Goal: Task Accomplishment & Management: Use online tool/utility

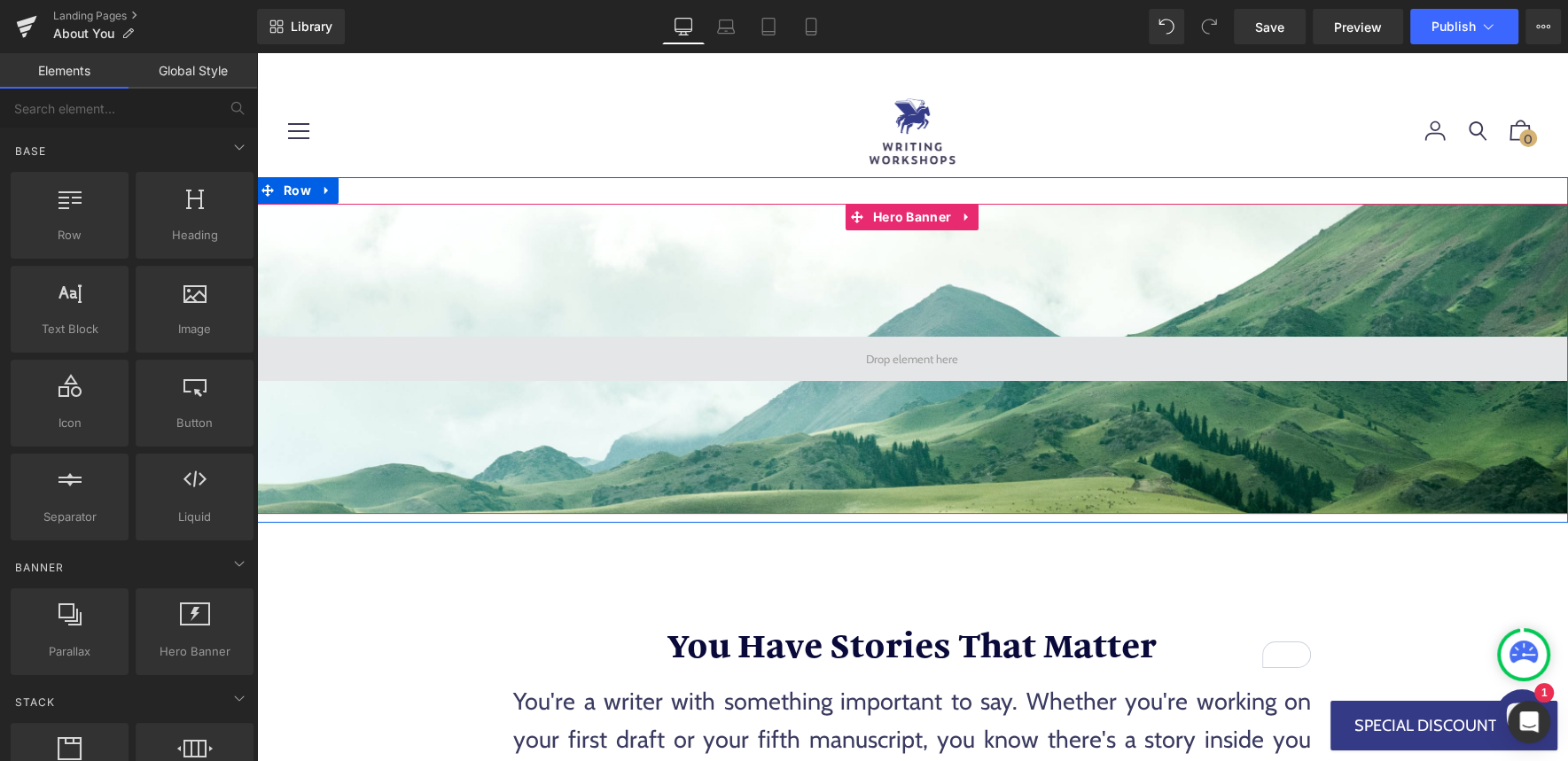
click at [914, 365] on span at bounding box center [912, 359] width 104 height 28
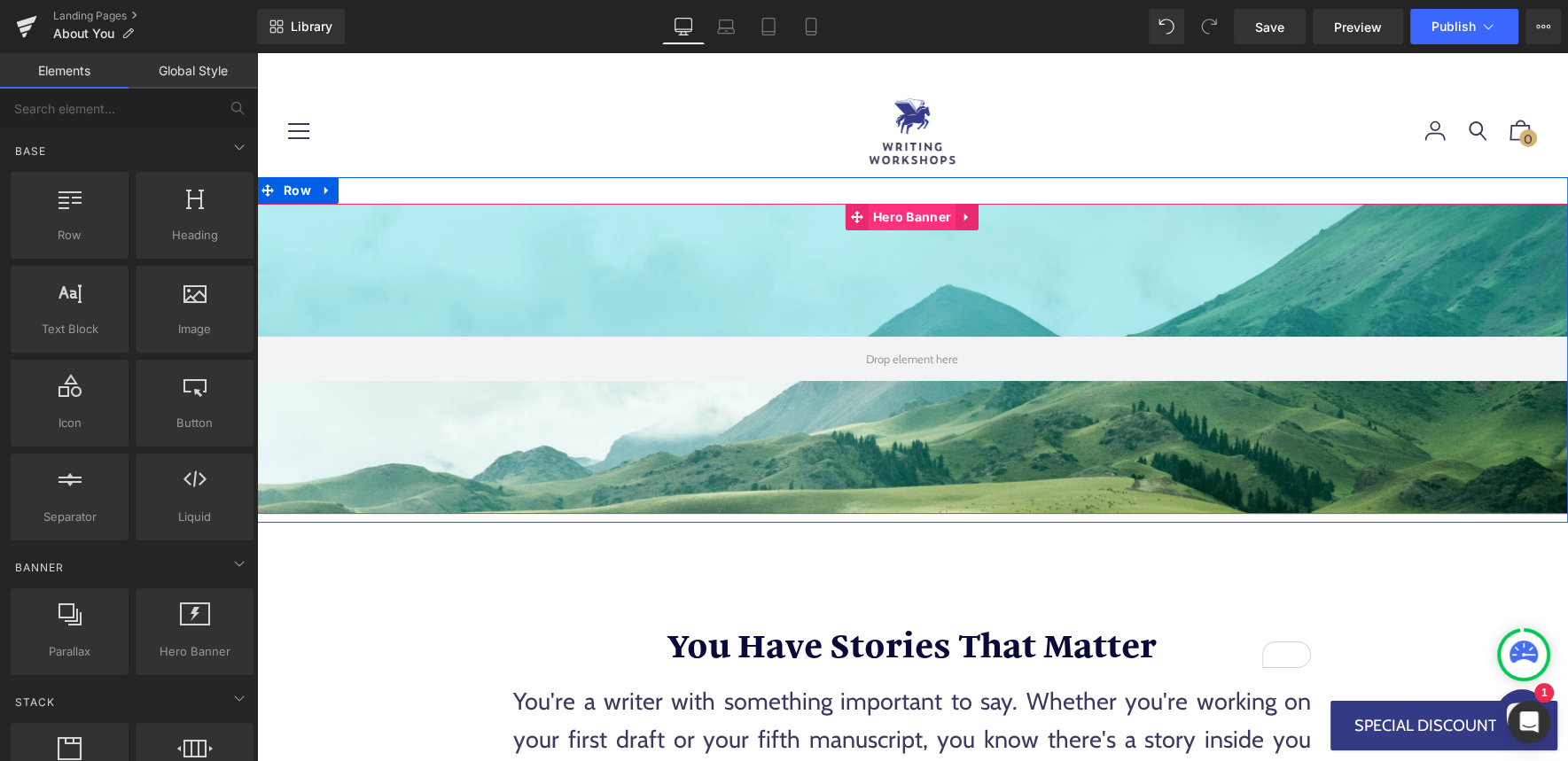
click at [354, 282] on div "150px" at bounding box center [912, 271] width 1312 height 133
click at [915, 212] on span "Hero Banner" at bounding box center [912, 218] width 87 height 27
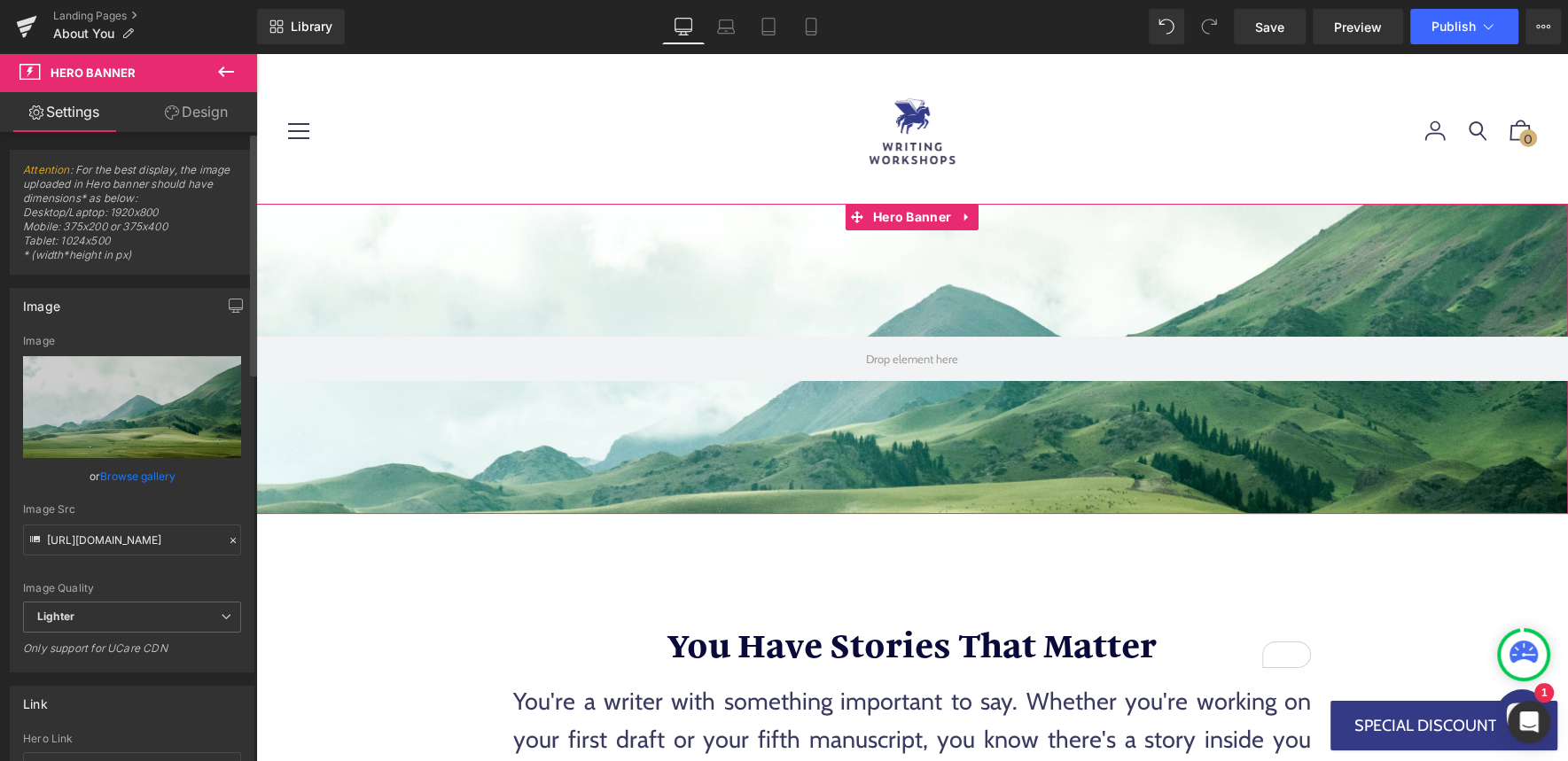
click at [119, 473] on link "Browse gallery" at bounding box center [138, 476] width 76 height 31
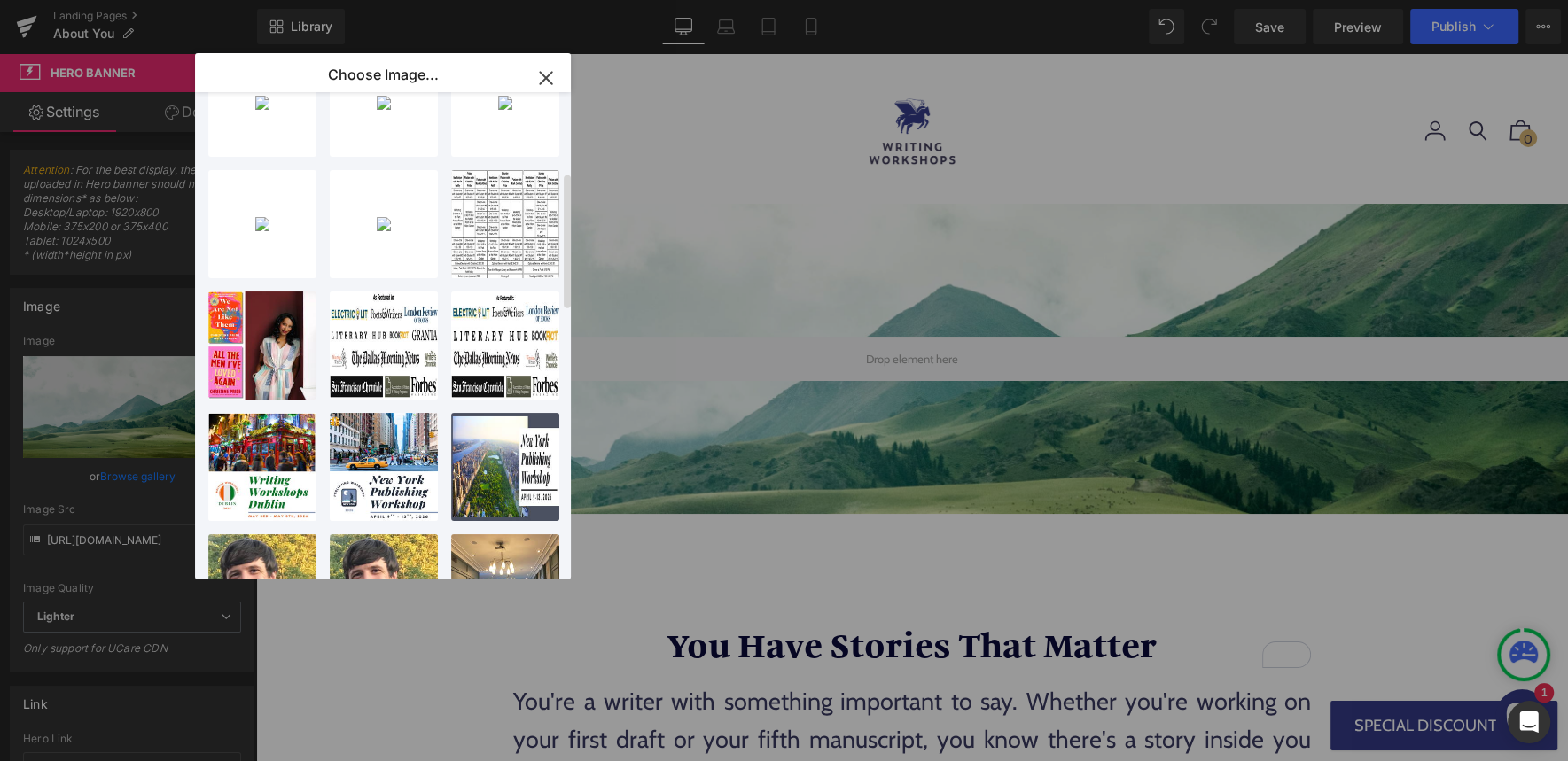
scroll to position [311, 0]
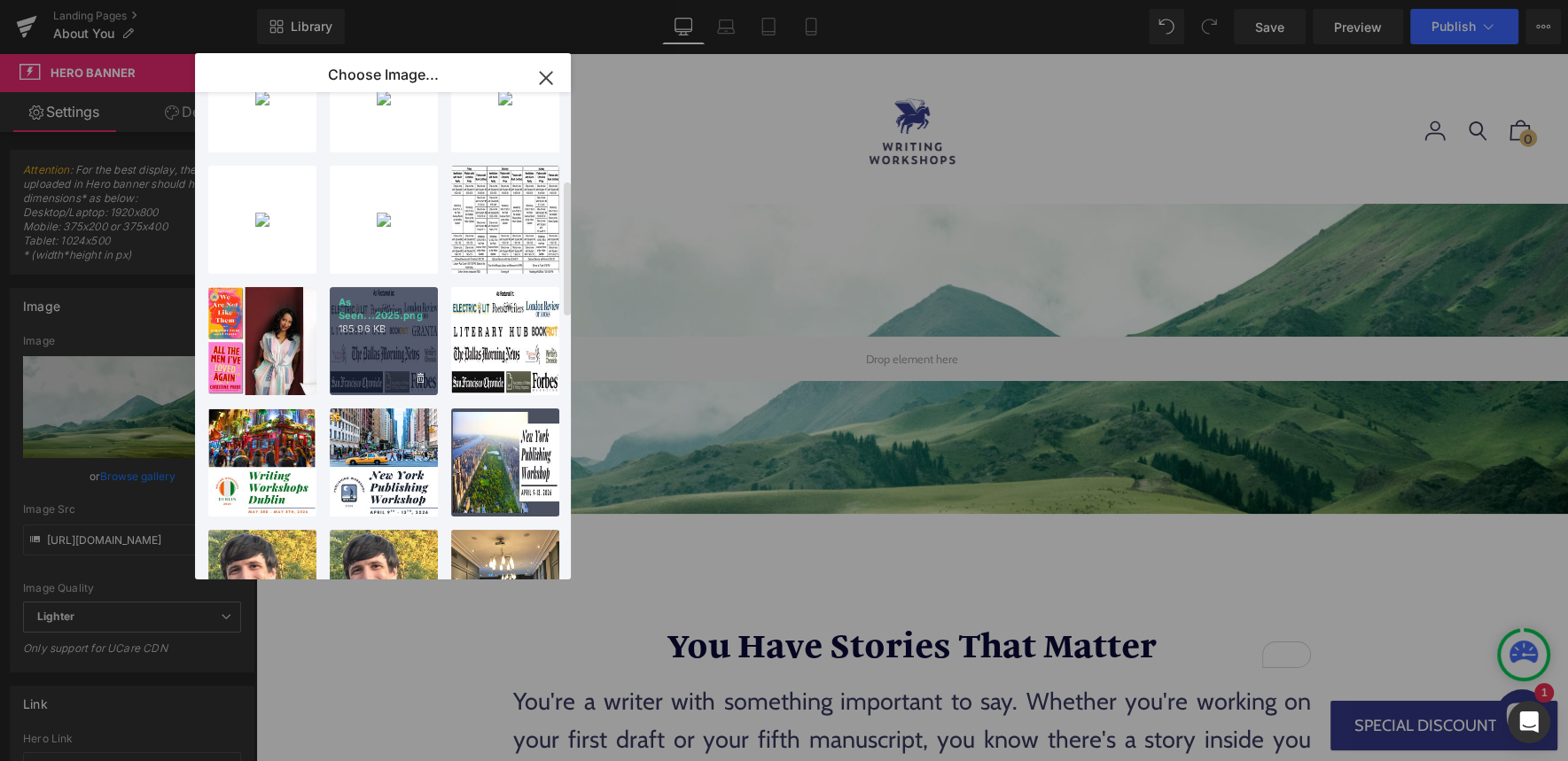
click at [369, 305] on p "As Seen...2025.png" at bounding box center [383, 309] width 91 height 27
type input "https://ucarecdn.com/22b4c765-56dc-4d19-87a7-22ffe4a1ea61/-/format/auto/-/previ…"
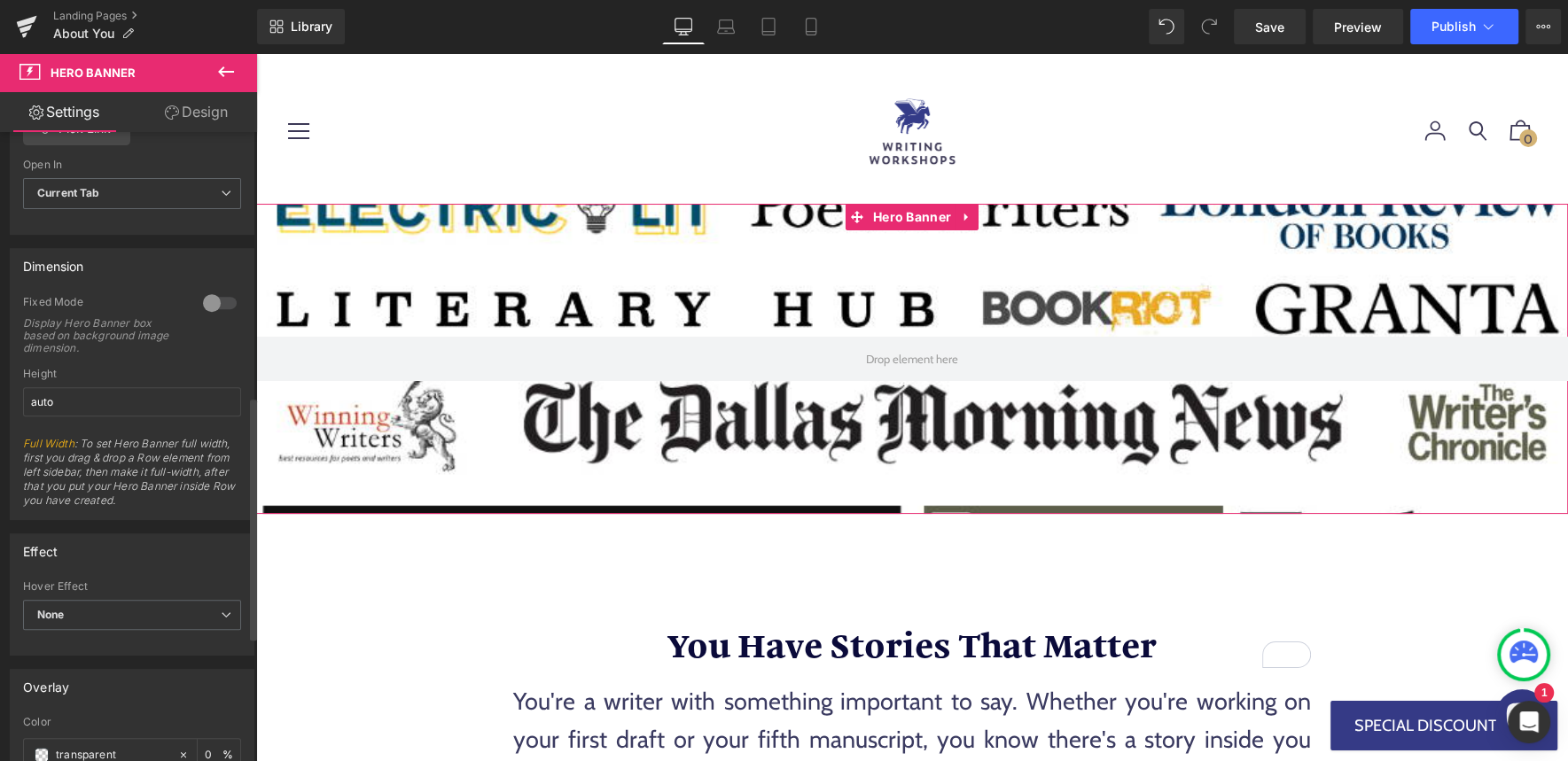
scroll to position [679, 0]
click at [66, 398] on input "auto" at bounding box center [132, 404] width 218 height 30
click at [220, 292] on div at bounding box center [220, 305] width 42 height 29
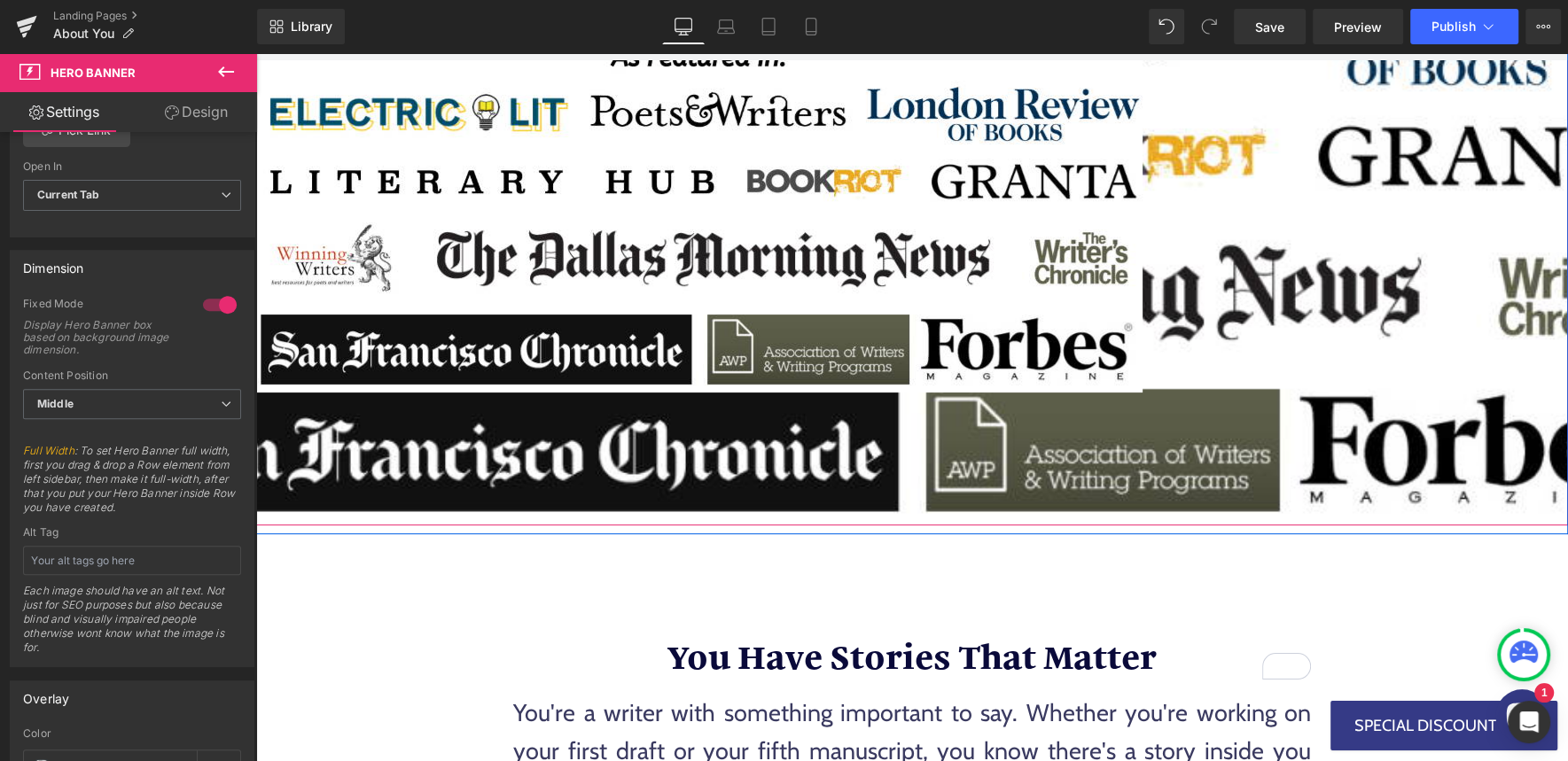
scroll to position [0, 0]
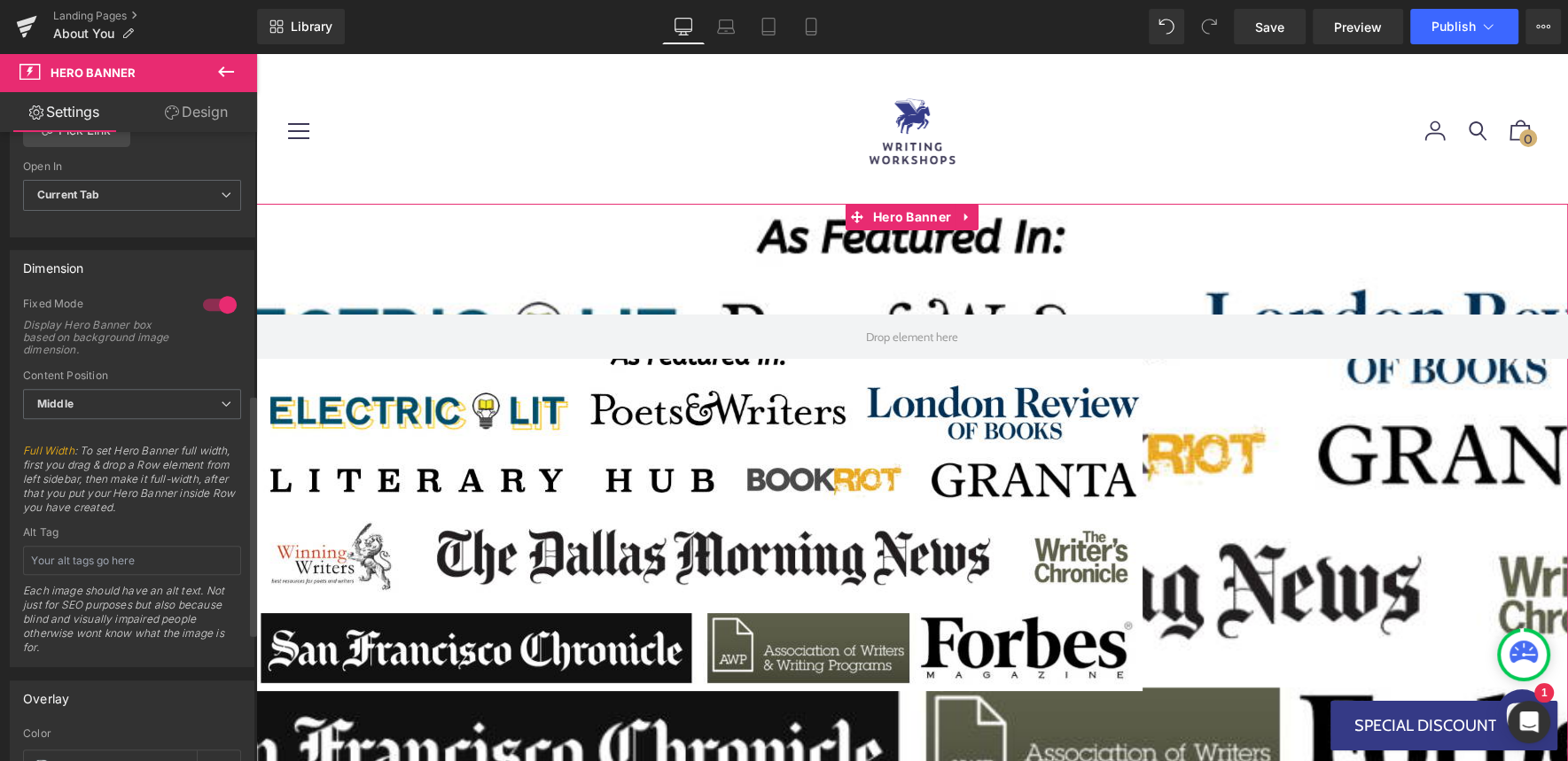
click at [215, 298] on div at bounding box center [220, 305] width 42 height 29
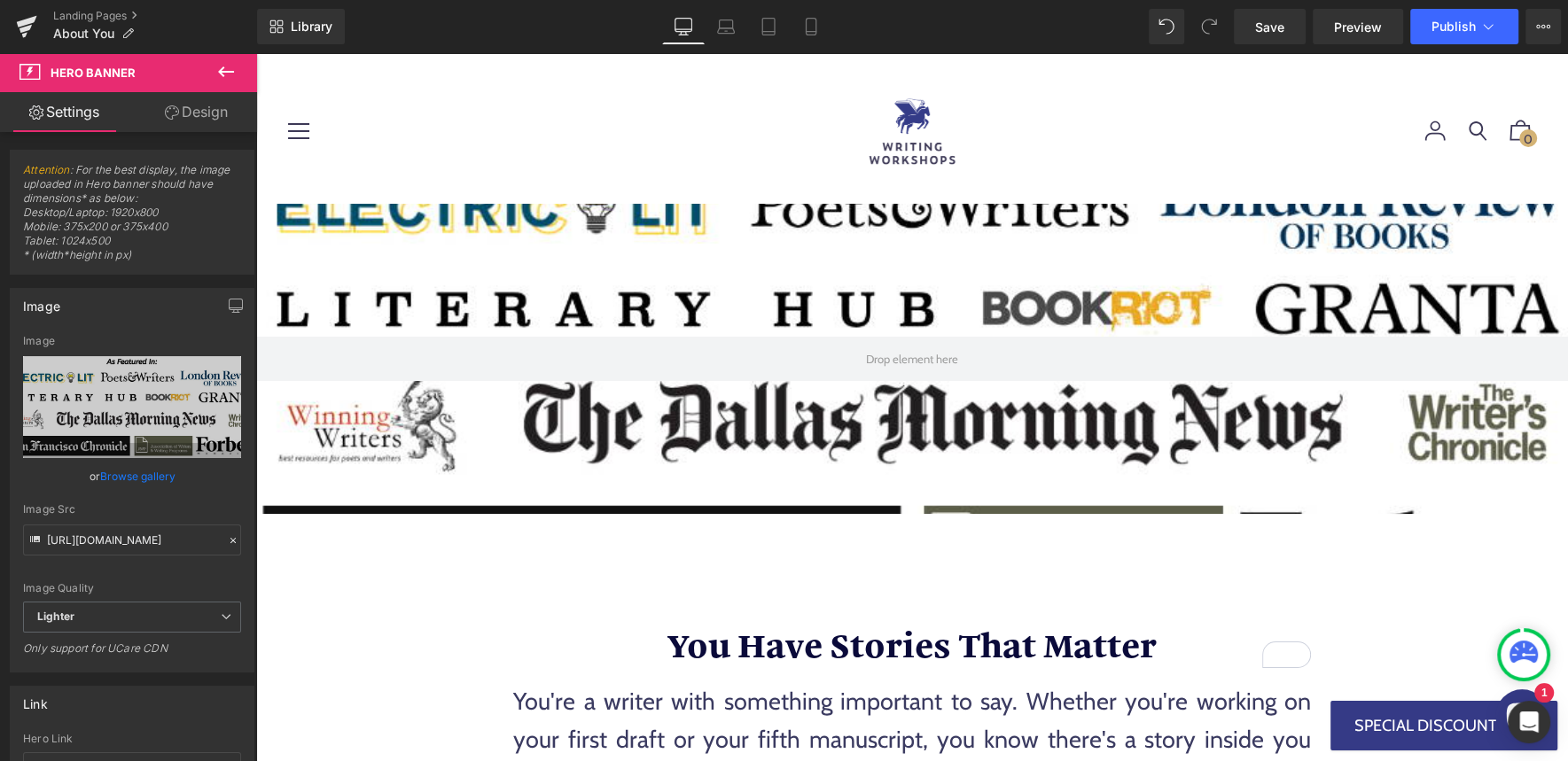
click at [225, 104] on link "Design" at bounding box center [196, 112] width 129 height 40
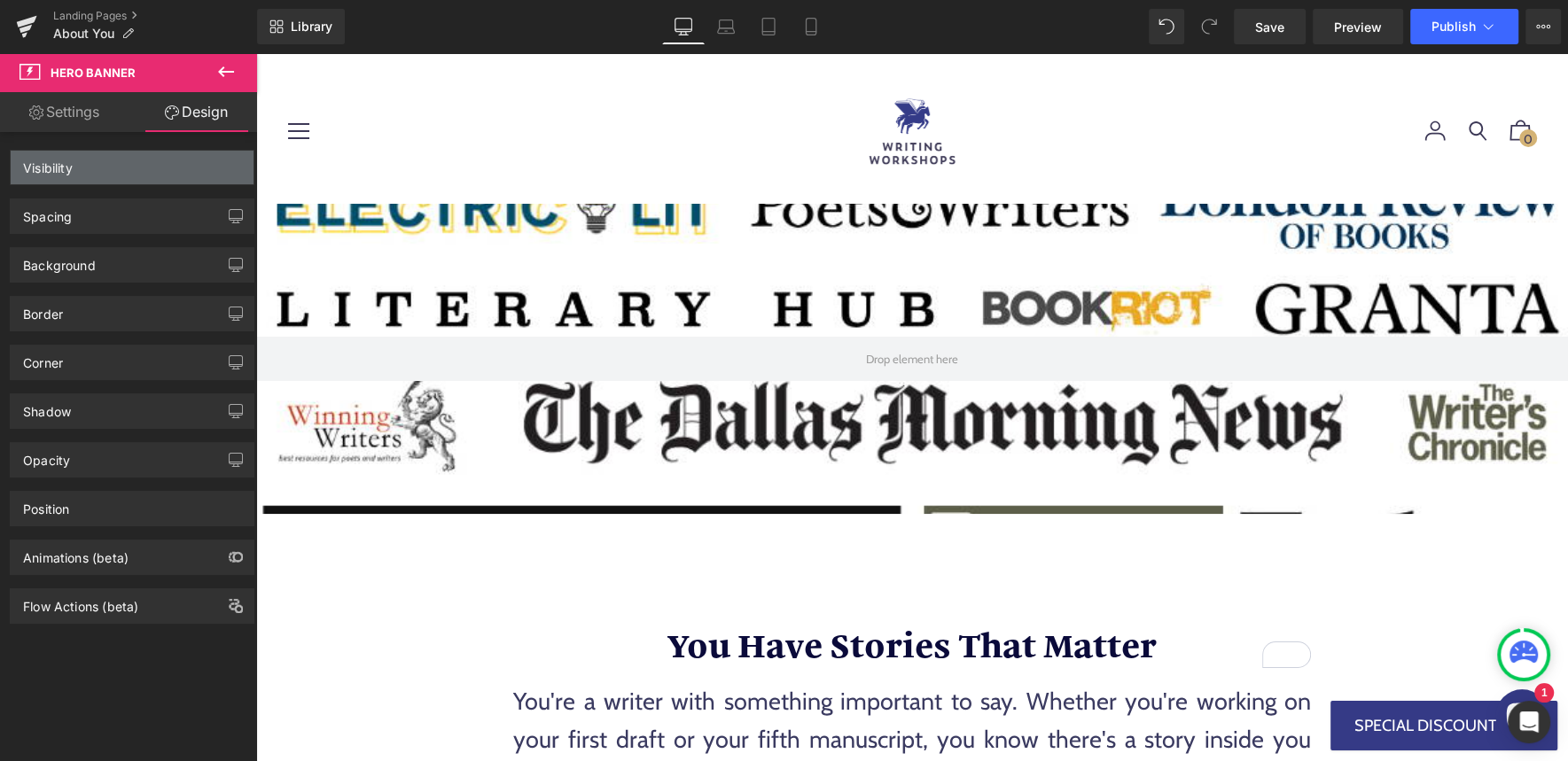
click at [85, 174] on div "Visibility" at bounding box center [132, 167] width 243 height 33
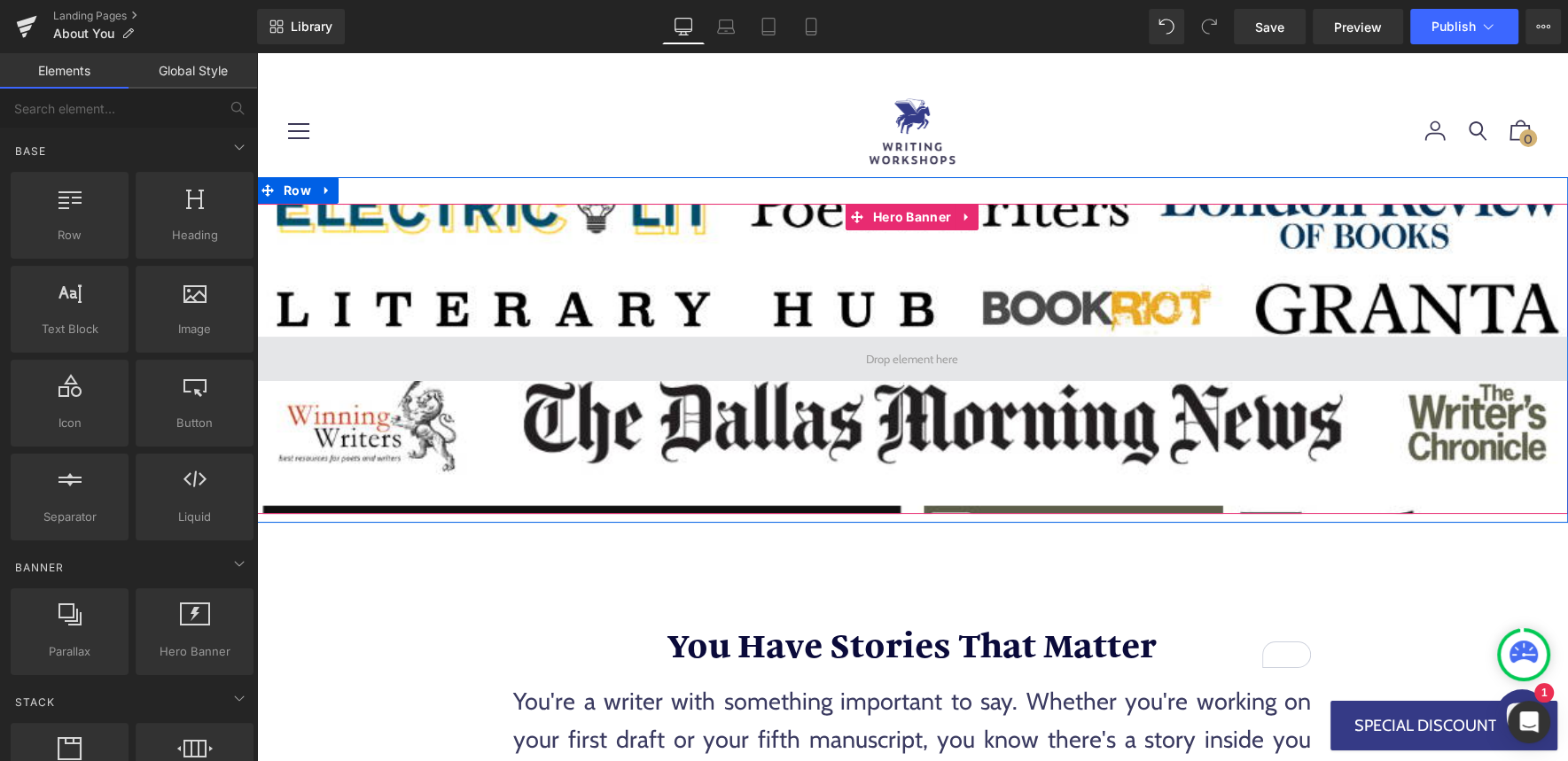
click at [868, 361] on span at bounding box center [912, 359] width 104 height 28
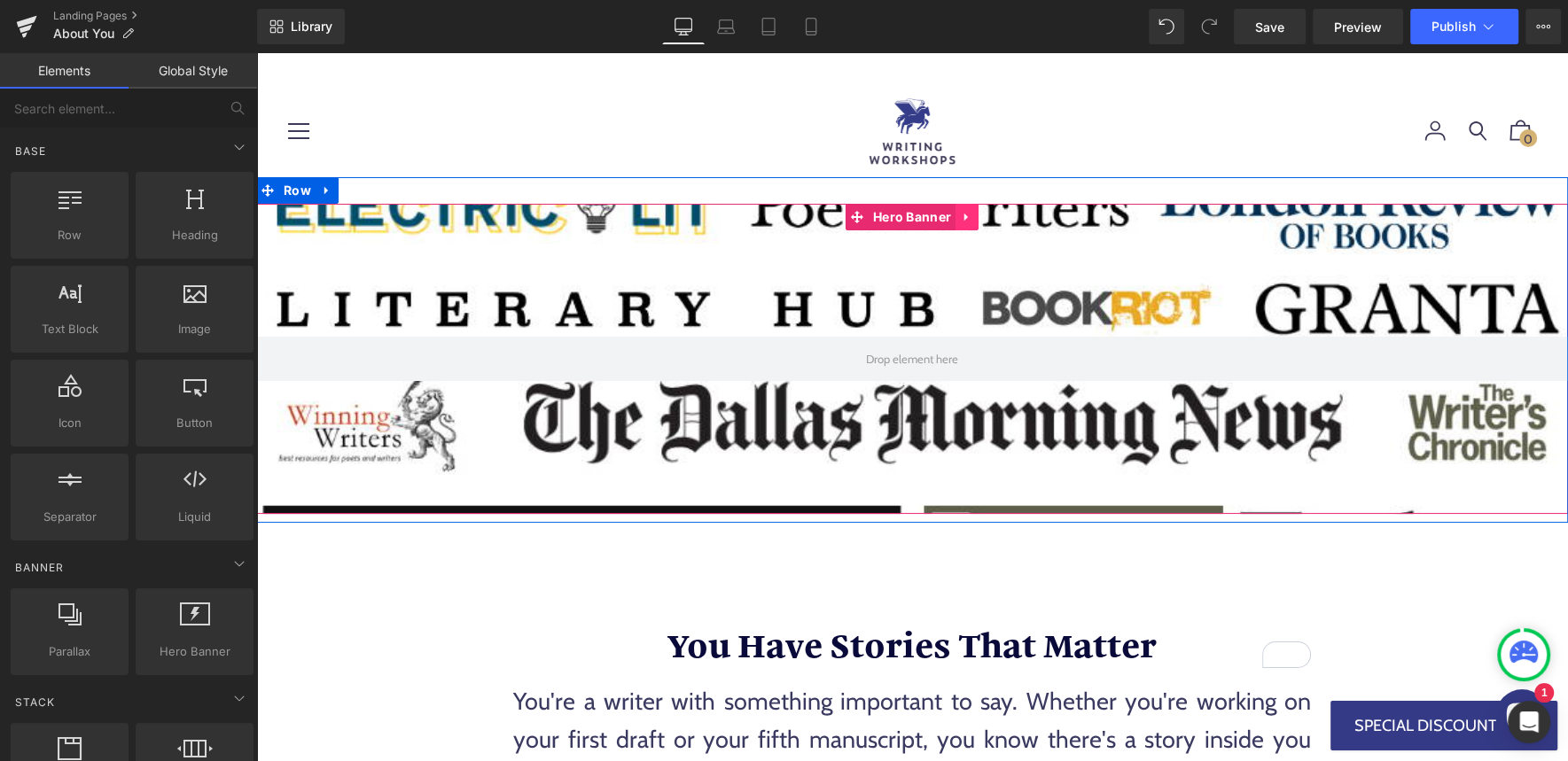
click at [969, 219] on icon at bounding box center [967, 218] width 13 height 13
click at [979, 218] on icon at bounding box center [979, 218] width 13 height 13
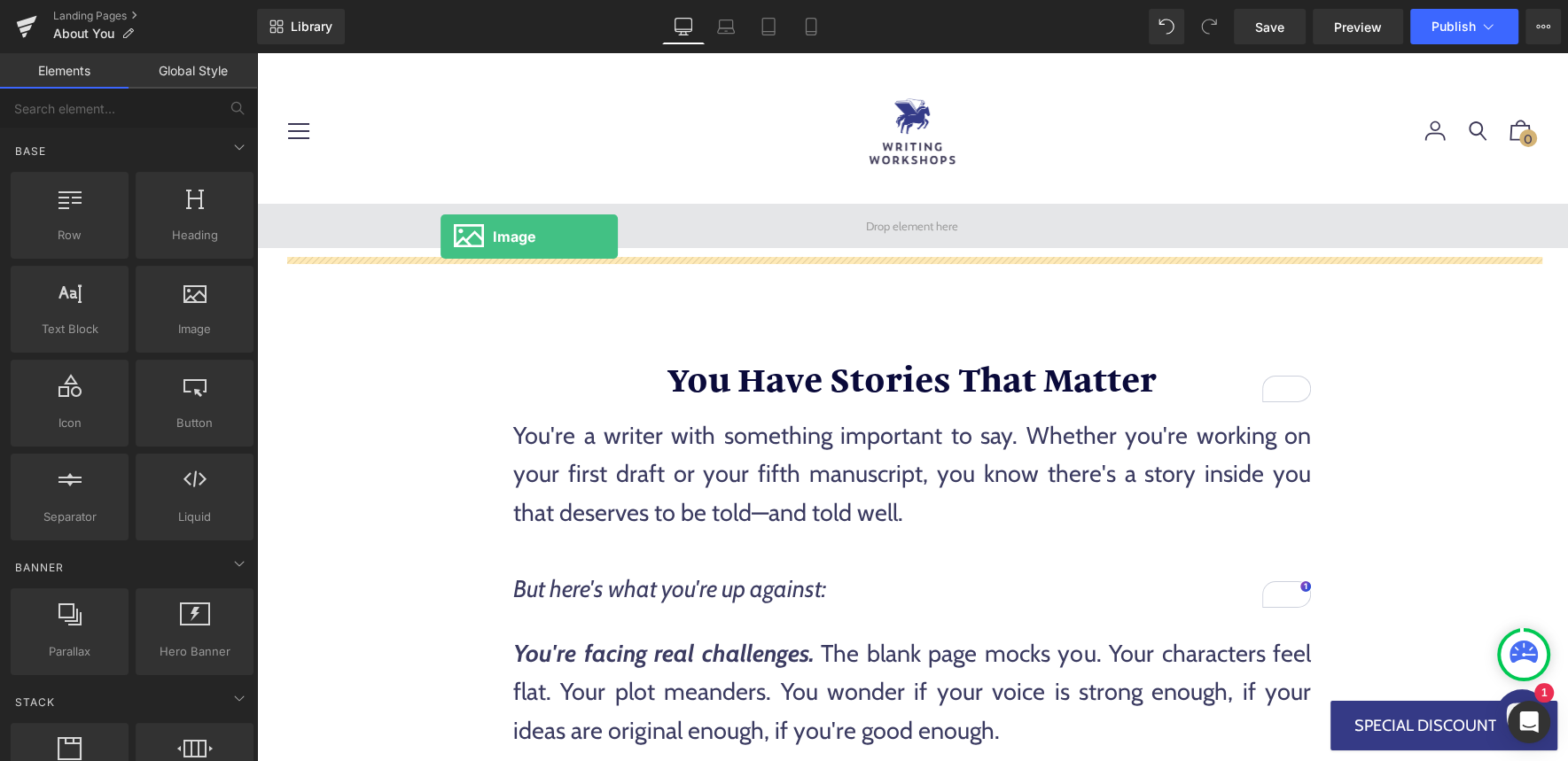
drag, startPoint x: 441, startPoint y: 363, endPoint x: 441, endPoint y: 237, distance: 126.0
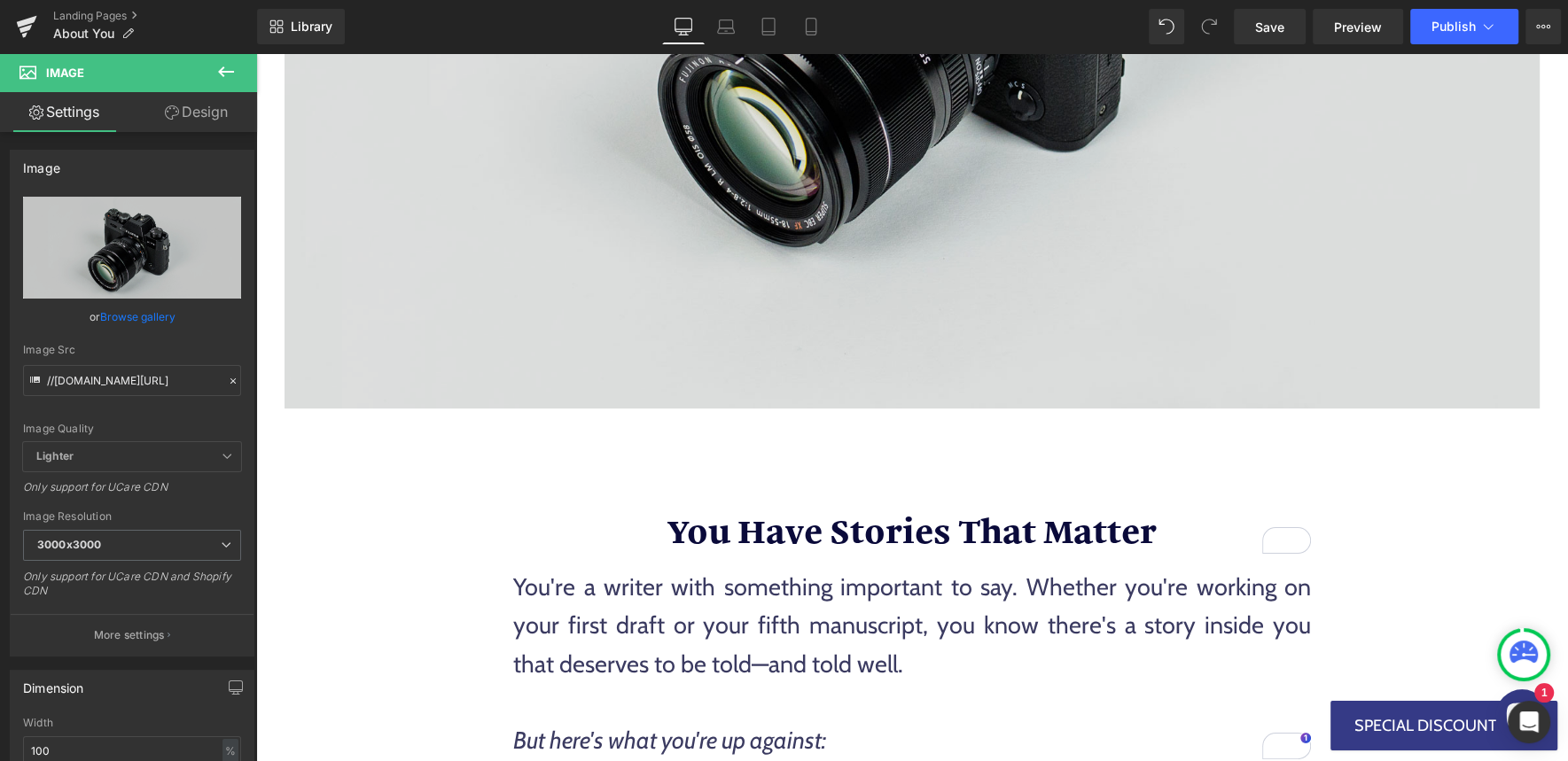
scroll to position [573, 0]
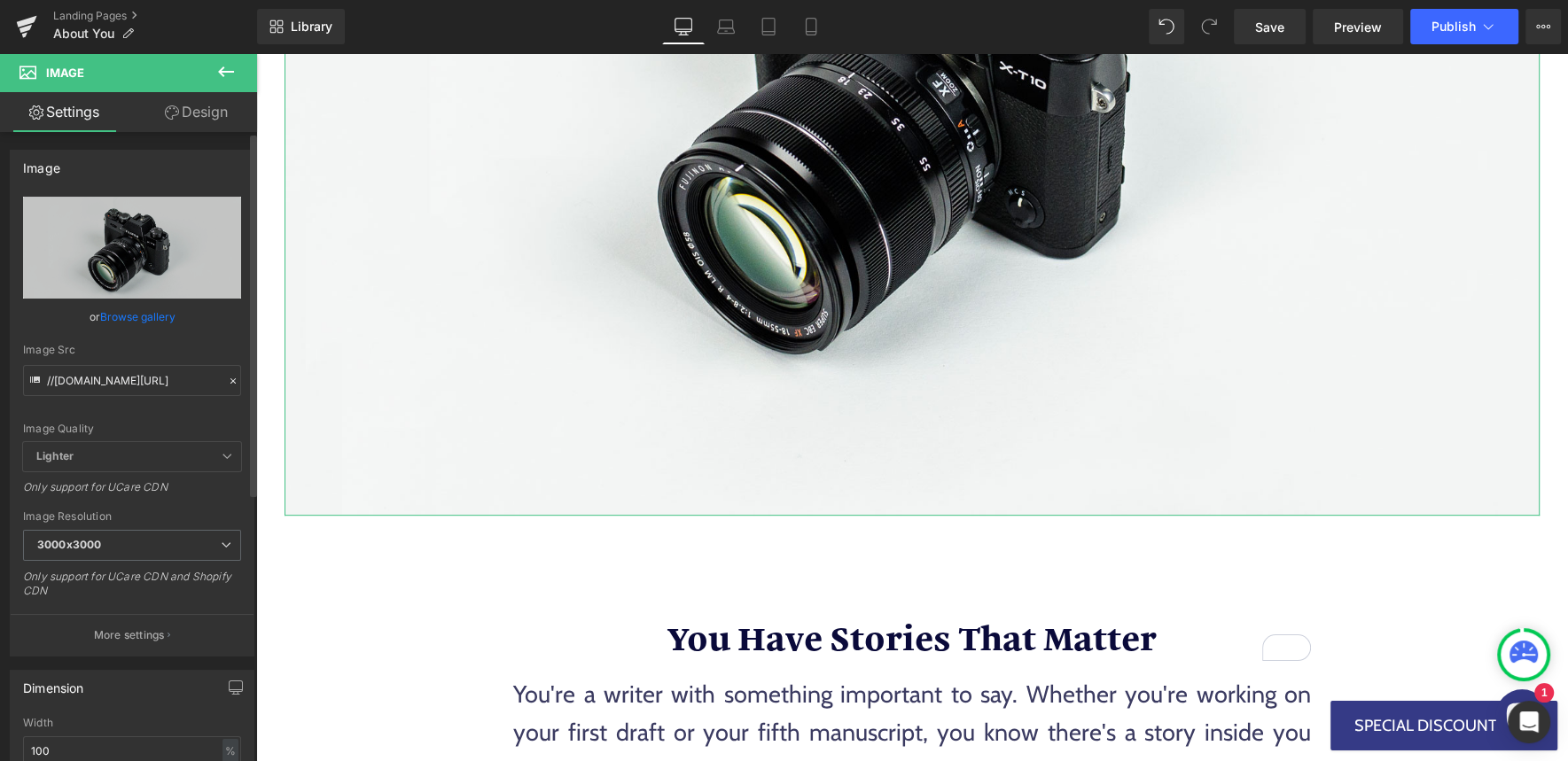
click at [140, 318] on link "Browse gallery" at bounding box center [138, 317] width 76 height 31
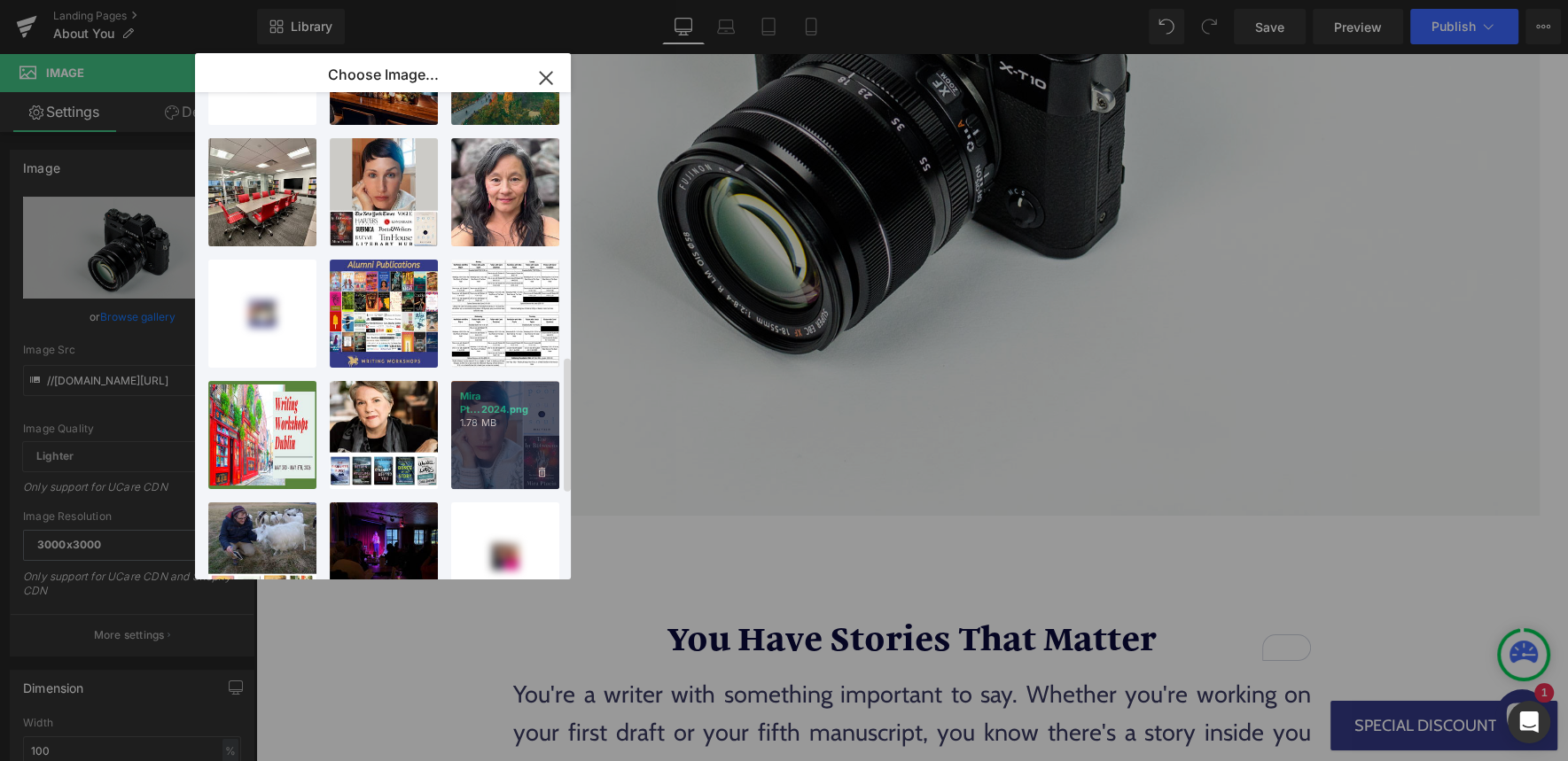
scroll to position [941, 0]
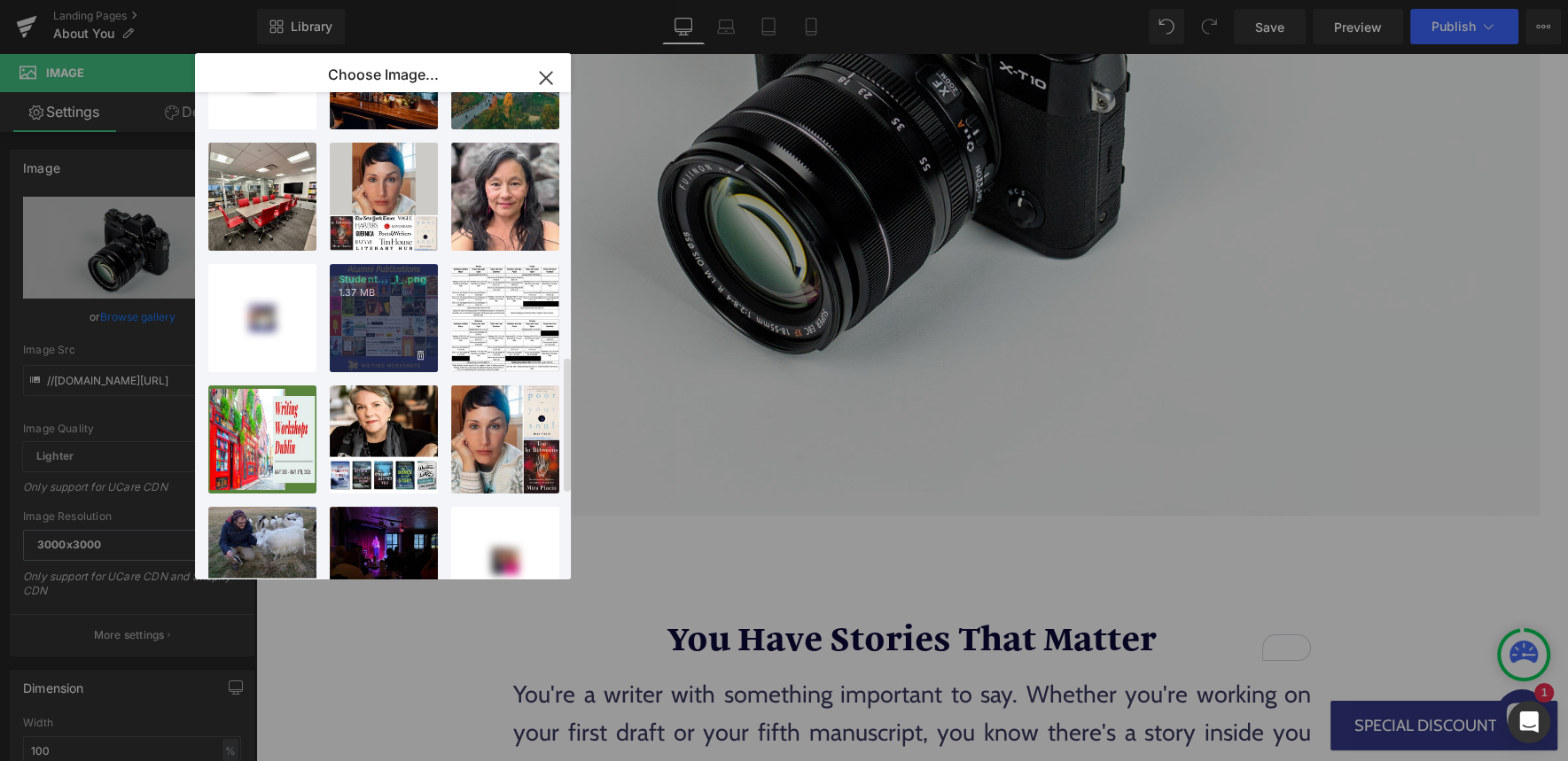
click at [392, 324] on div "Student... _1_.png 1.37 MB" at bounding box center [384, 318] width 108 height 108
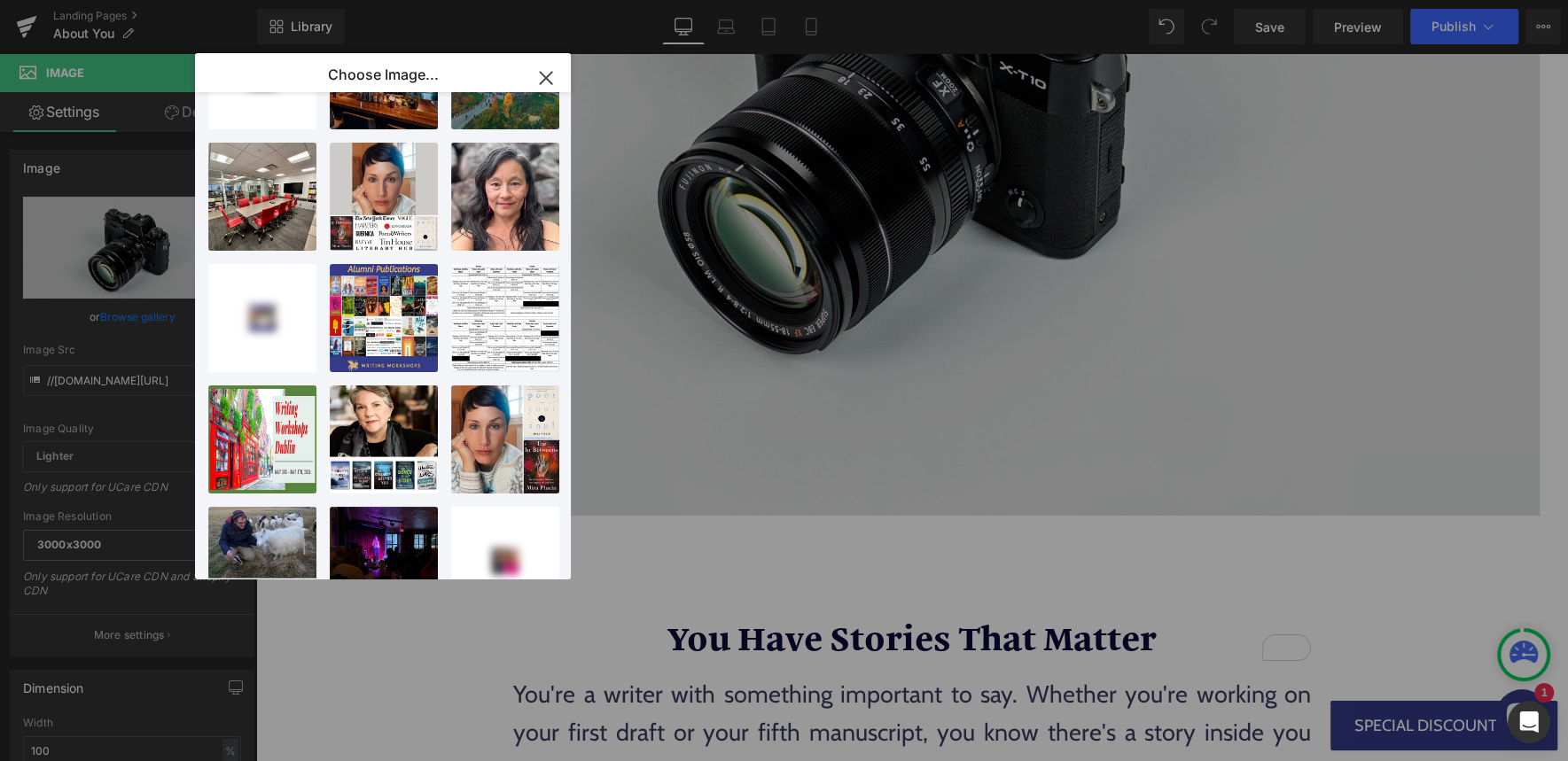
type input "https://ucarecdn.com/ae2cf698-4123-4f02-be68-79a79e4ca24e/-/format/auto/-/previ…"
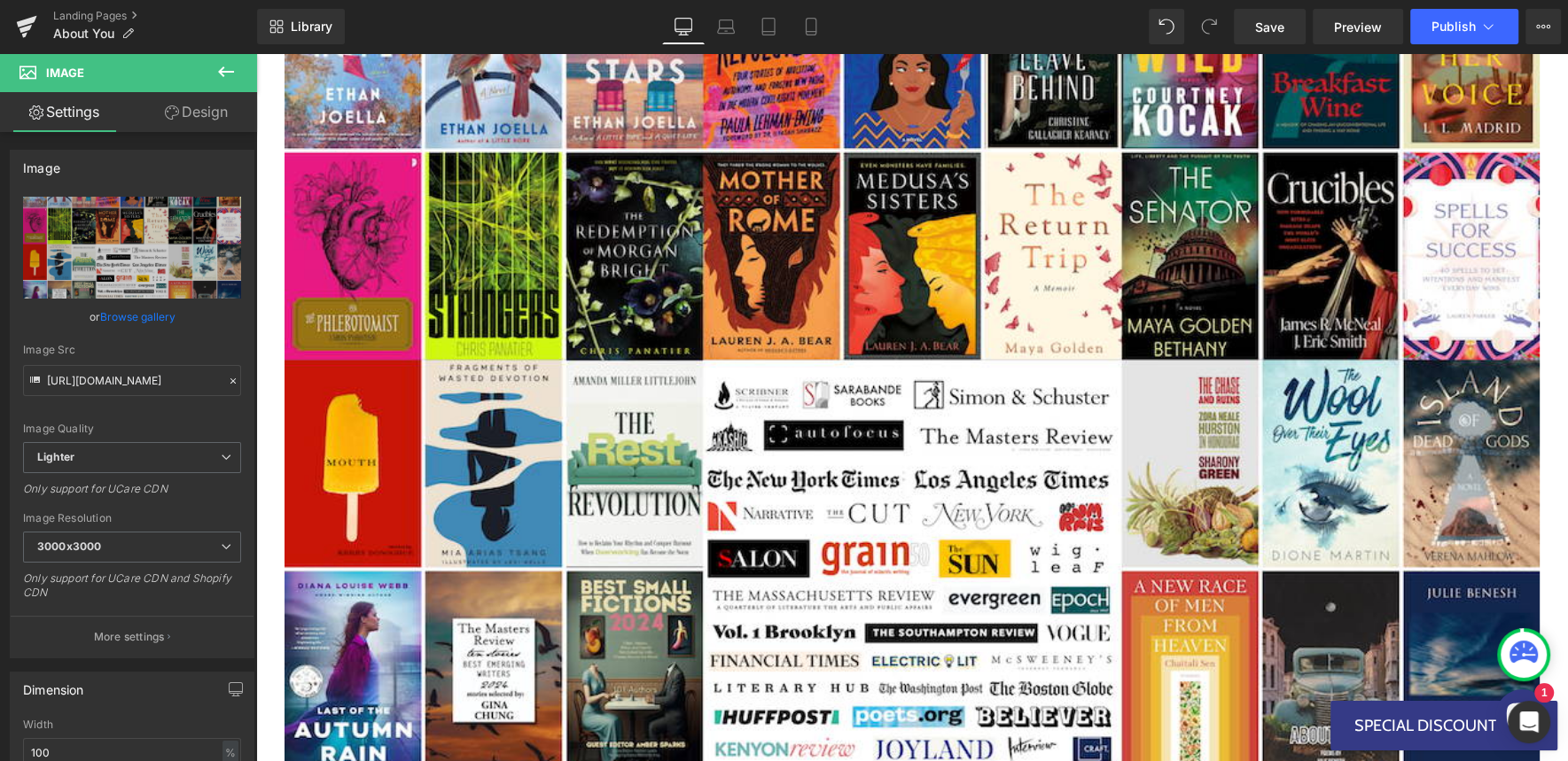
scroll to position [0, 0]
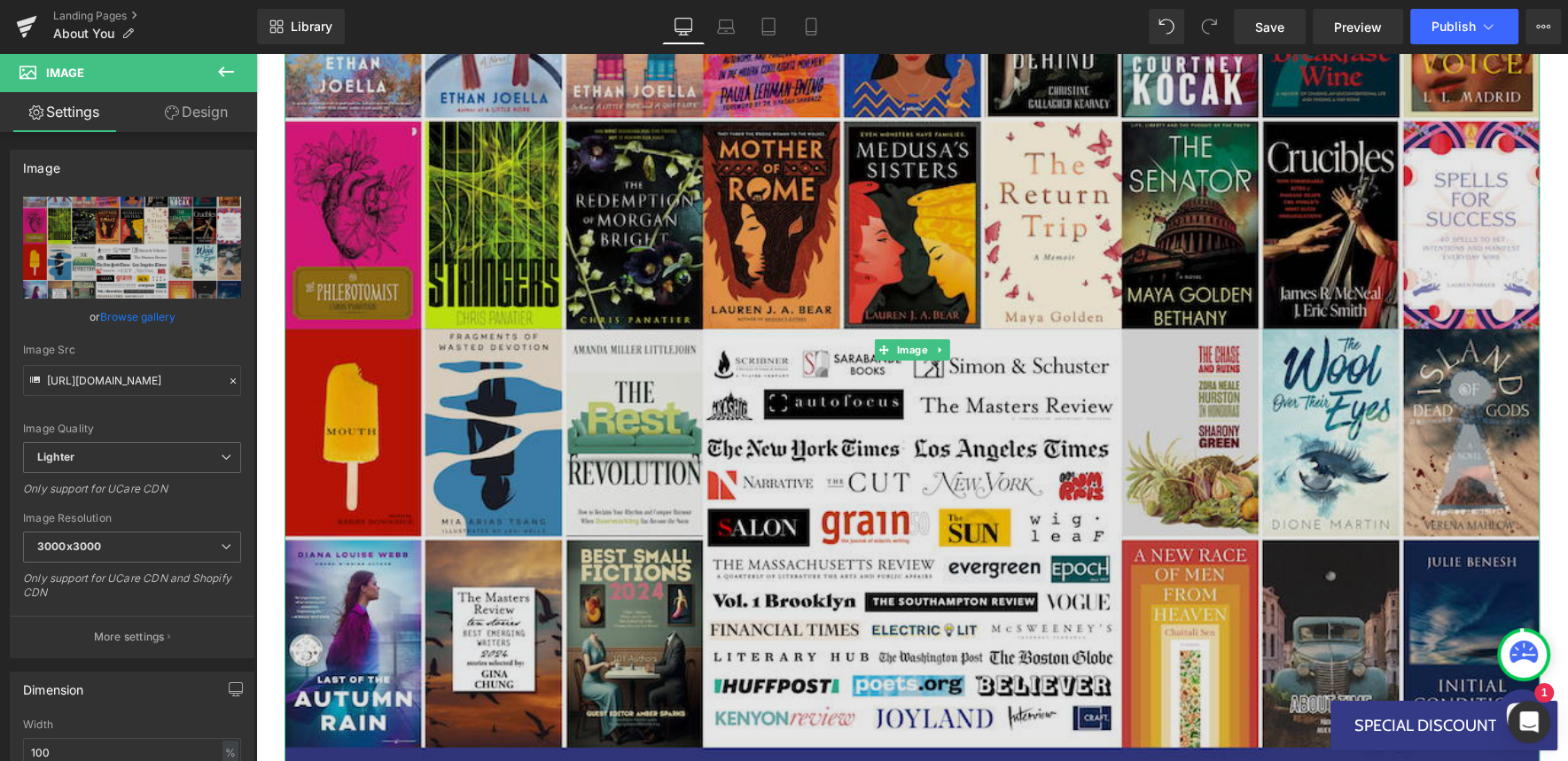
scroll to position [466, 0]
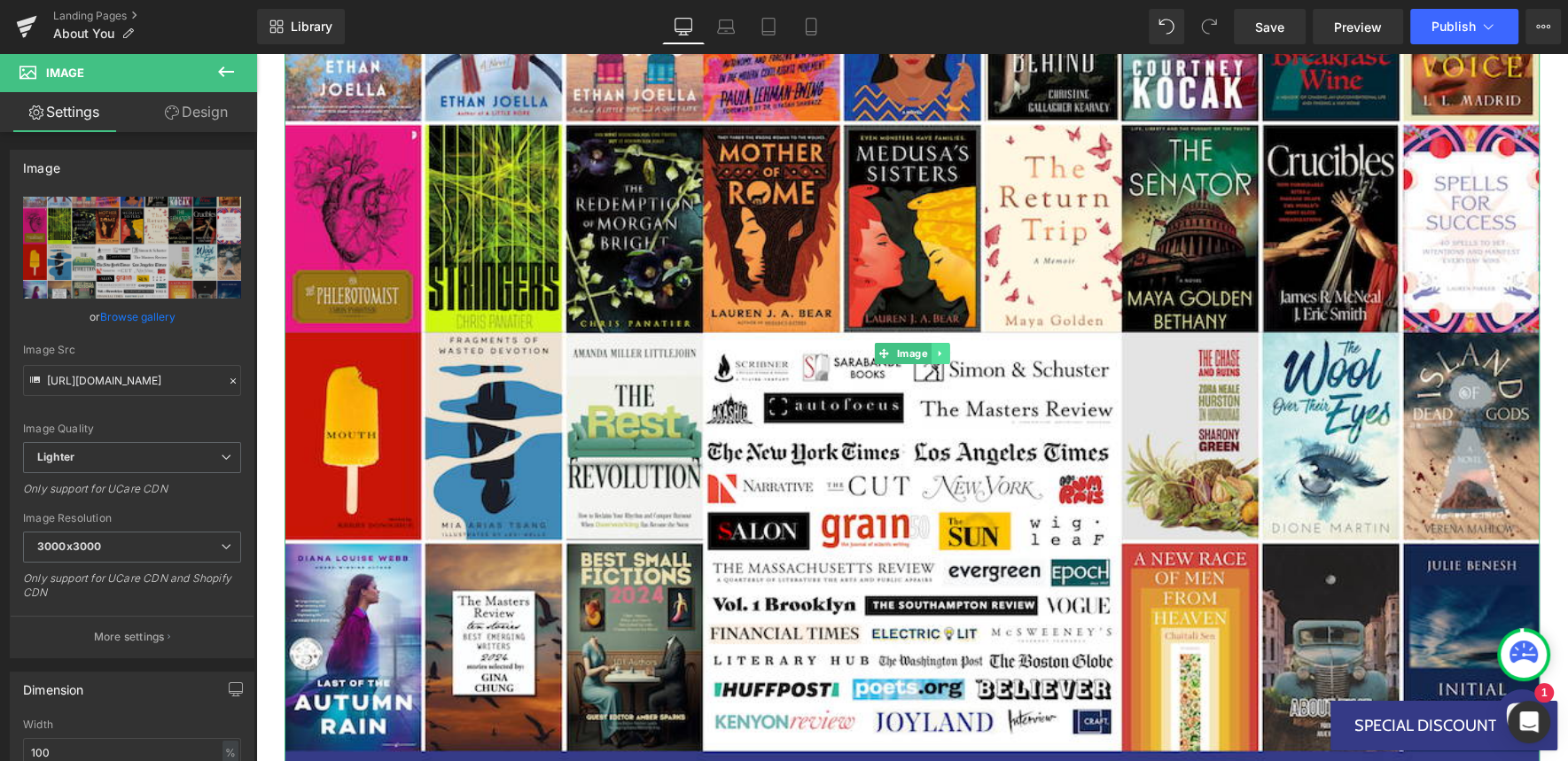
click at [939, 354] on icon at bounding box center [938, 353] width 3 height 6
click at [954, 354] on icon at bounding box center [949, 353] width 10 height 10
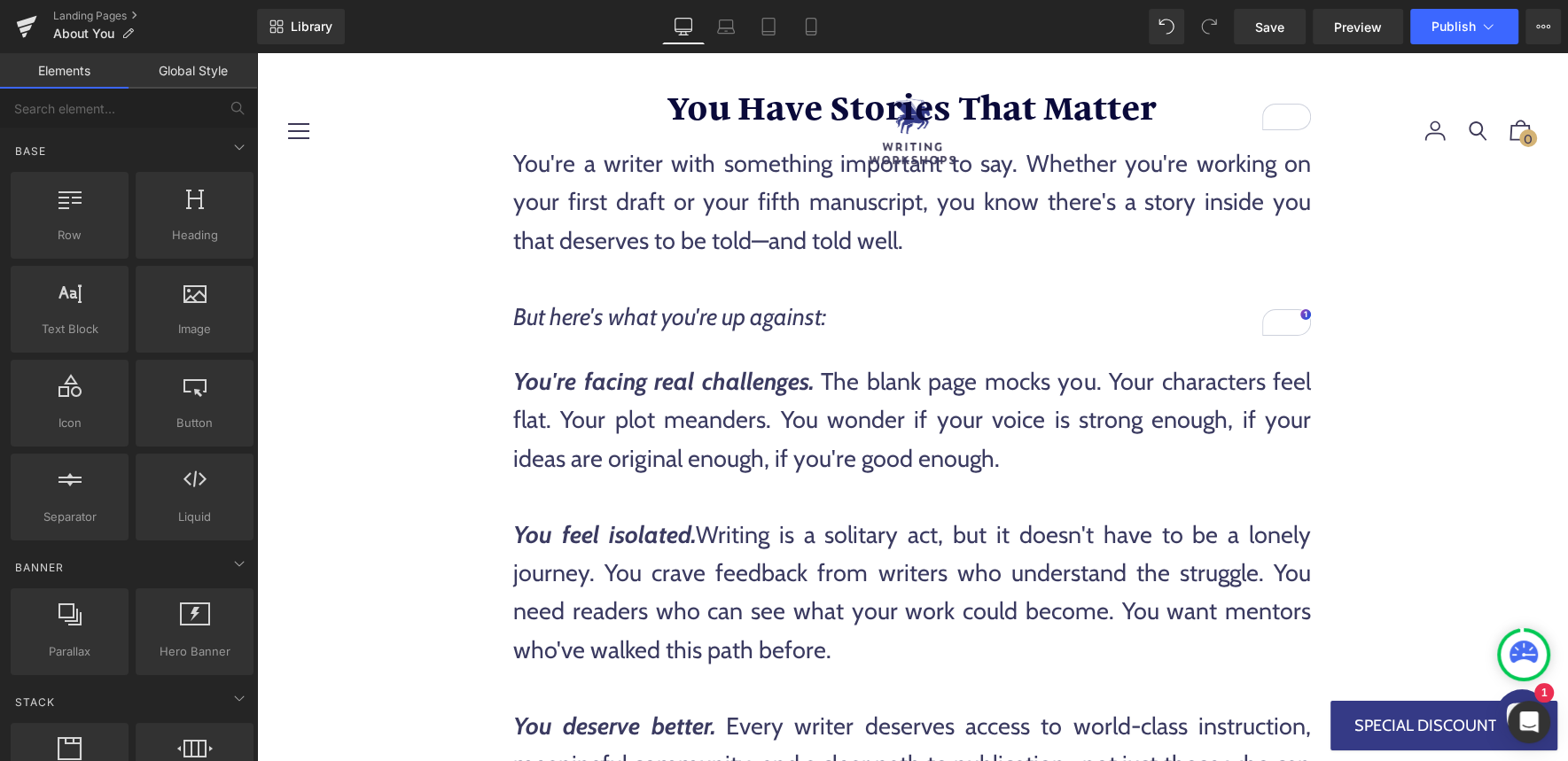
scroll to position [0, 0]
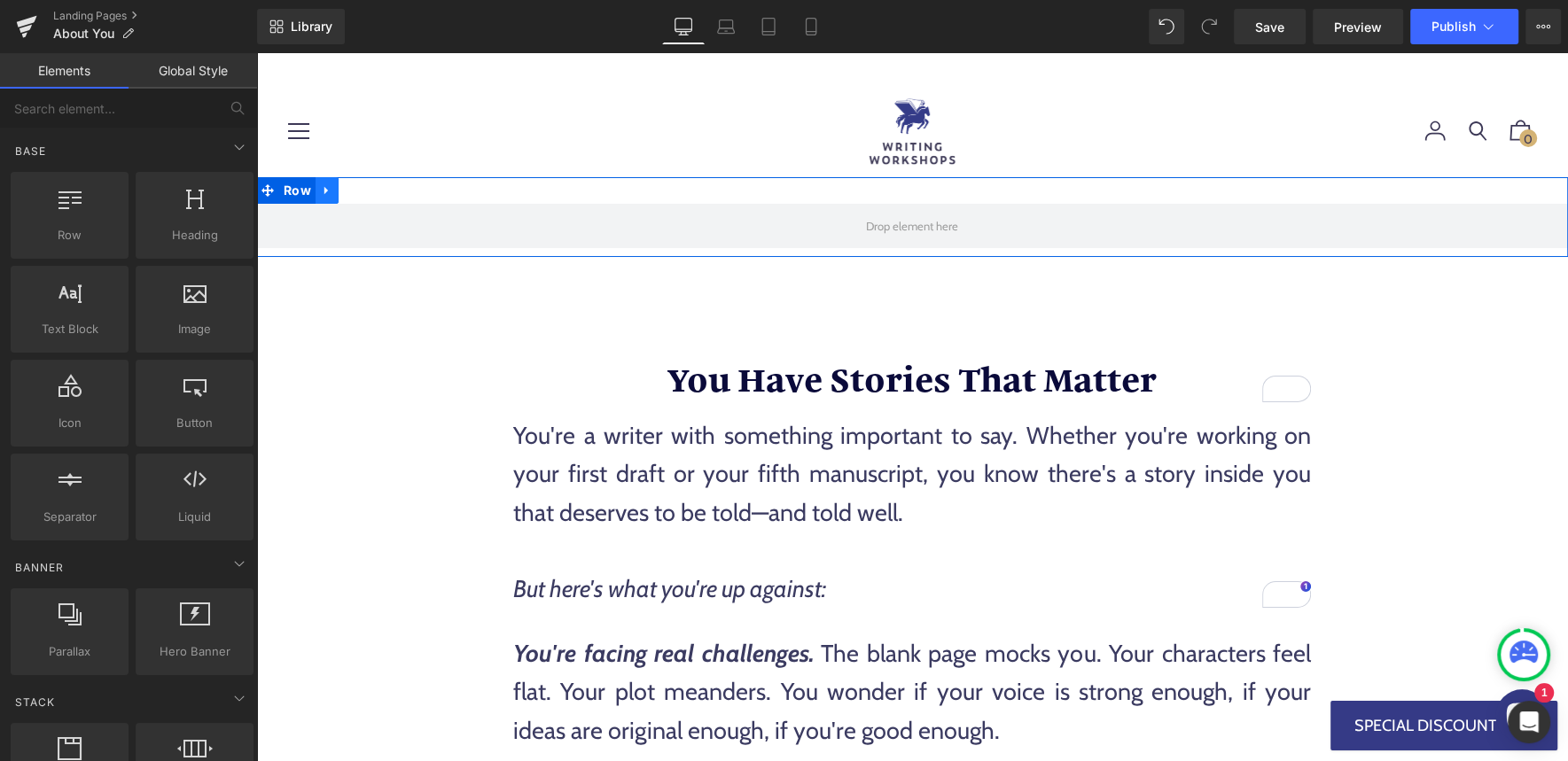
click at [325, 192] on icon at bounding box center [327, 191] width 4 height 8
click at [367, 194] on icon at bounding box center [373, 191] width 13 height 13
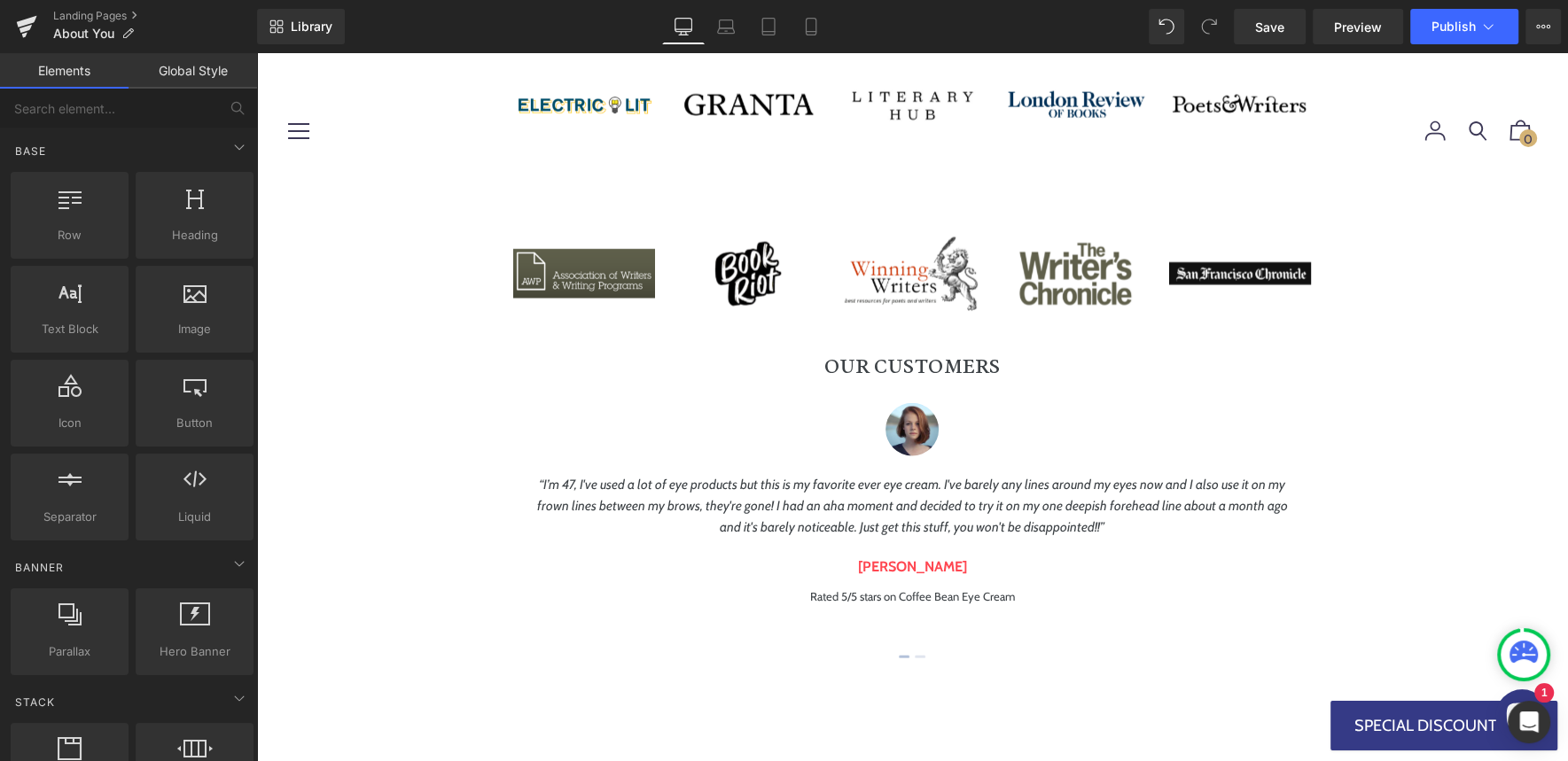
scroll to position [3600, 0]
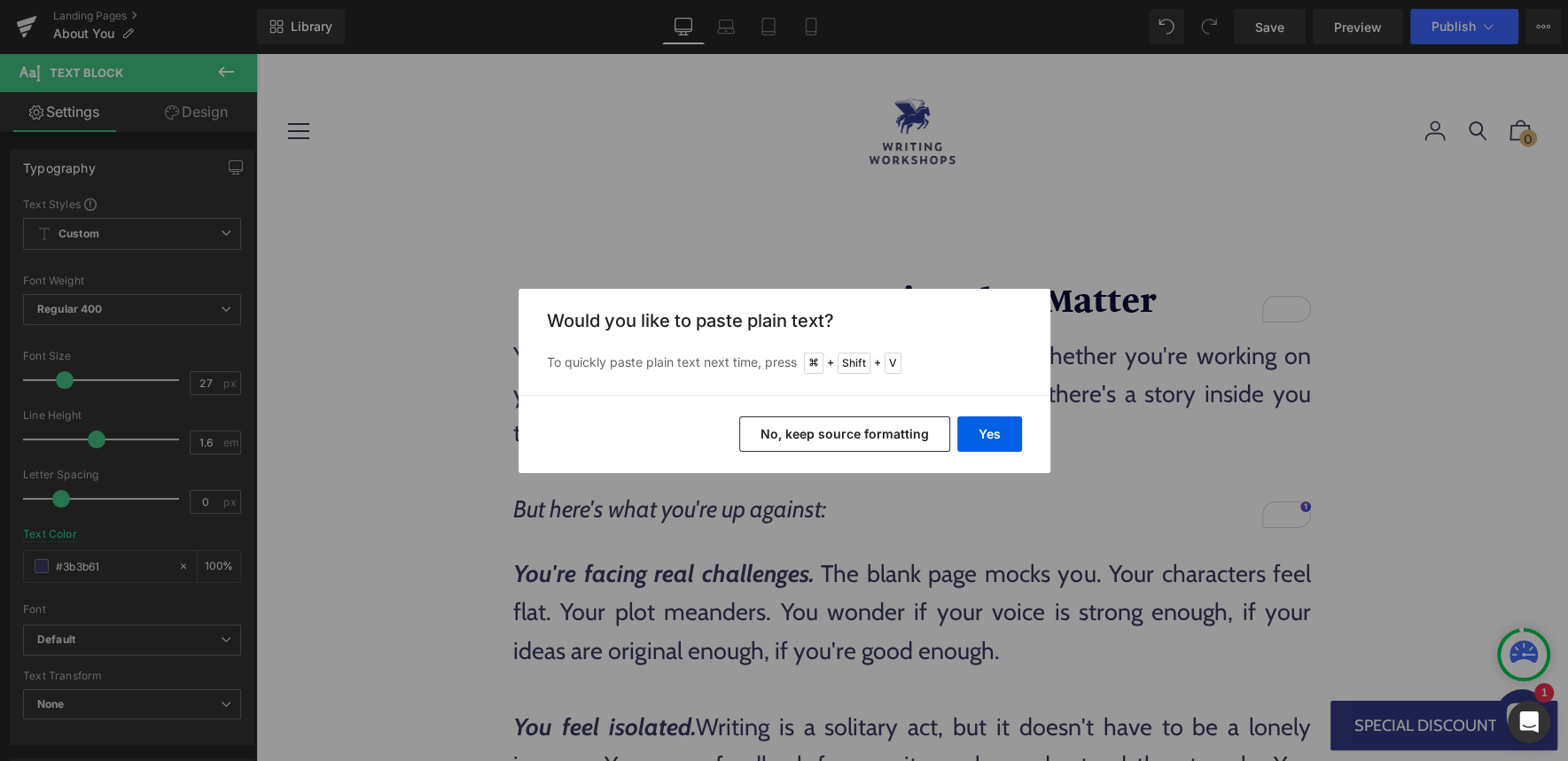
click at [887, 433] on button "No, keep source formatting" at bounding box center [845, 434] width 211 height 35
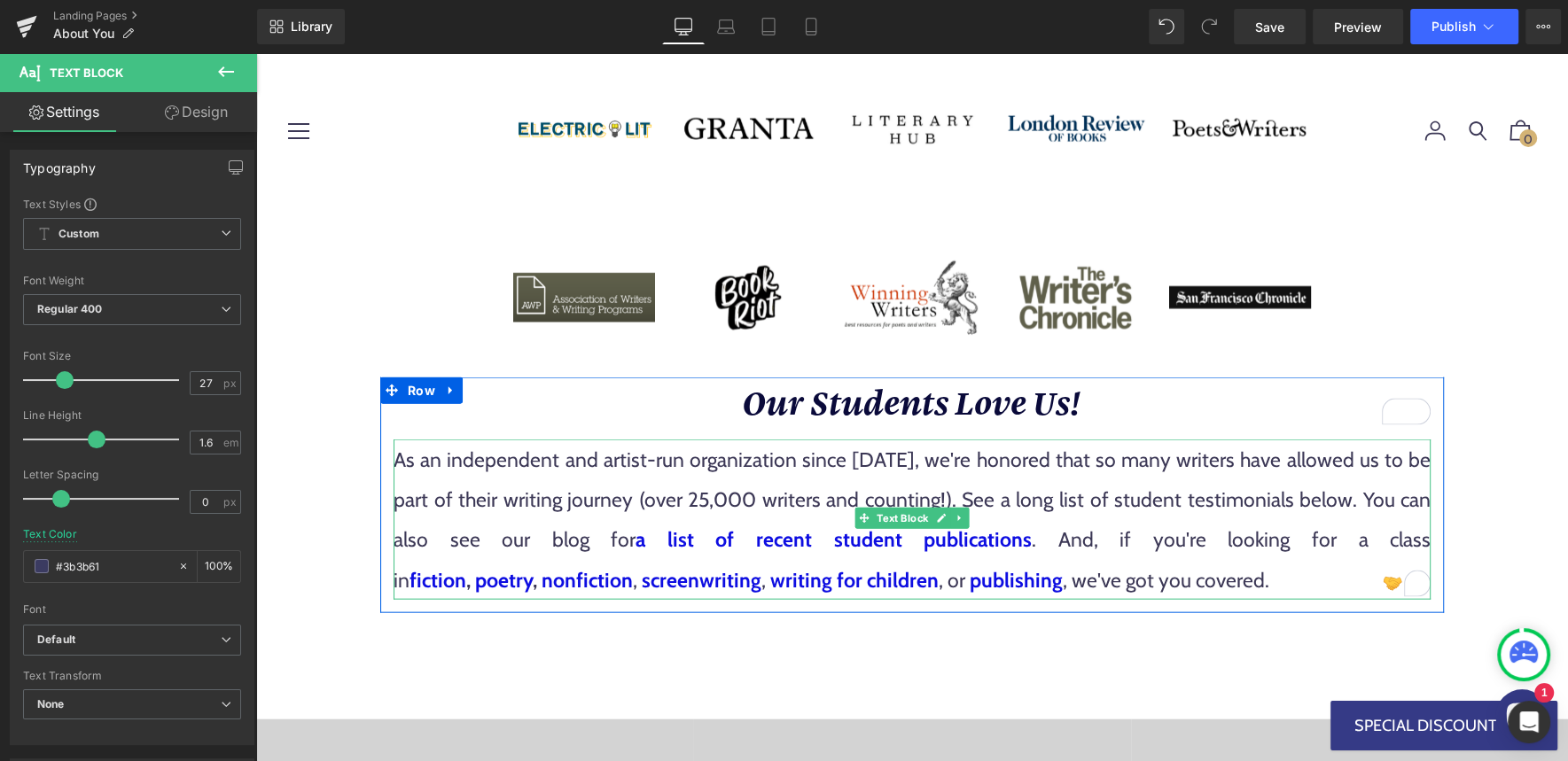
scroll to position [3570, 0]
click at [1168, 487] on span "As an independent and artist-run organization since [DATE], we're honored that …" at bounding box center [911, 500] width 1037 height 104
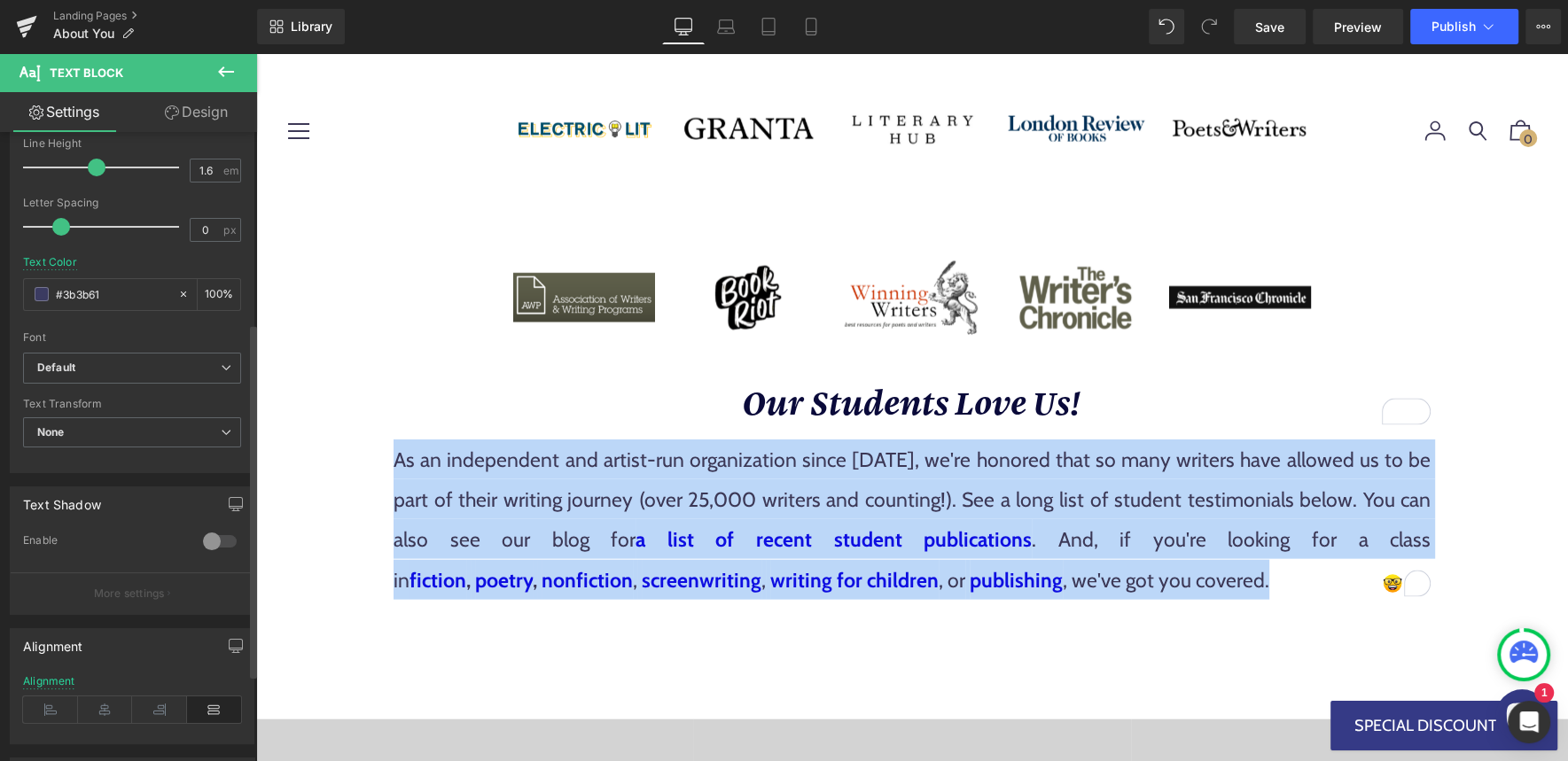
scroll to position [490, 0]
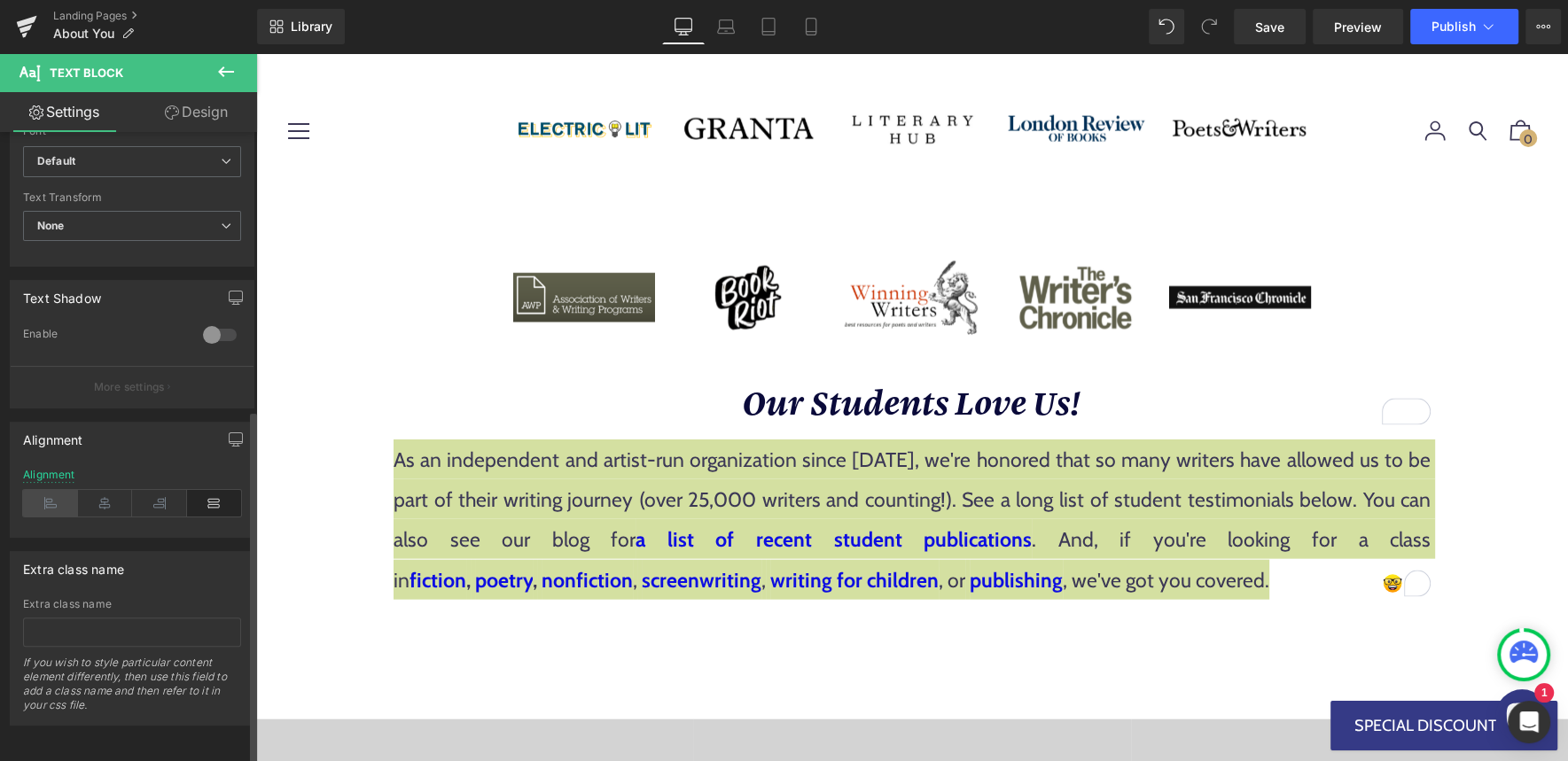
click at [59, 490] on icon at bounding box center [50, 504] width 55 height 27
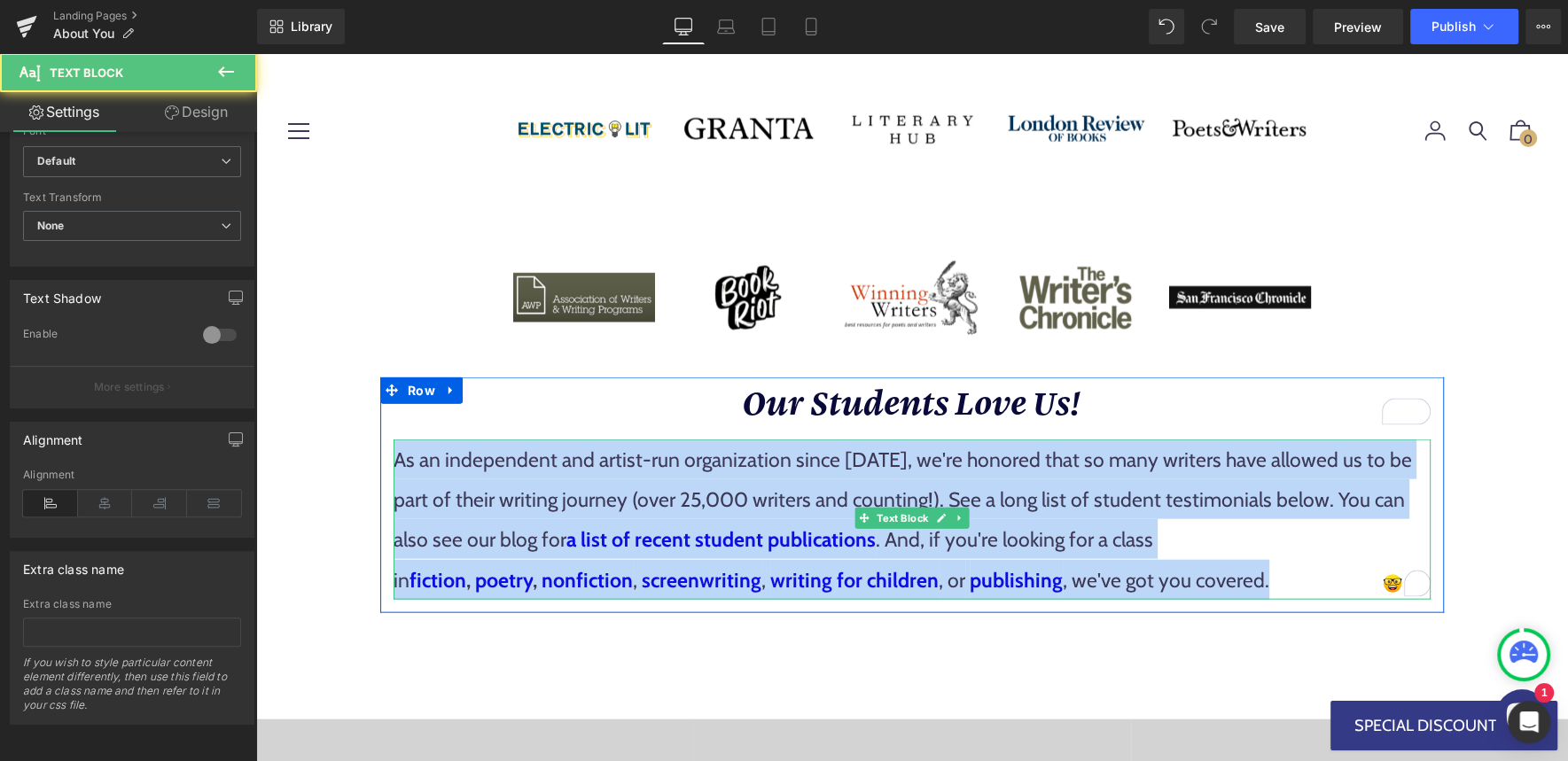
click at [1168, 542] on p "As an independent and artist-run organization since [DATE], we're honored that …" at bounding box center [911, 520] width 1037 height 160
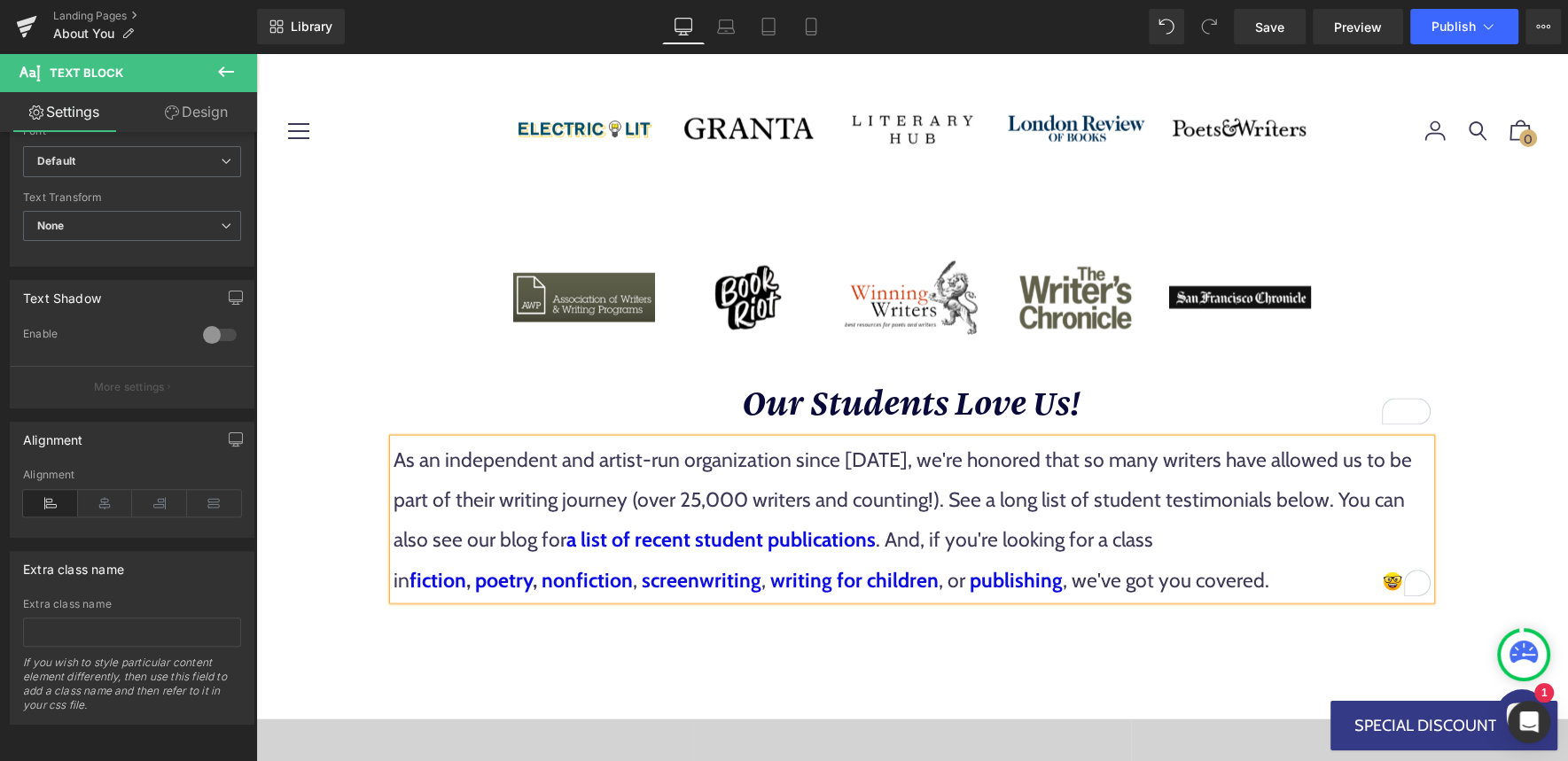
click at [847, 533] on span ". And, if you're looking for a class in" at bounding box center [773, 560] width 759 height 65
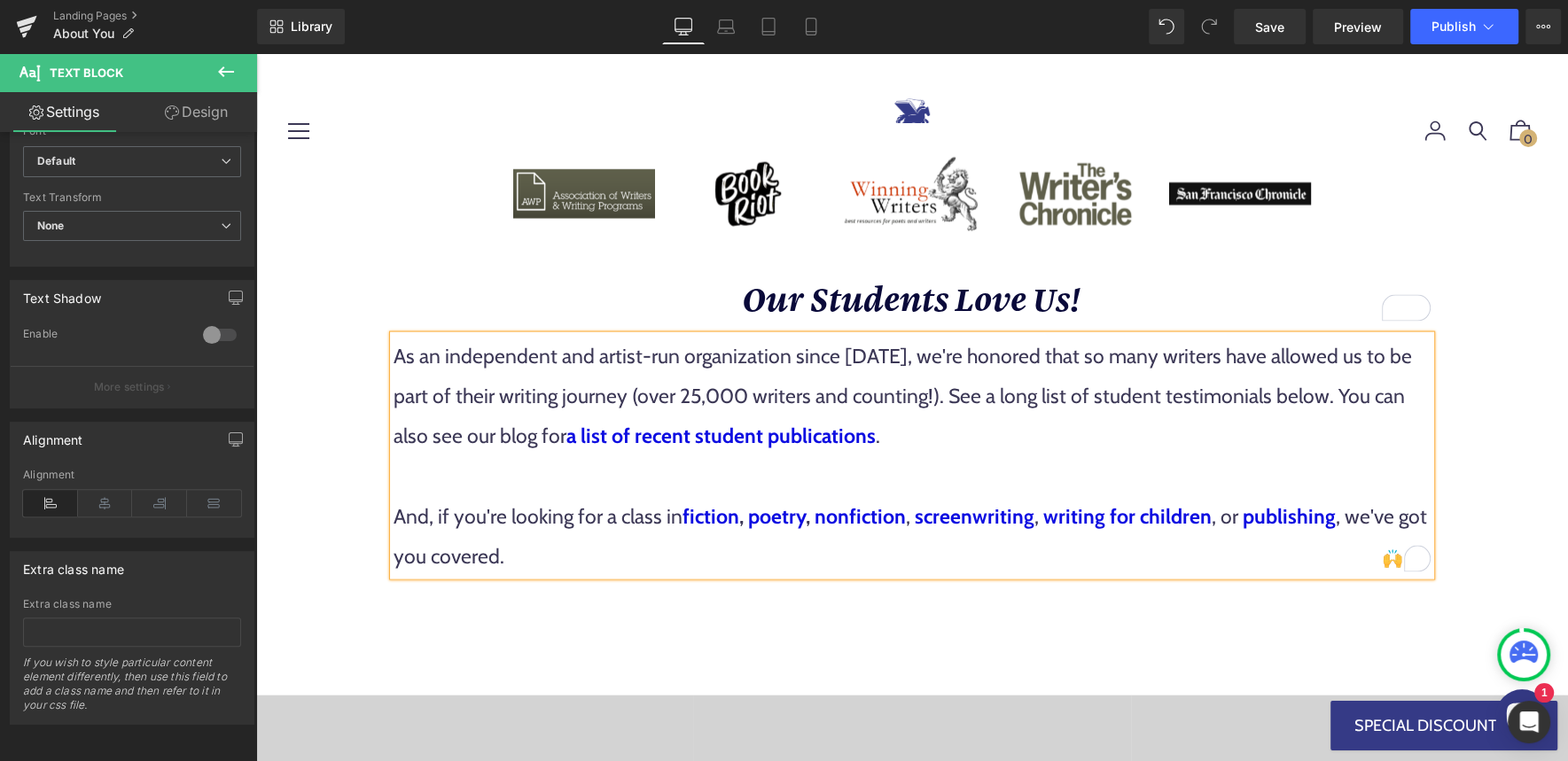
scroll to position [3740, 0]
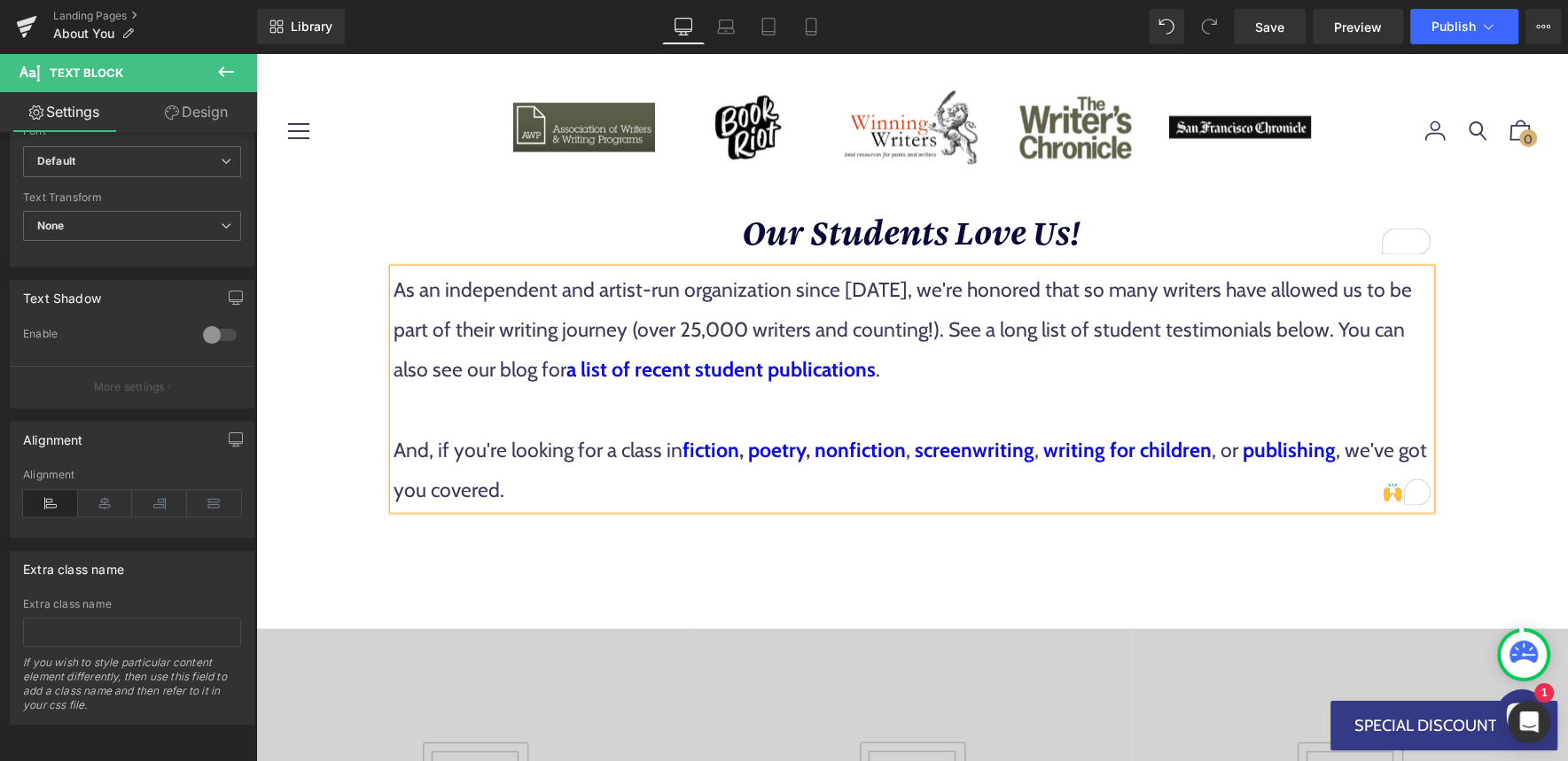
click at [962, 342] on p "As an independent and artist-run organization since [DATE], we're honored that …" at bounding box center [911, 330] width 1037 height 121
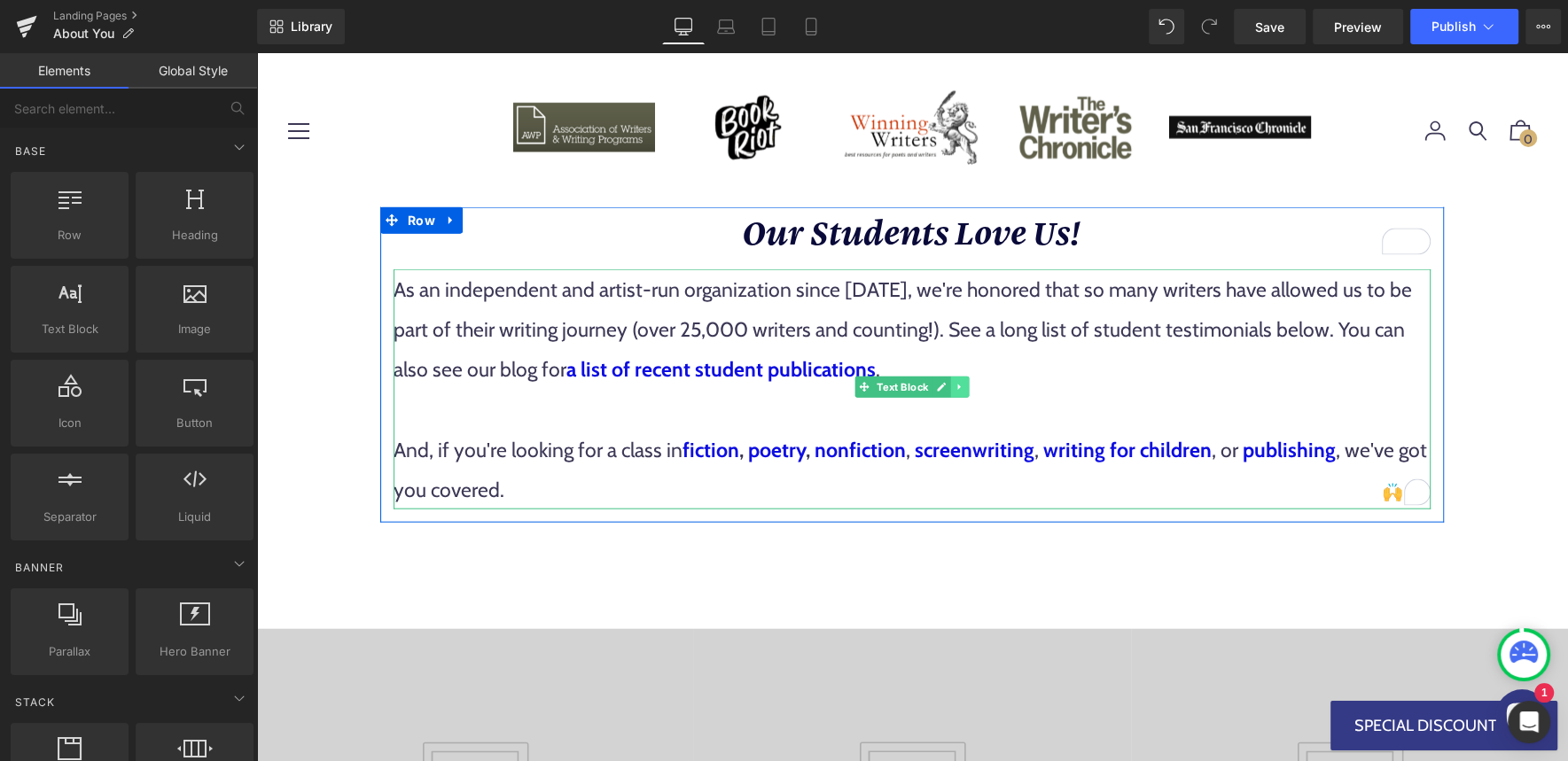
click at [961, 382] on icon at bounding box center [959, 388] width 10 height 11
click at [947, 383] on icon at bounding box center [950, 388] width 10 height 10
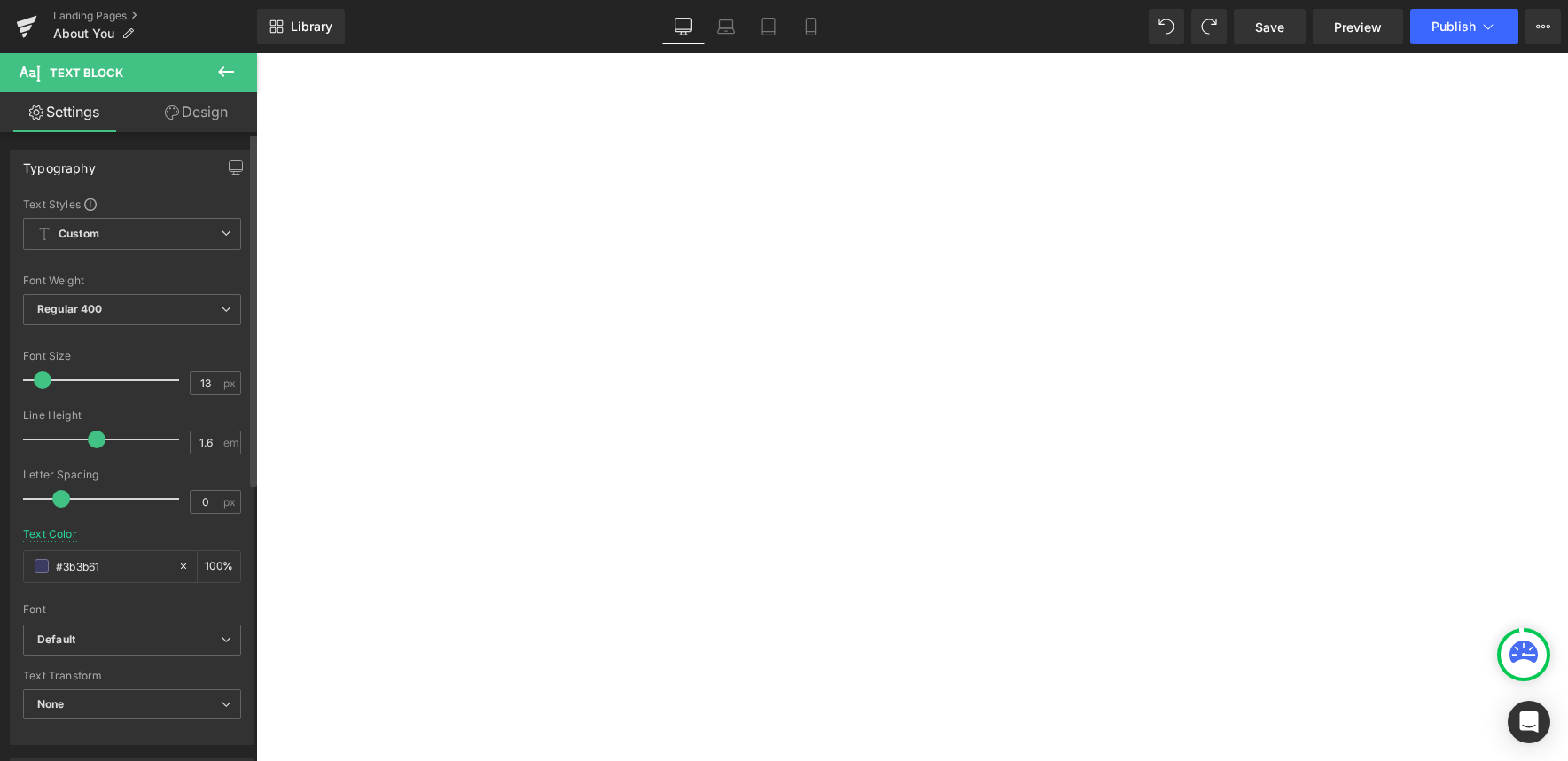
click at [54, 382] on div at bounding box center [105, 380] width 148 height 35
type input "21"
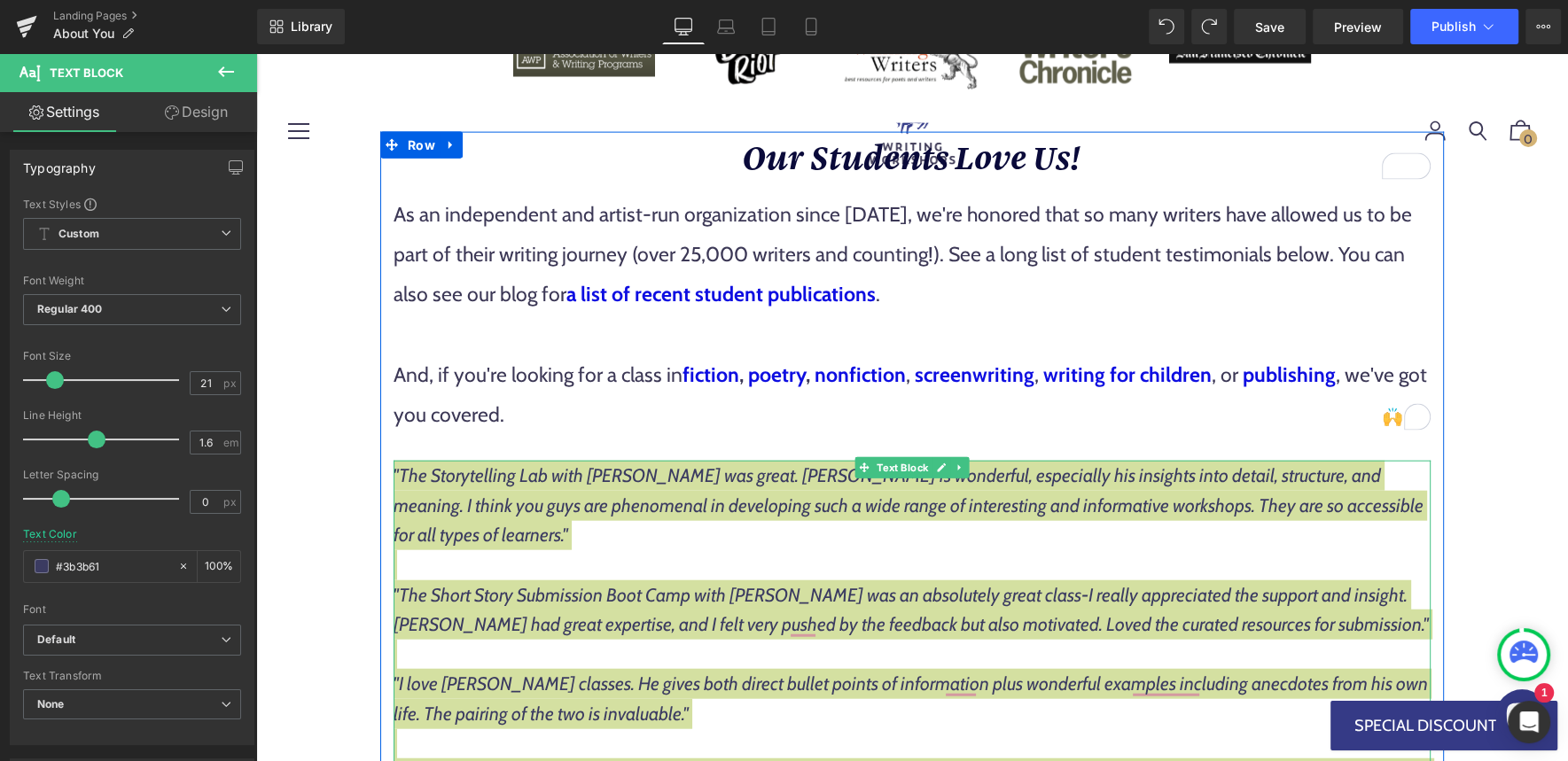
scroll to position [3809, 0]
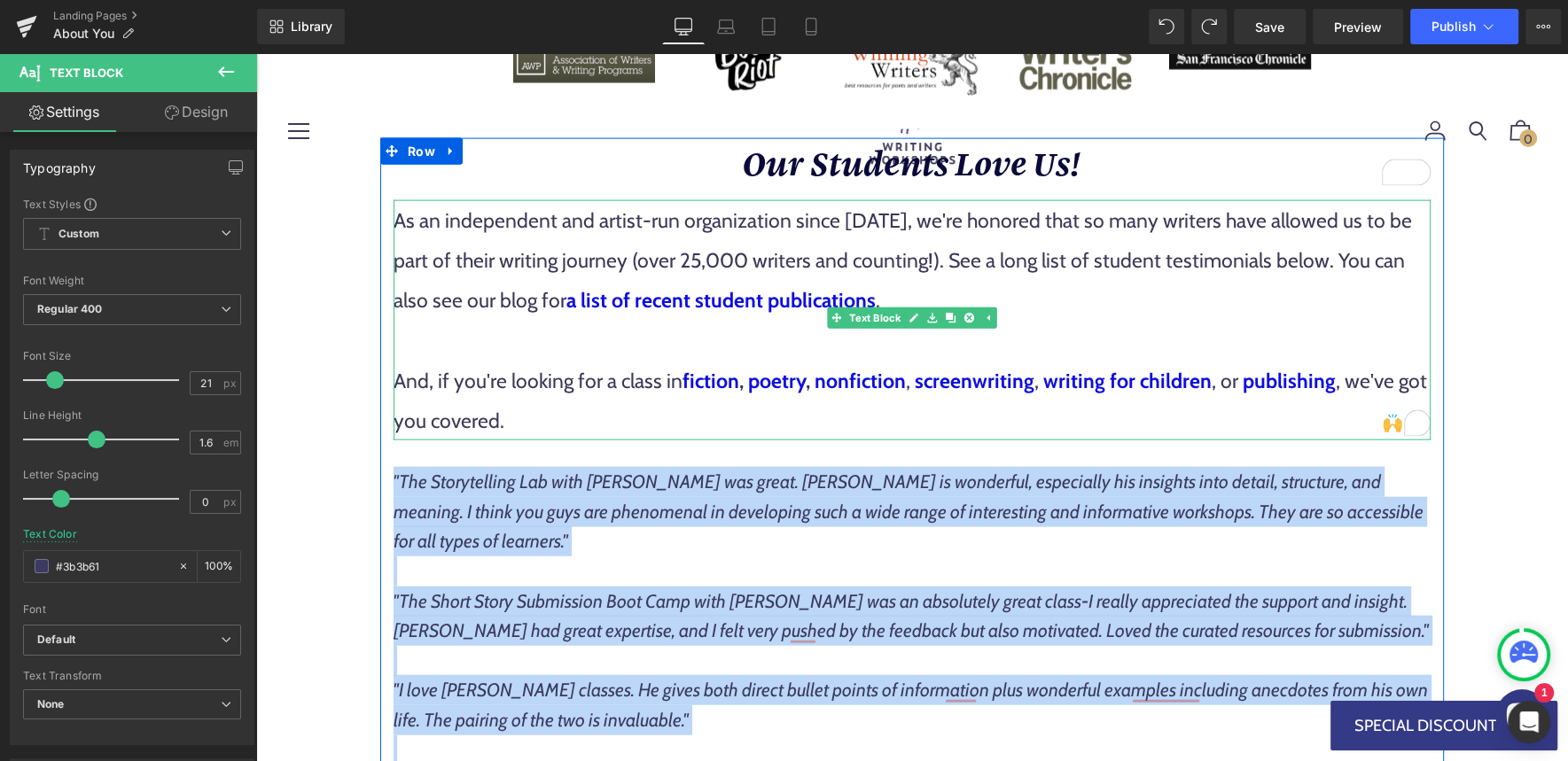
click at [989, 282] on p "As an independent and artist-run organization since [DATE], we're honored that …" at bounding box center [911, 261] width 1037 height 121
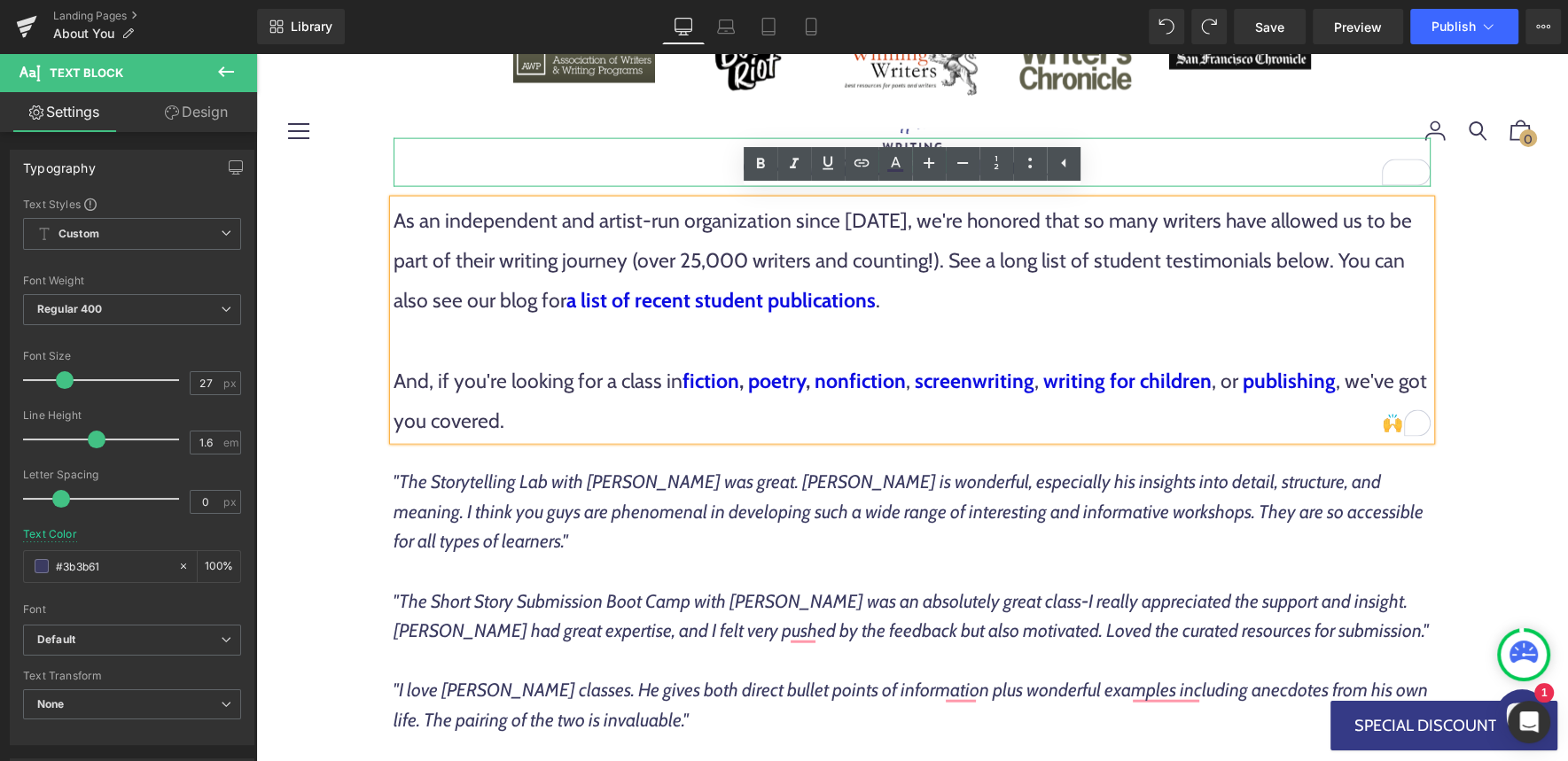
click at [698, 163] on h1 "Our Students Love Us!" at bounding box center [911, 163] width 1037 height 49
click at [1223, 278] on p "As an independent and artist-run organization since 2016, we're honored that so…" at bounding box center [911, 261] width 1037 height 121
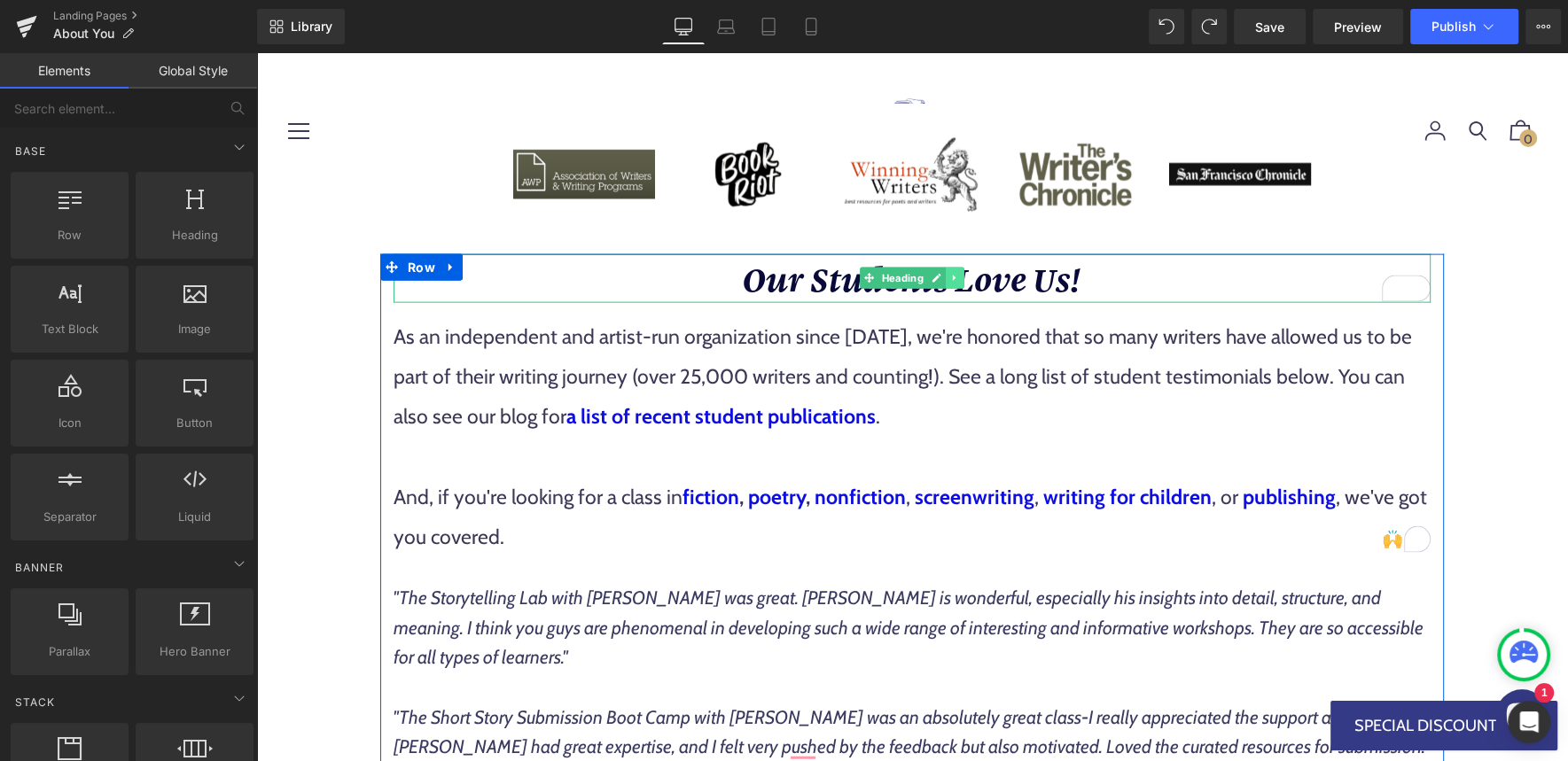
scroll to position [3690, 0]
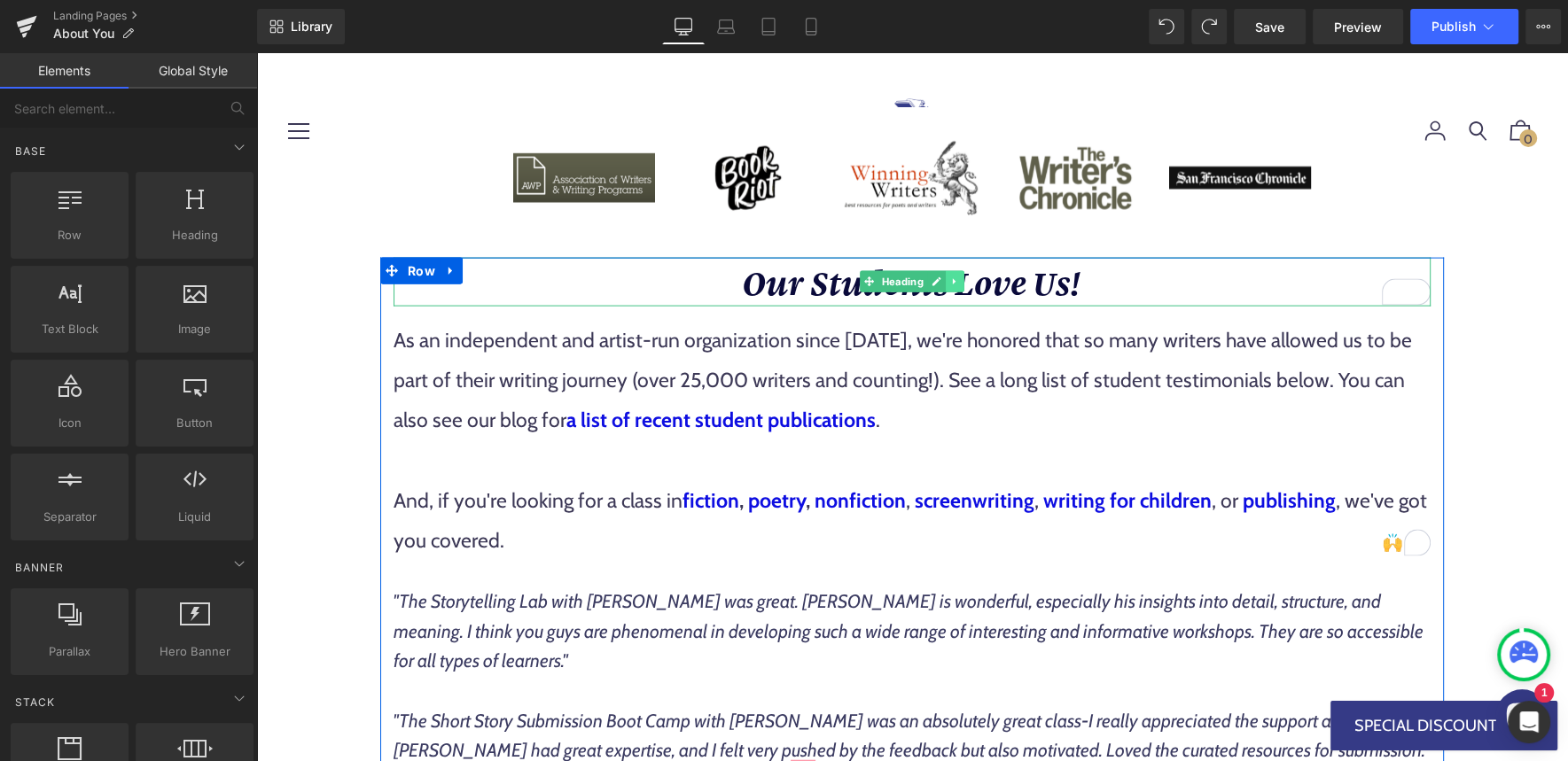
click at [958, 276] on icon at bounding box center [954, 282] width 10 height 11
click at [945, 277] on icon at bounding box center [945, 282] width 10 height 10
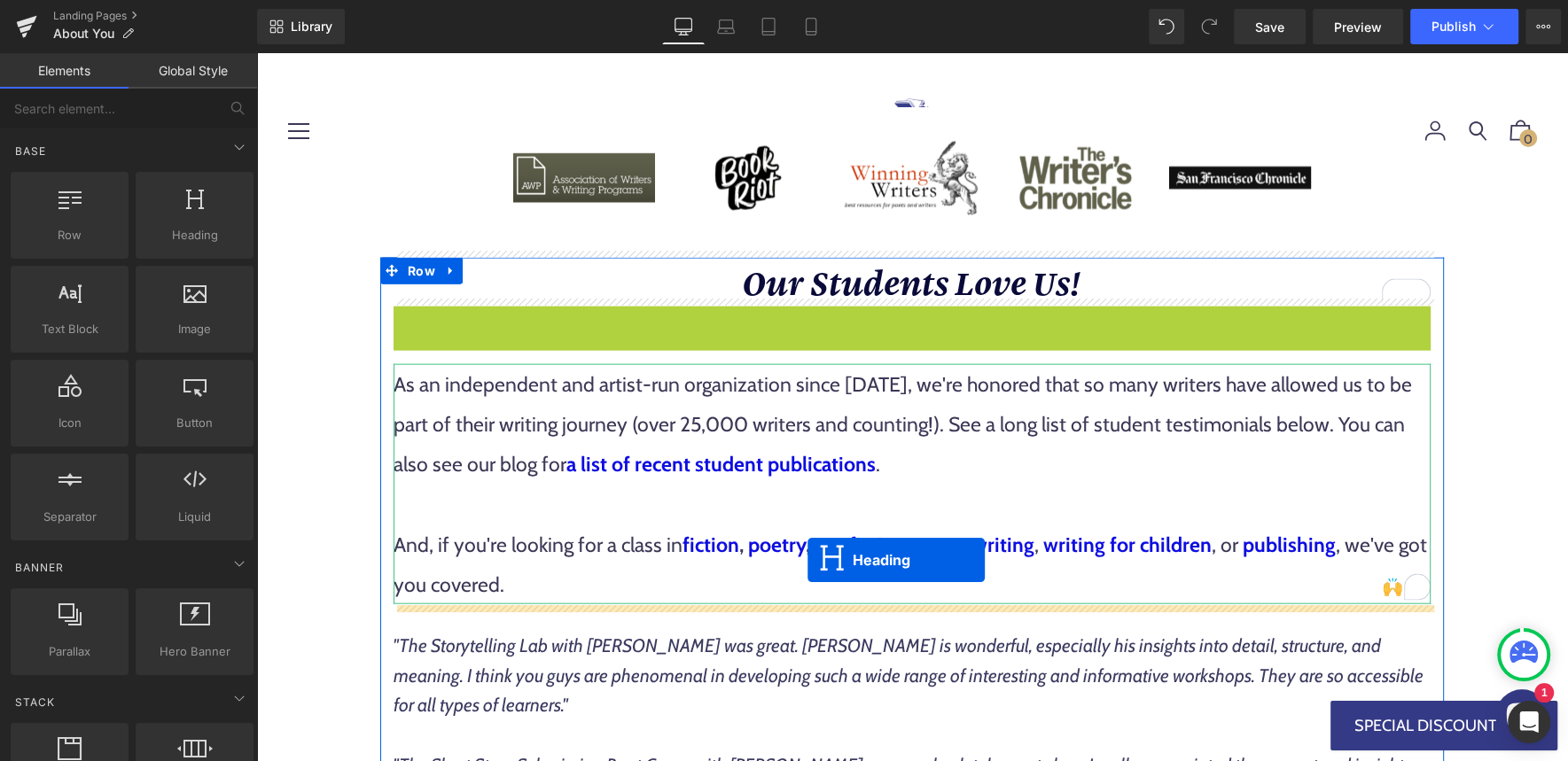
drag, startPoint x: 869, startPoint y: 321, endPoint x: 808, endPoint y: 560, distance: 246.7
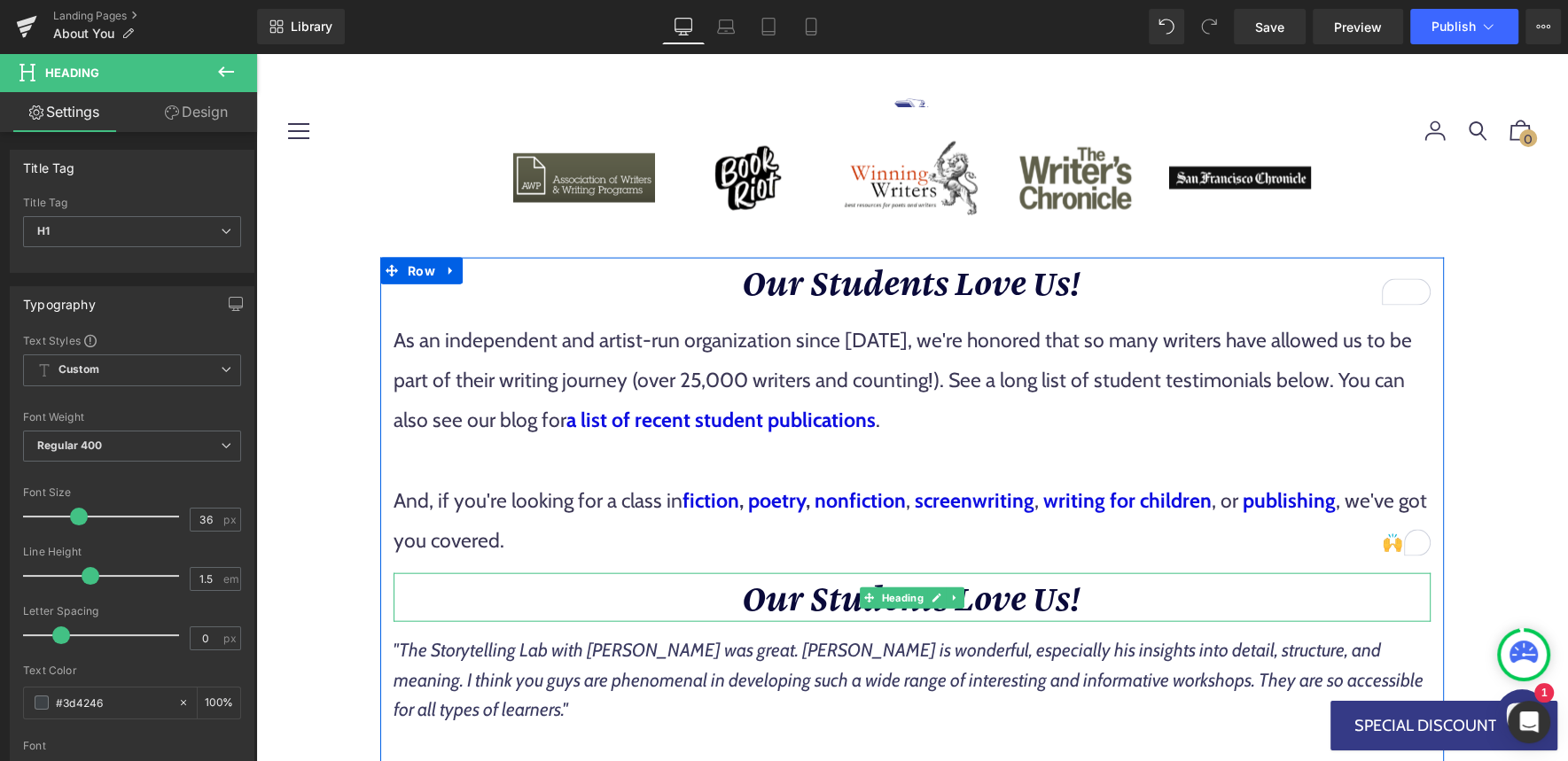
click at [792, 586] on span "Our Students Love Us!" at bounding box center [912, 596] width 338 height 45
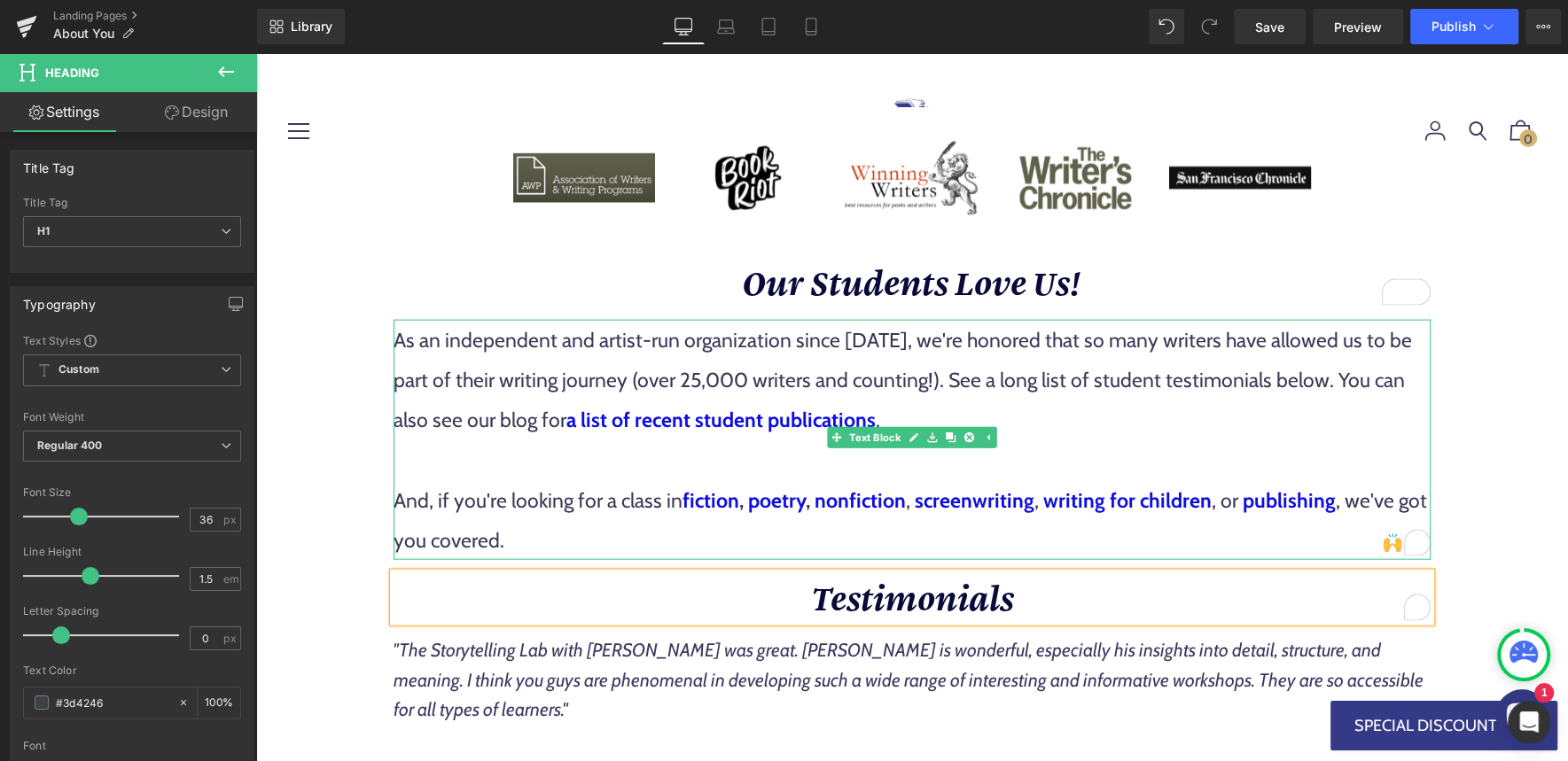
click at [701, 539] on p "And, if you're looking for a class in fiction , poetry , nonfiction , screenwri…" at bounding box center [911, 520] width 1037 height 80
click at [687, 531] on p "And, if you're looking for a class in fiction , poetry , nonfiction , screenwri…" at bounding box center [911, 520] width 1037 height 80
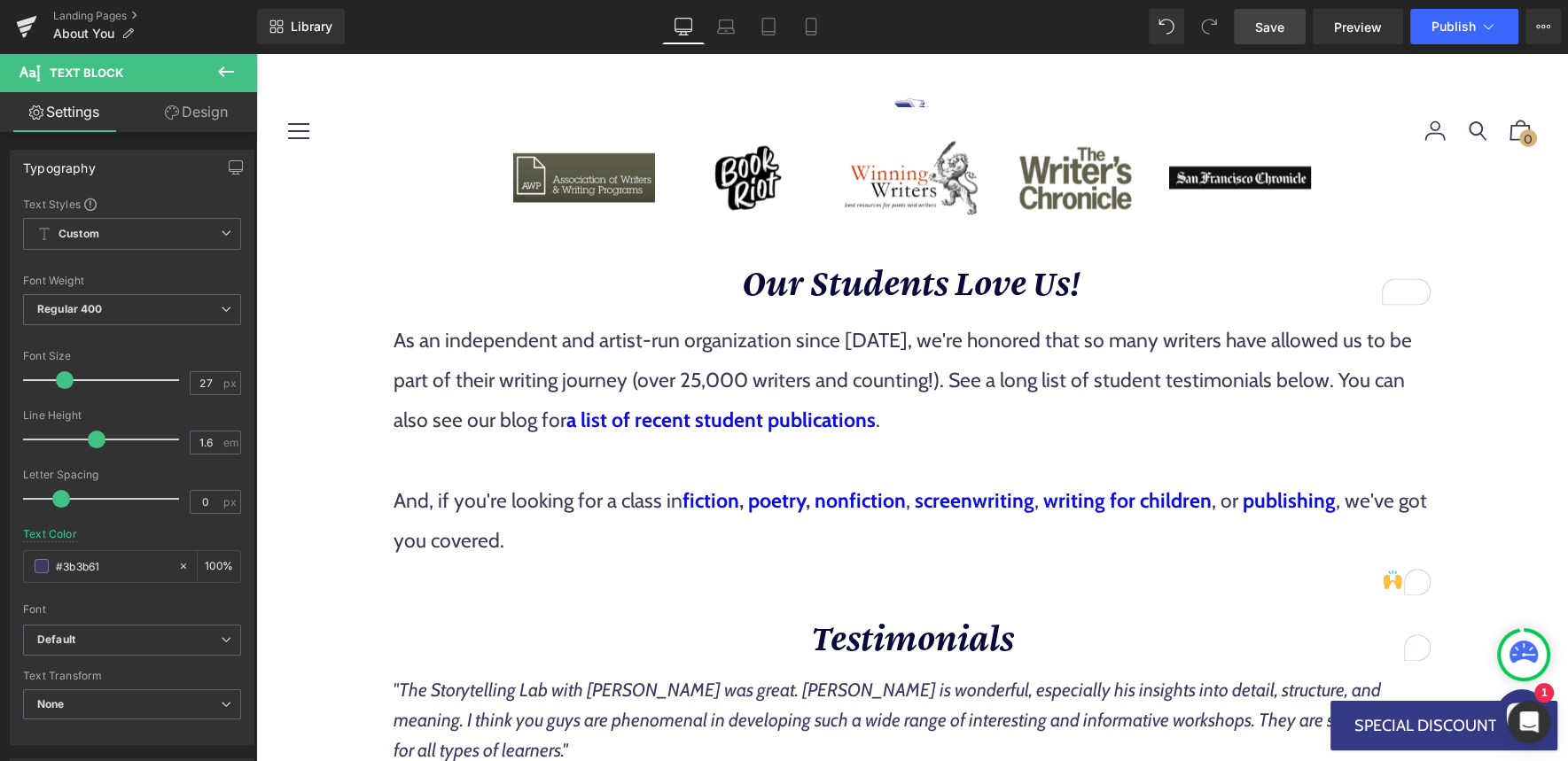
click at [1284, 28] on span "Save" at bounding box center [1269, 27] width 30 height 19
click at [1371, 31] on span "Preview" at bounding box center [1357, 27] width 48 height 19
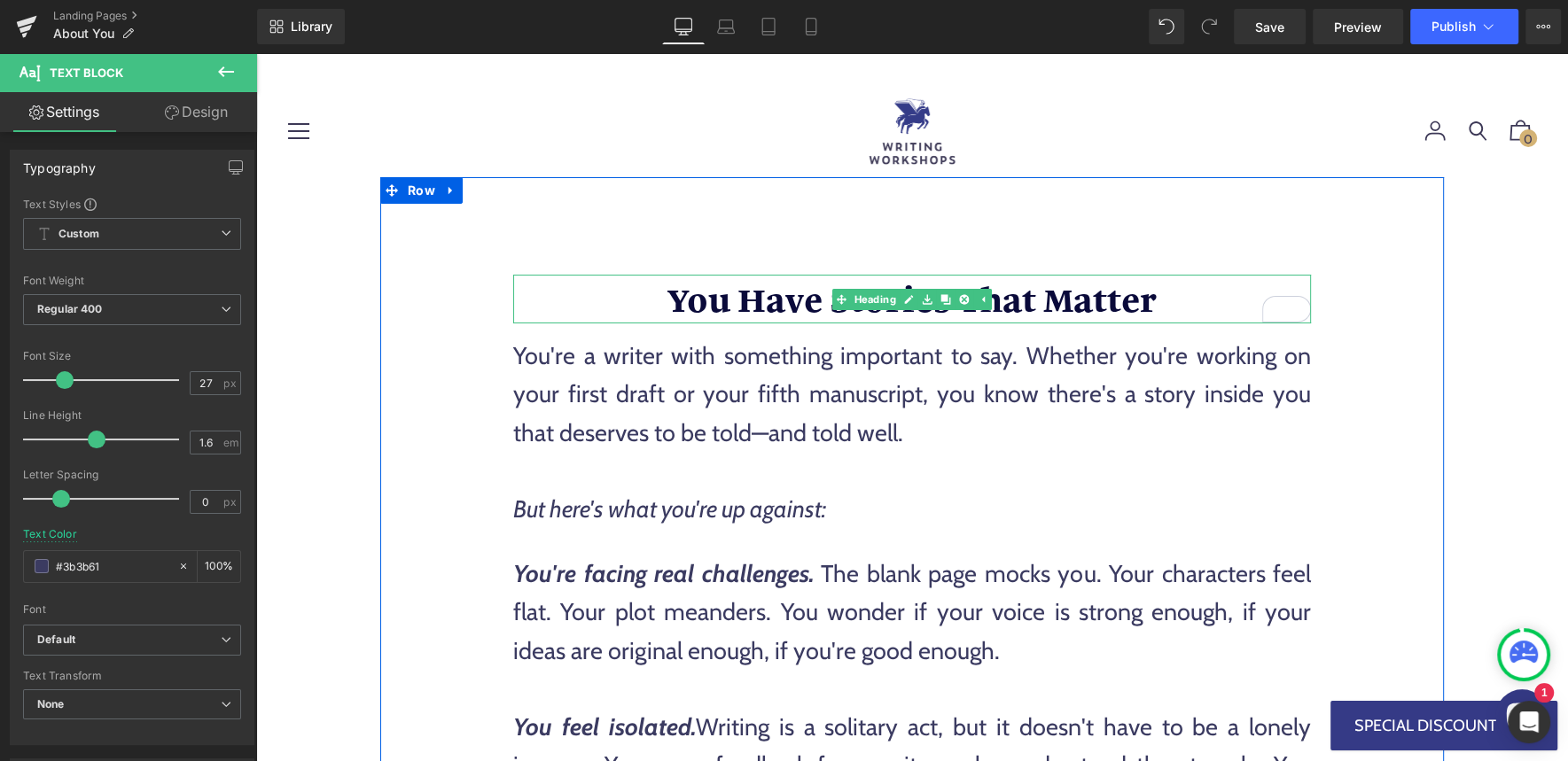
click at [724, 300] on strong "You Have Stories That Matter" at bounding box center [912, 298] width 488 height 45
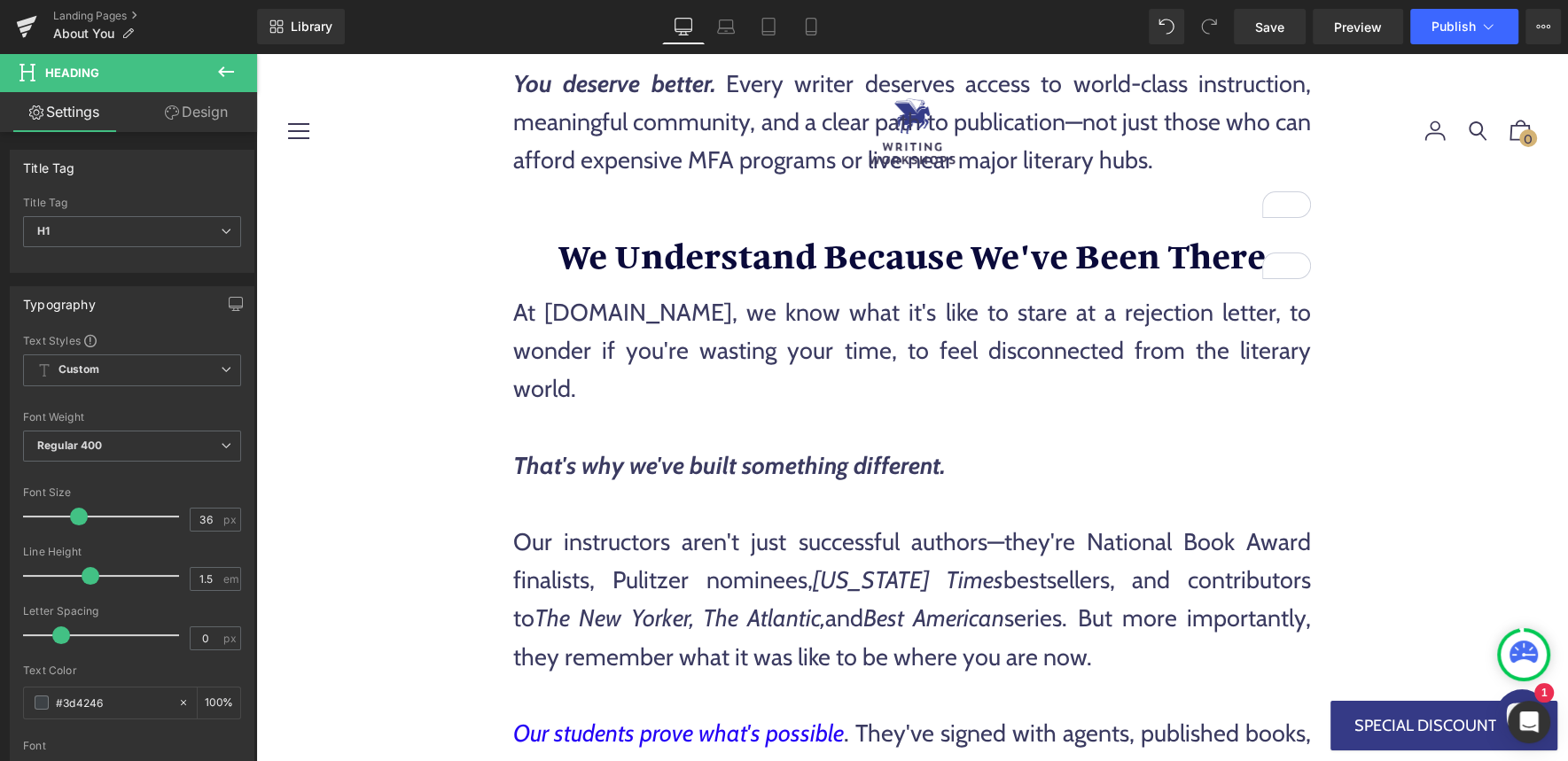
scroll to position [848, 0]
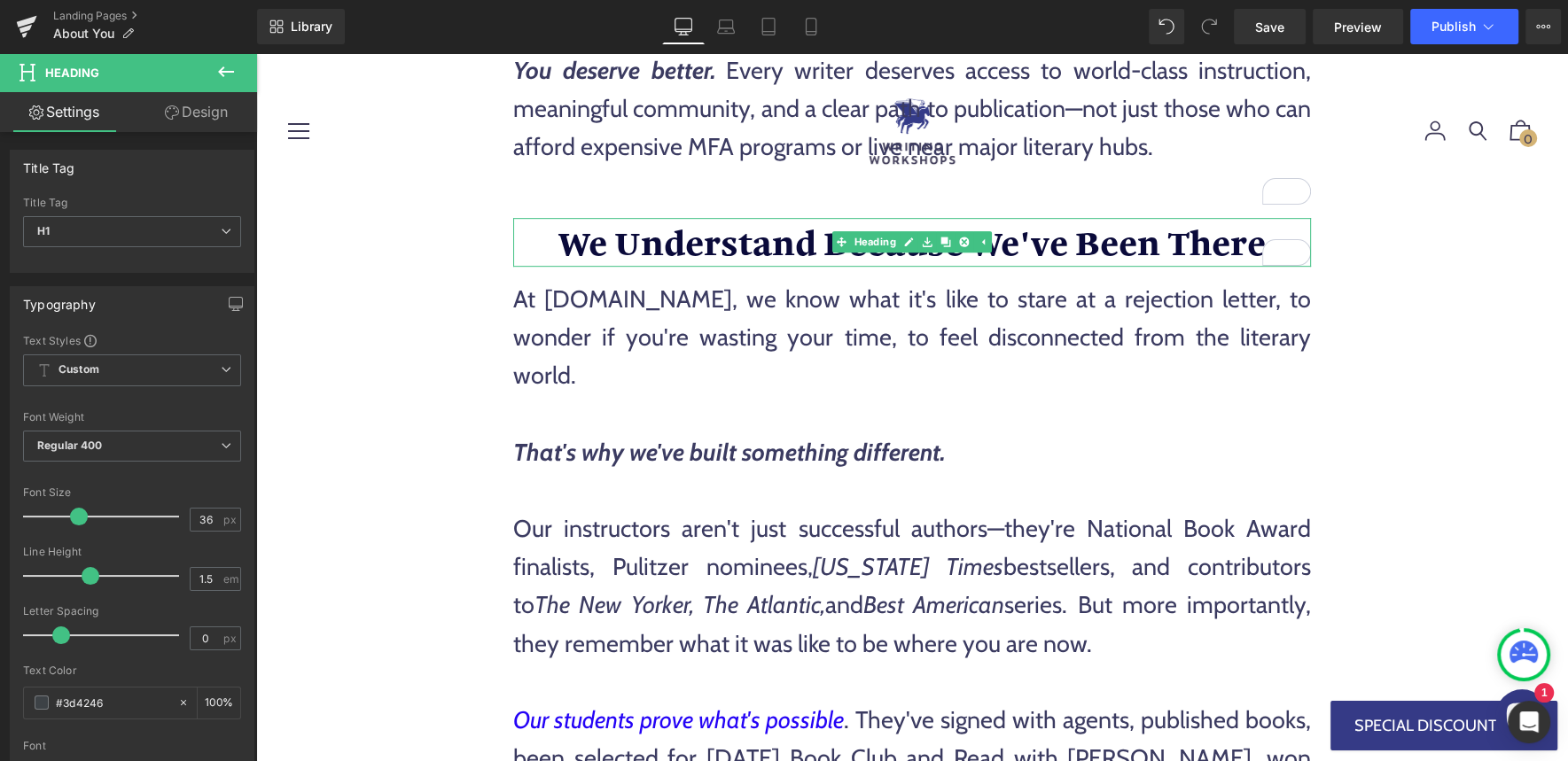
click at [765, 240] on strong "We Understand Because We've Been There" at bounding box center [912, 241] width 707 height 45
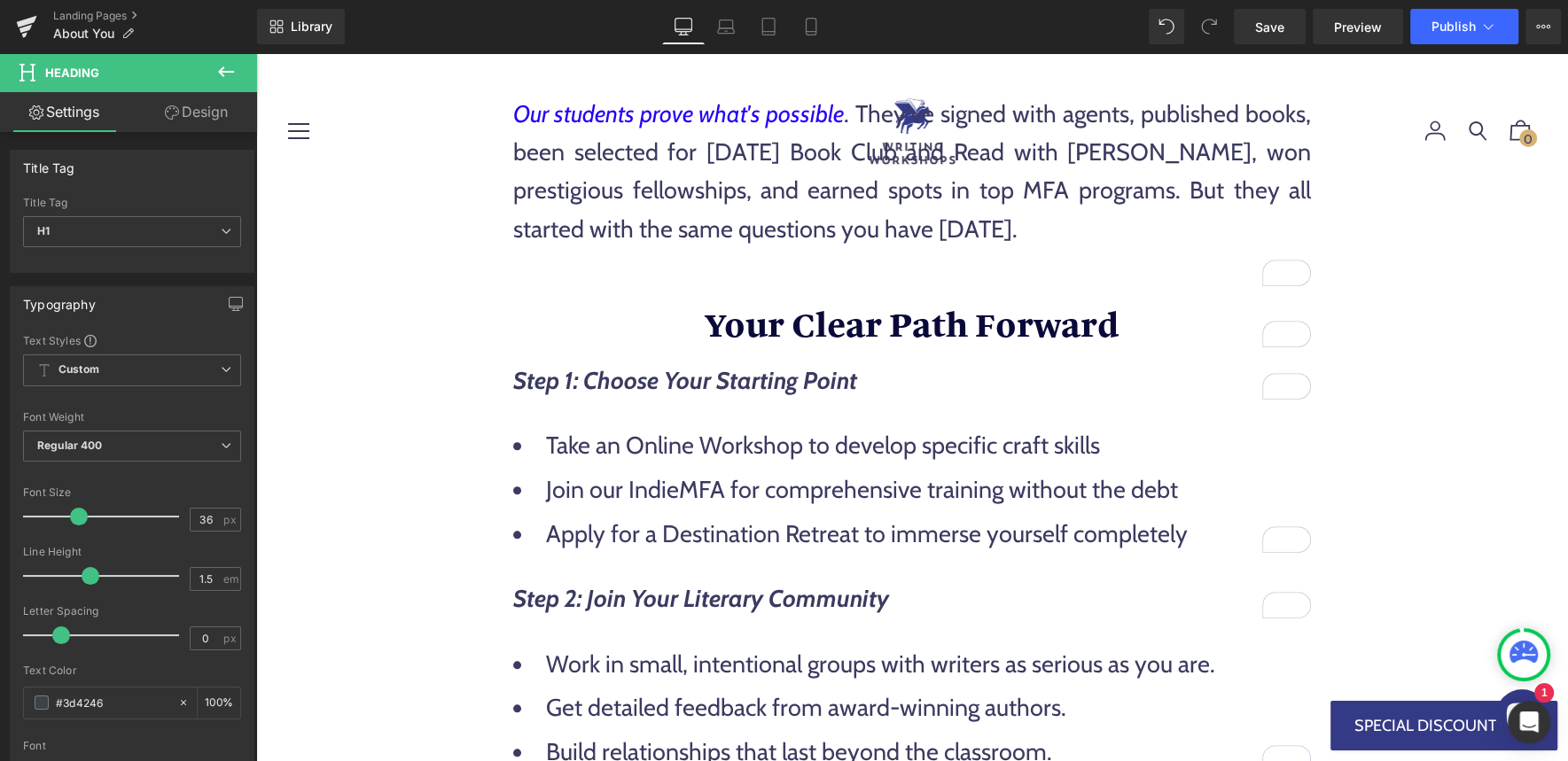
scroll to position [1460, 0]
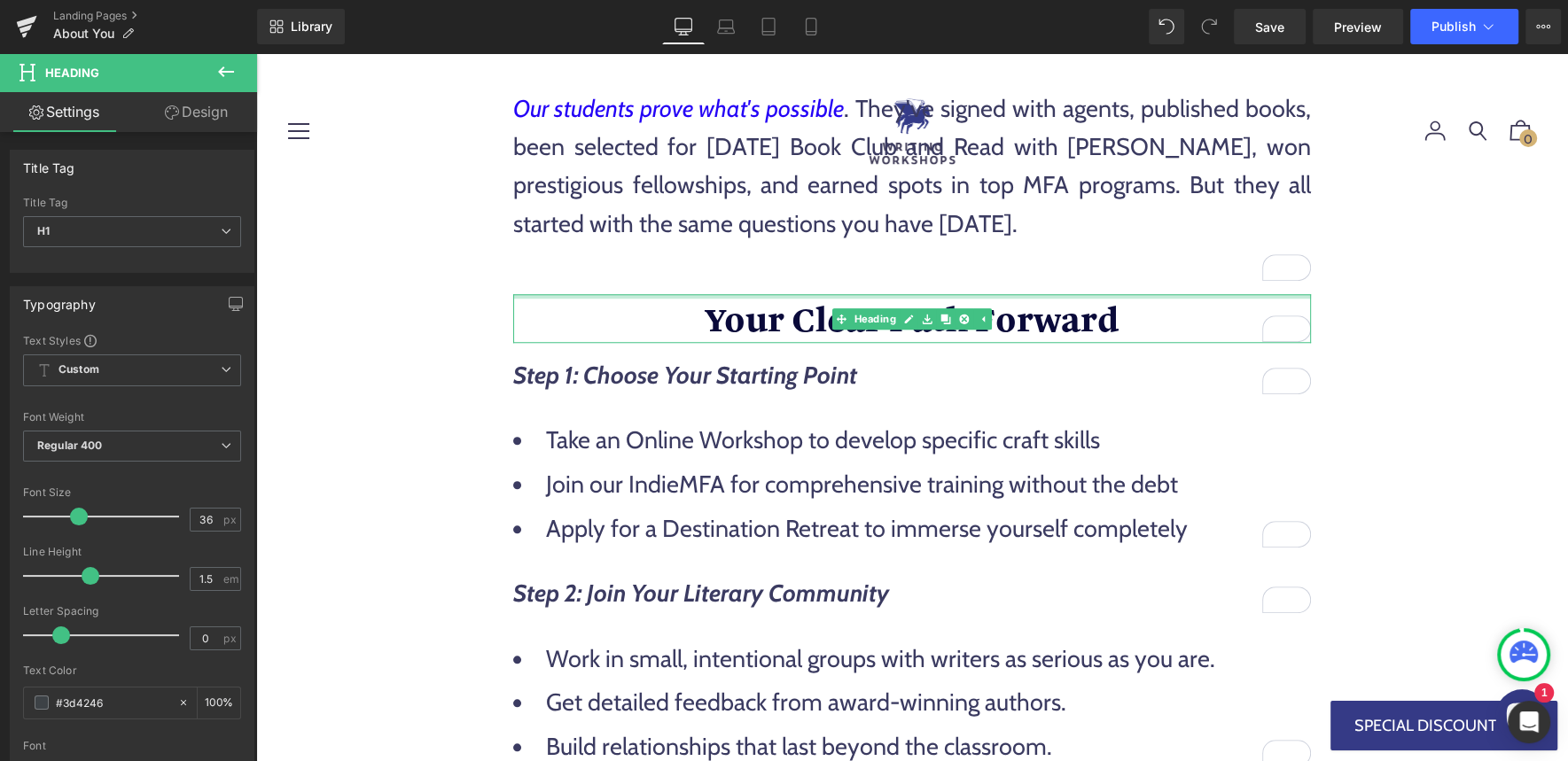
click at [793, 320] on span "Your Clear Path Forward" at bounding box center [911, 318] width 413 height 45
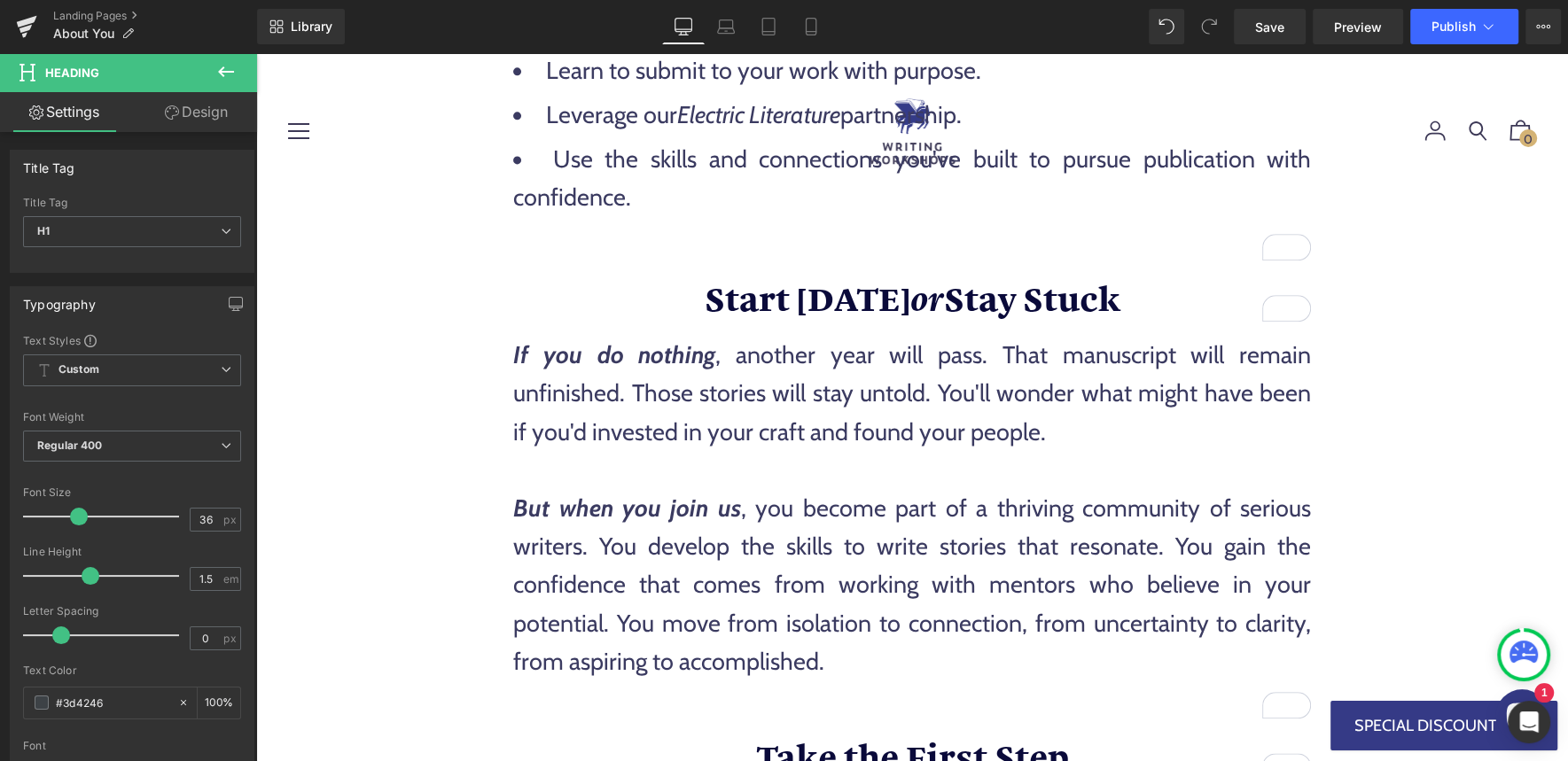
scroll to position [2270, 0]
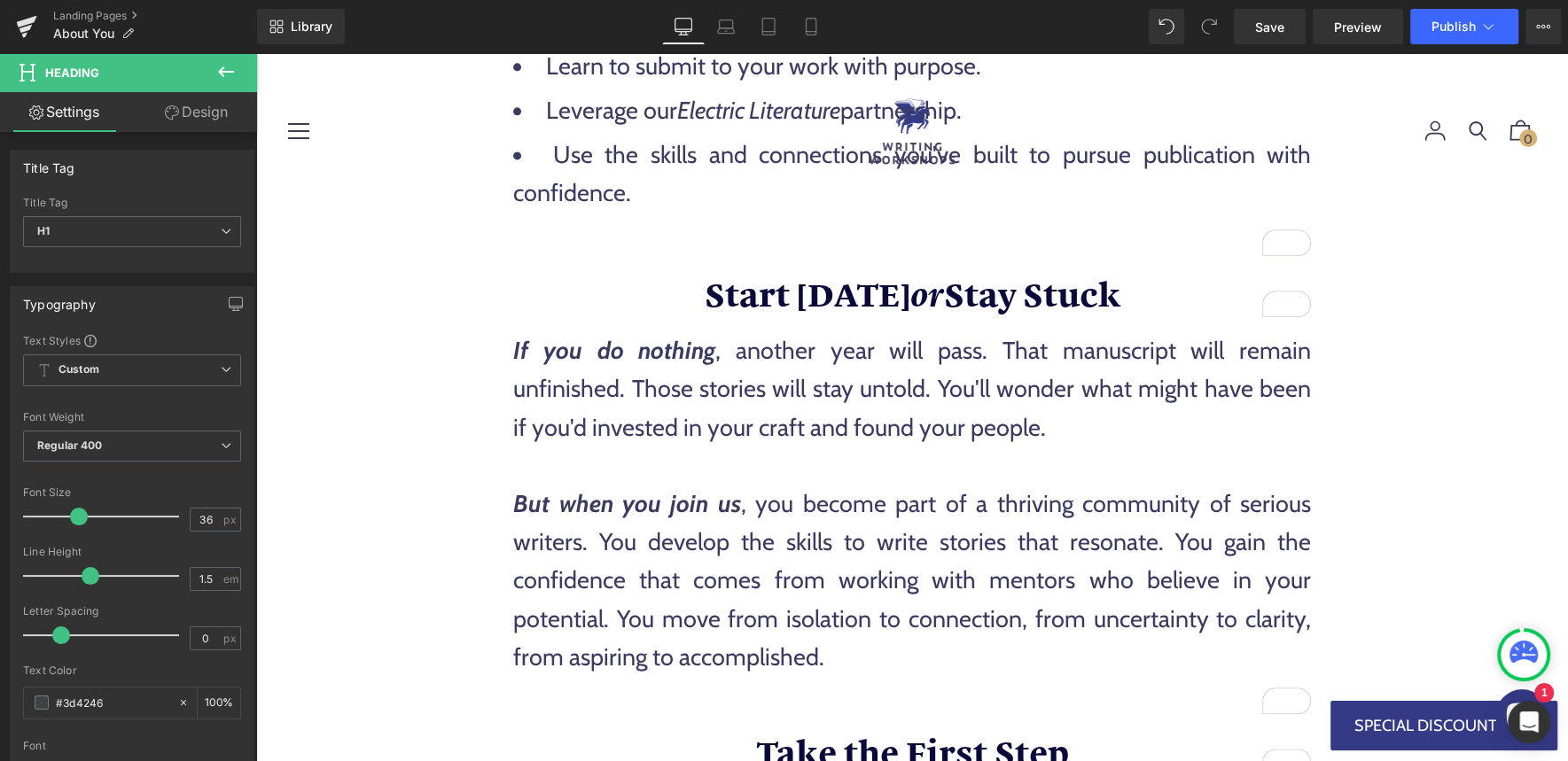
click at [790, 283] on span "Start Today or Stay Stuck" at bounding box center [912, 293] width 416 height 45
click at [750, 389] on p "If you do nothing , another year will pass. That manuscript will remain unfinis…" at bounding box center [911, 389] width 798 height 115
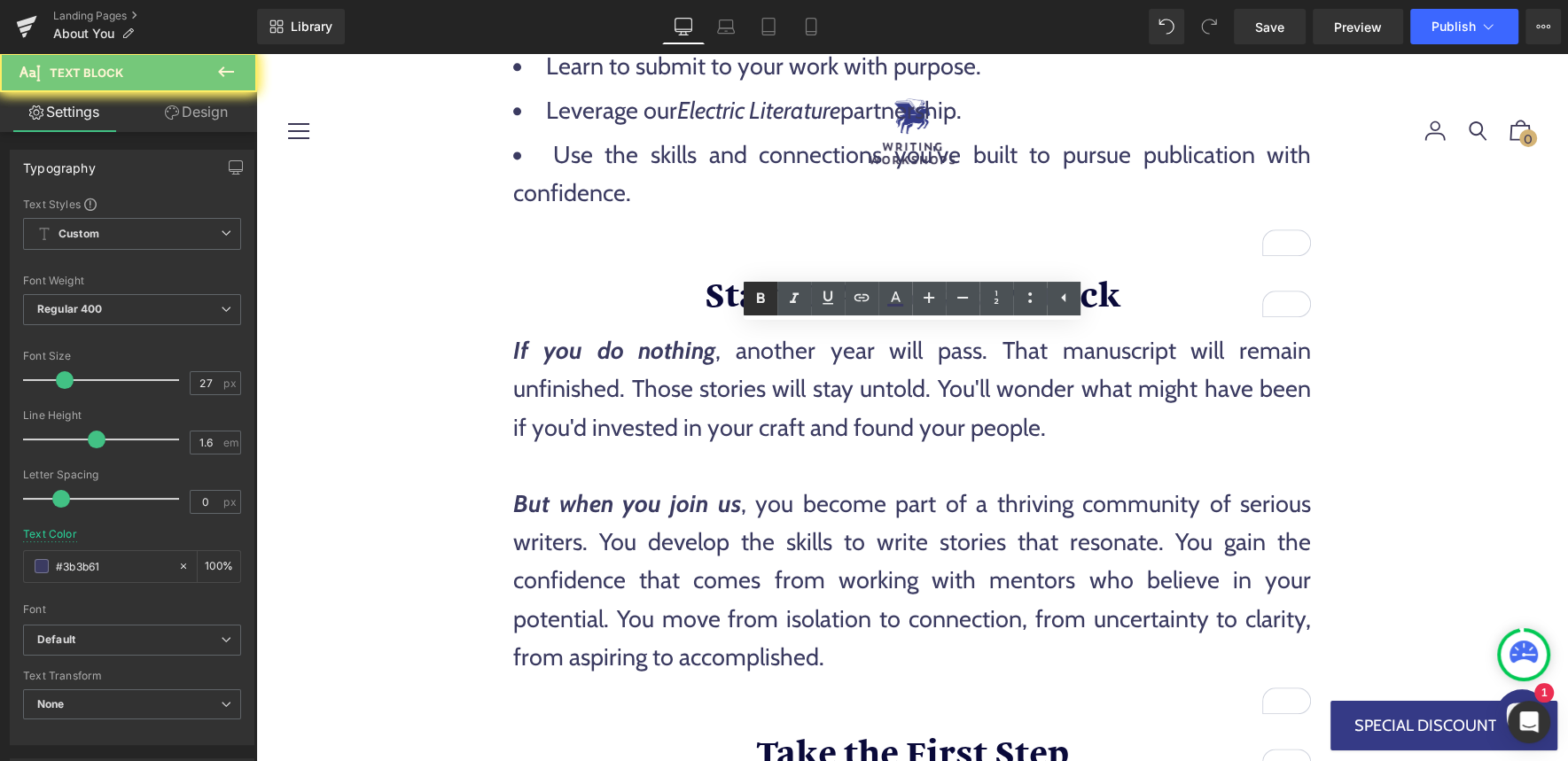
click at [777, 297] on link at bounding box center [760, 298] width 33 height 33
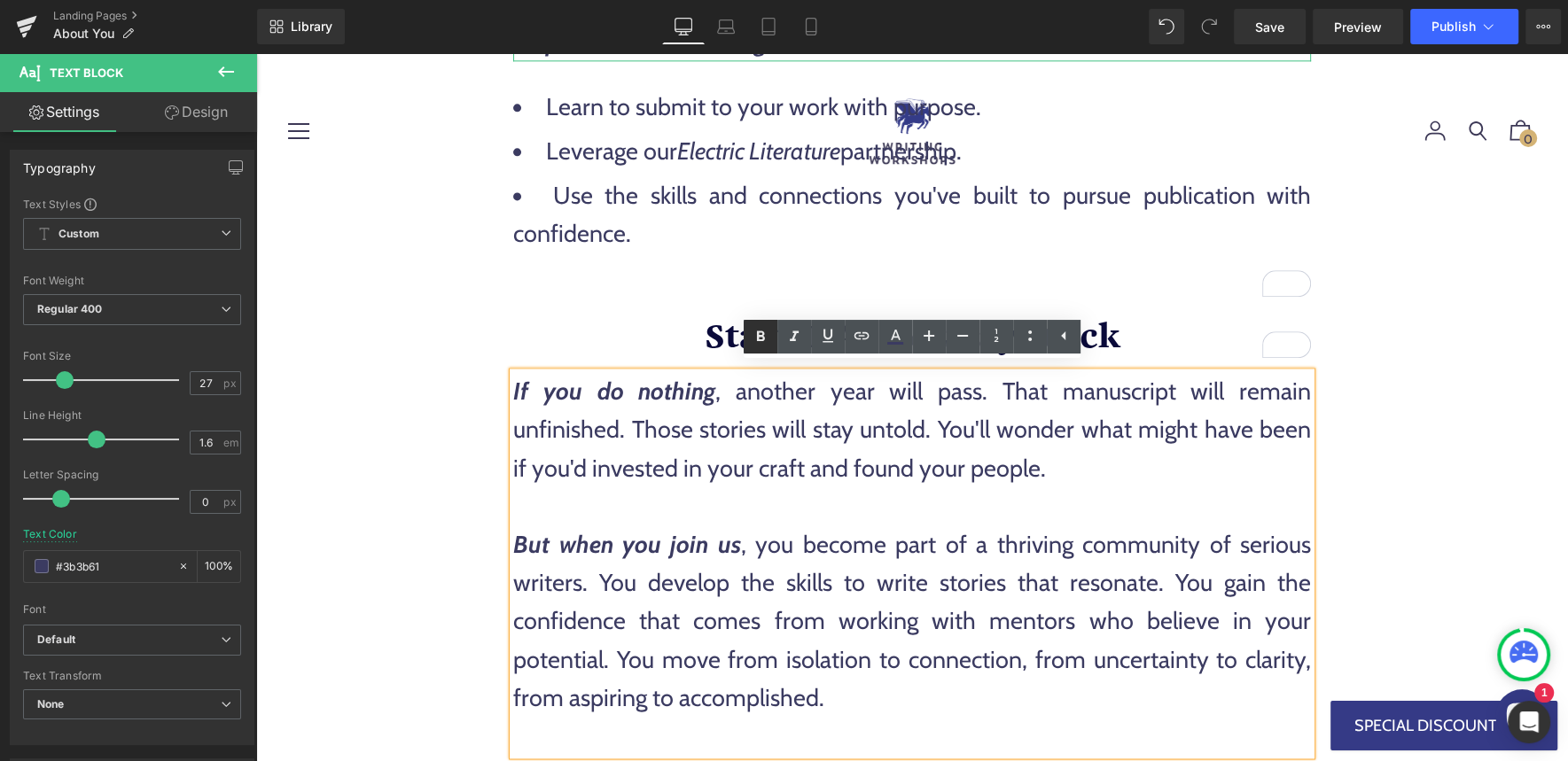
scroll to position [2225, 0]
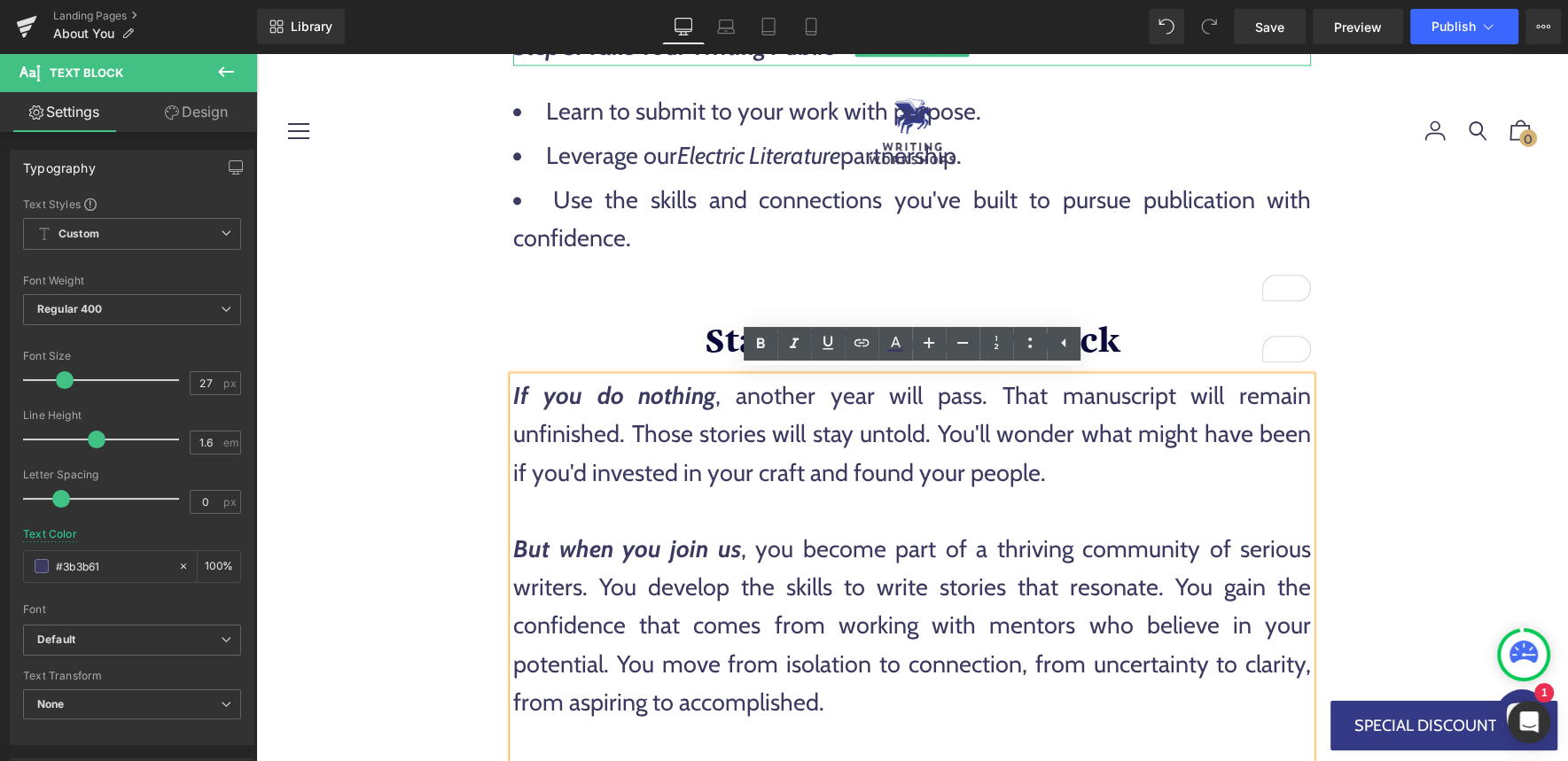
click at [816, 448] on p "If you do nothing , another year will pass. That manuscript will remain unfinis…" at bounding box center [911, 434] width 798 height 115
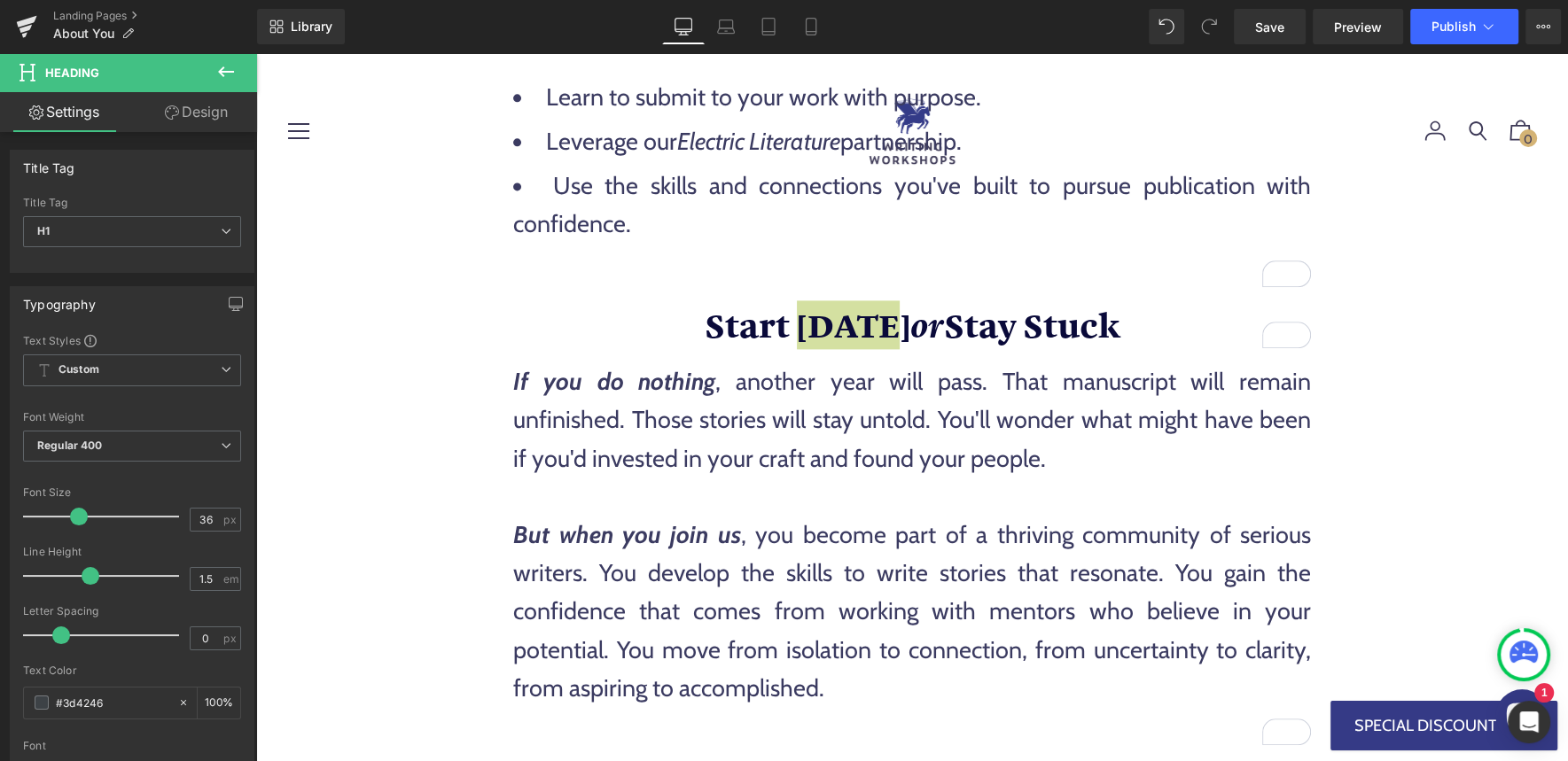
scroll to position [2240, 0]
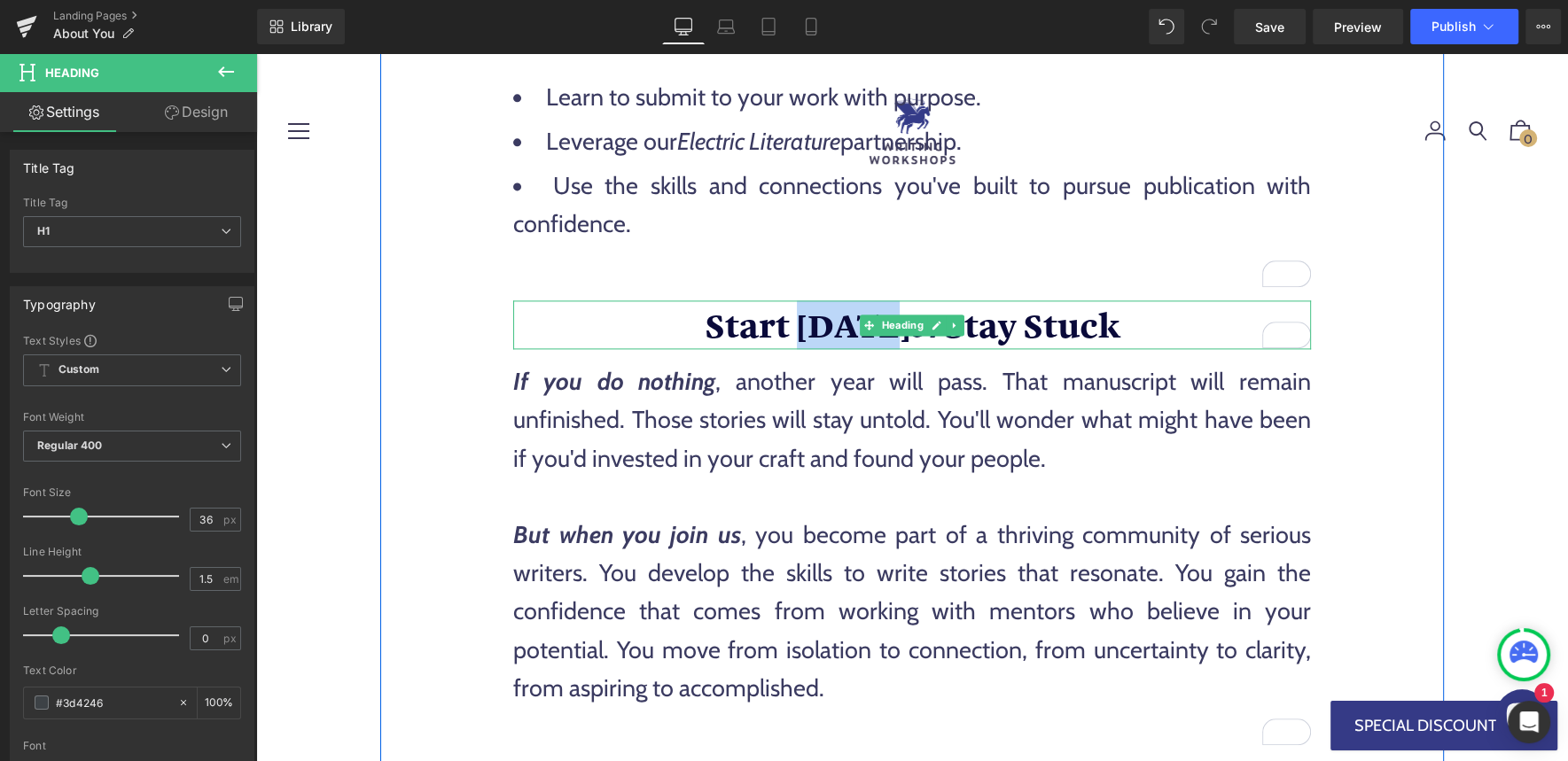
click at [751, 322] on span "Start Today or Stay Stuck" at bounding box center [912, 324] width 416 height 45
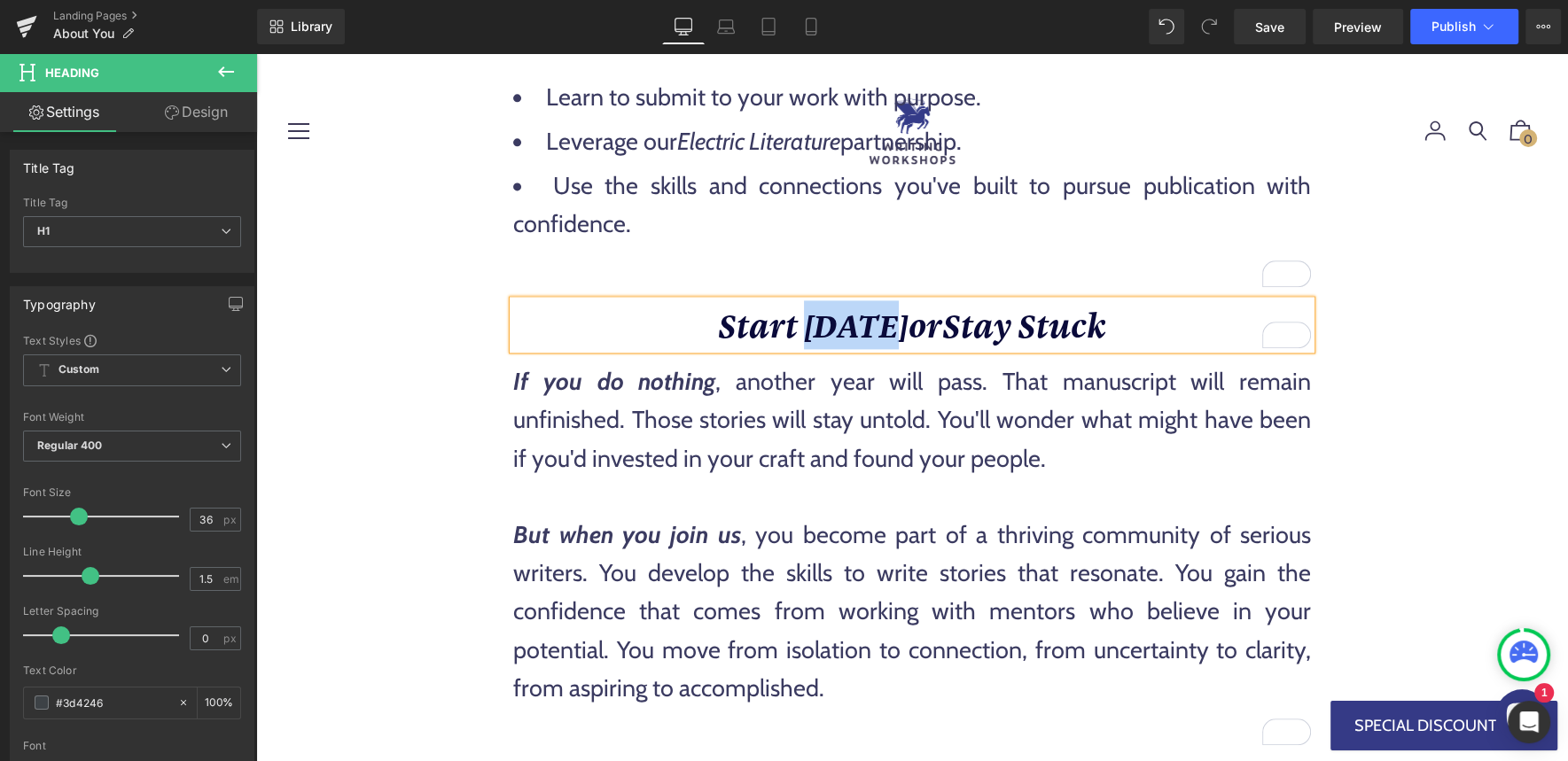
click at [918, 330] on span "Start Today or Stay Stuck" at bounding box center [912, 324] width 389 height 45
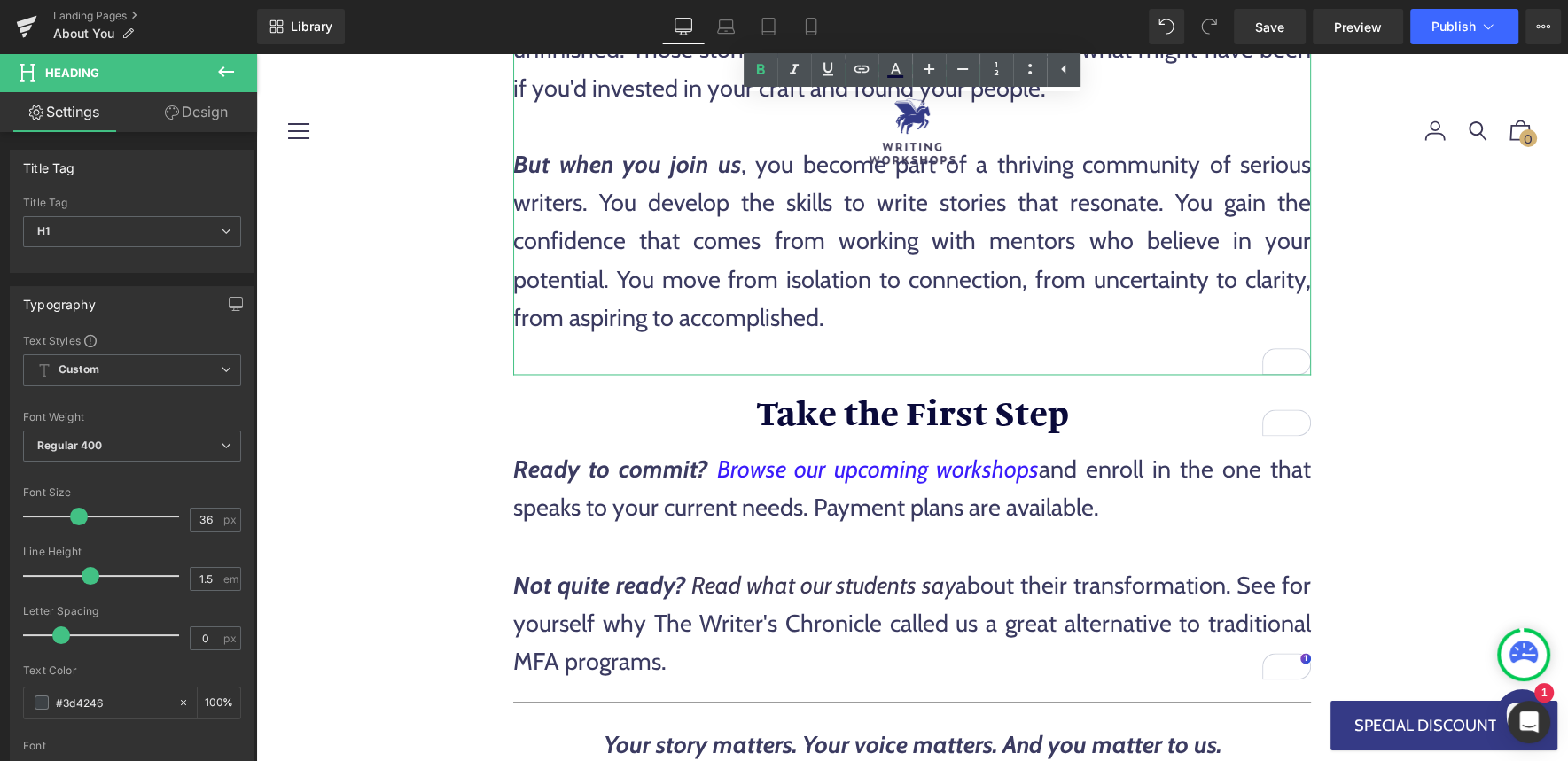
scroll to position [2655, 0]
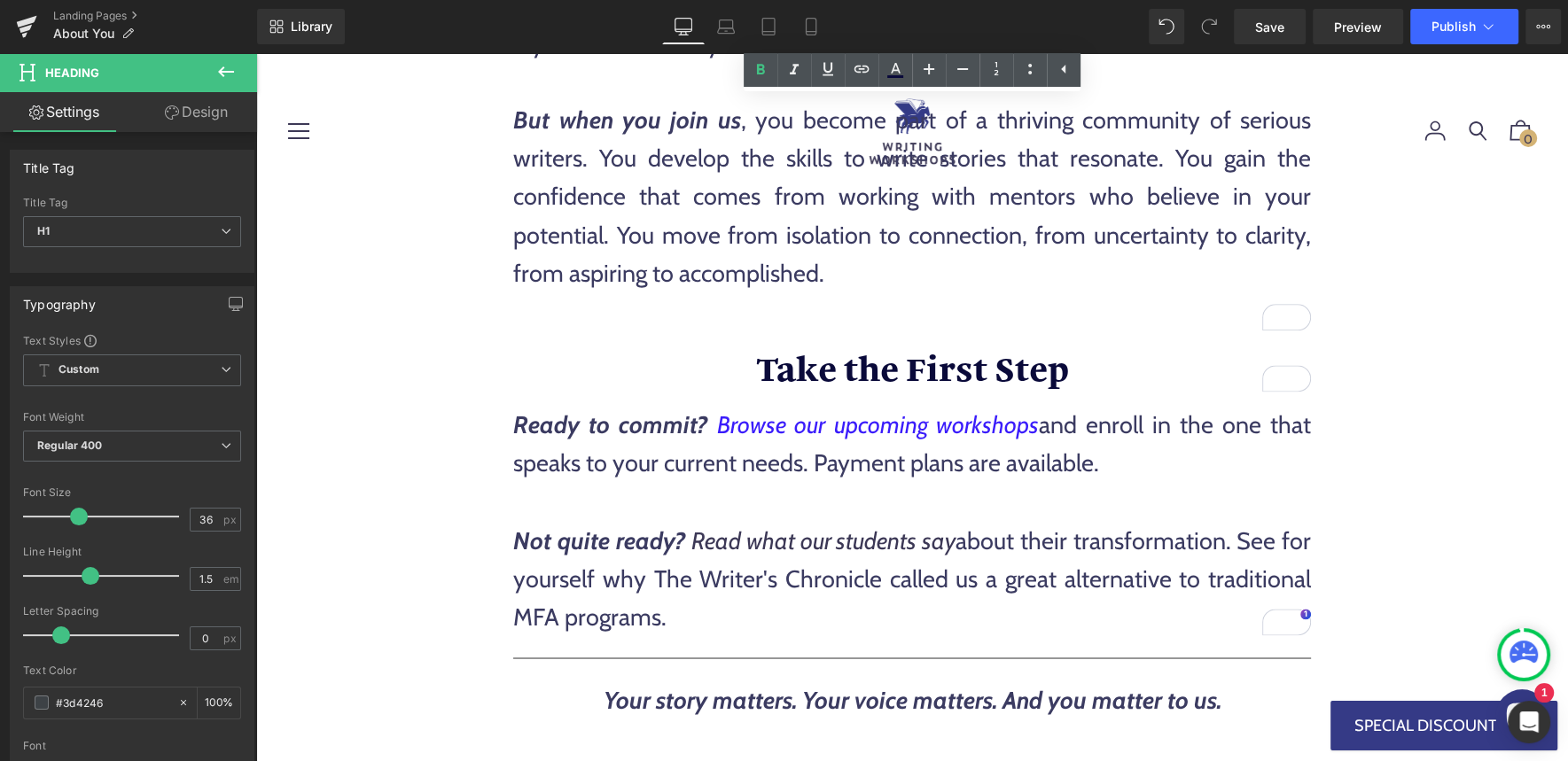
click at [809, 364] on span "Take the First Step" at bounding box center [912, 367] width 313 height 45
click at [810, 364] on span "Take the First Step" at bounding box center [912, 367] width 313 height 45
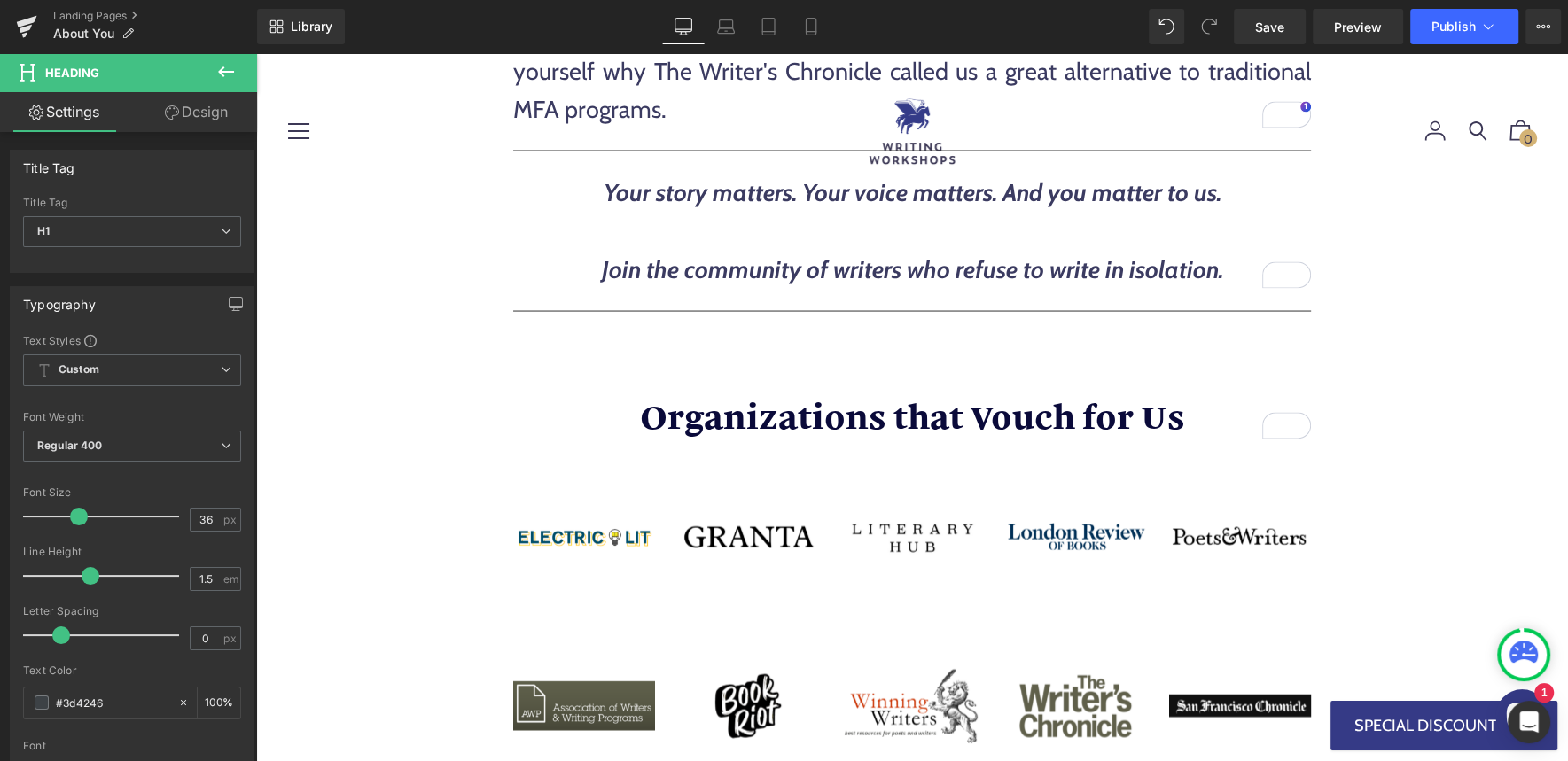
scroll to position [3258, 0]
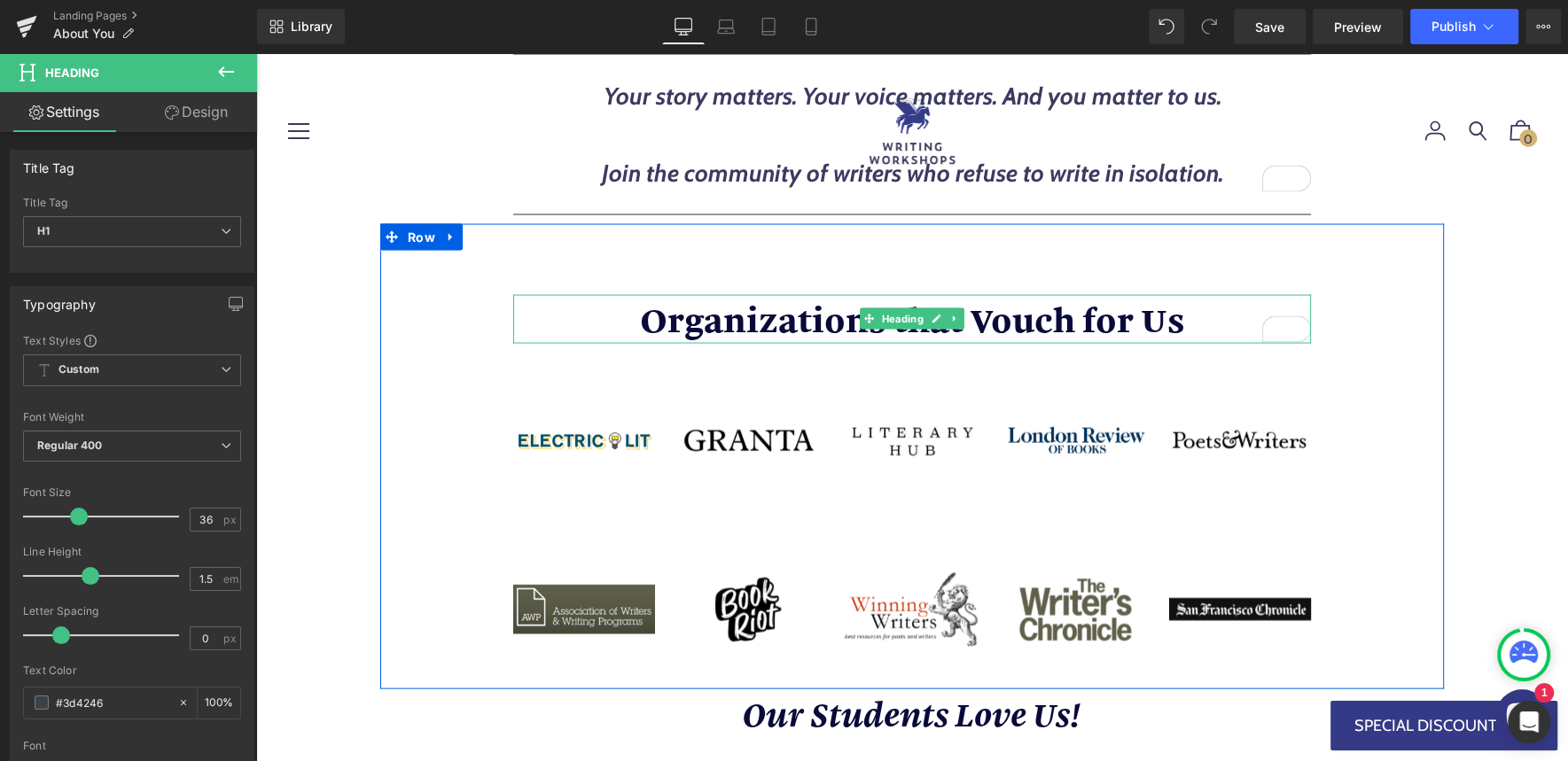
click at [784, 320] on span "Organizations that Vouch for Us" at bounding box center [912, 318] width 545 height 45
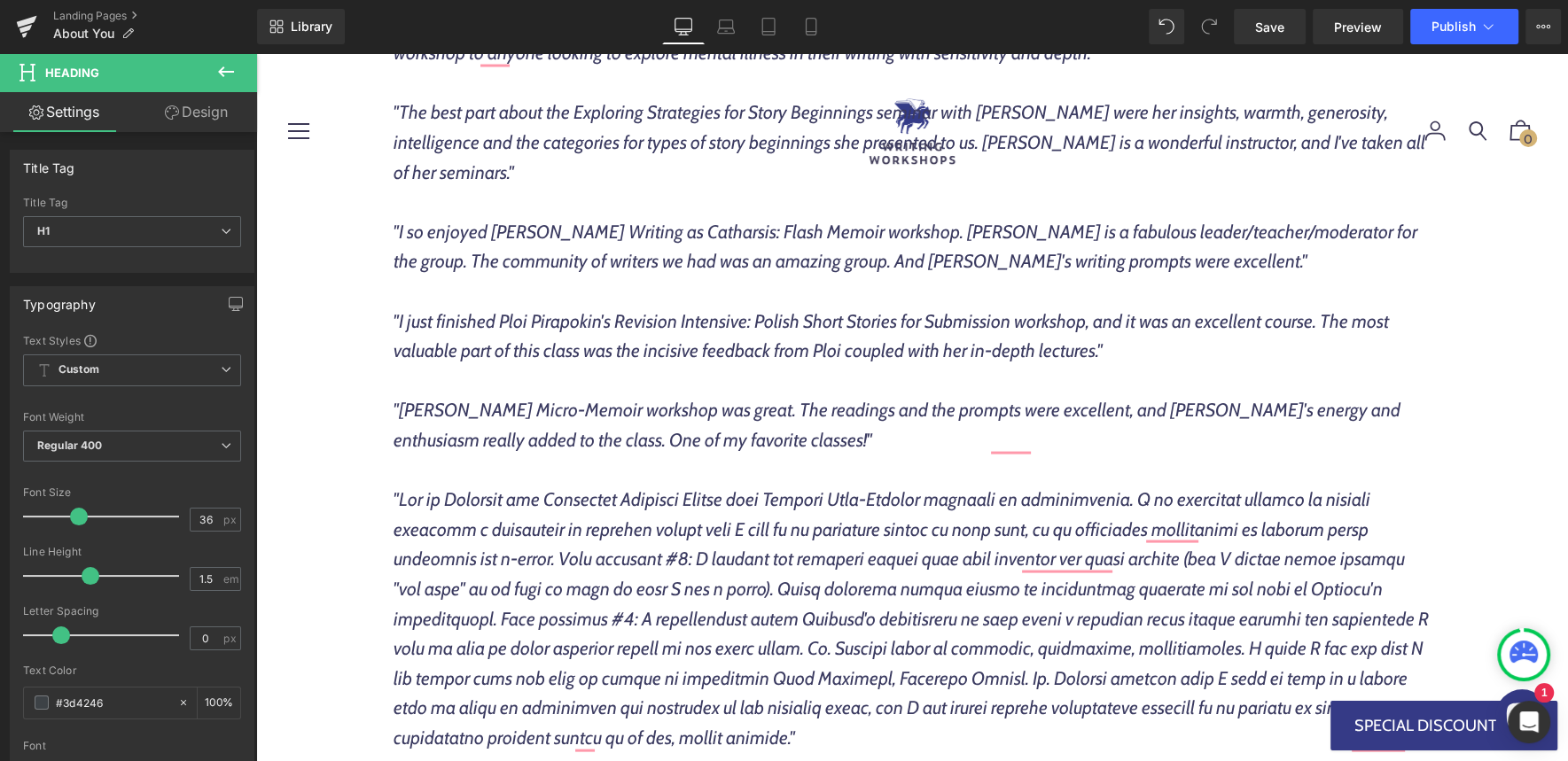
scroll to position [9566, 0]
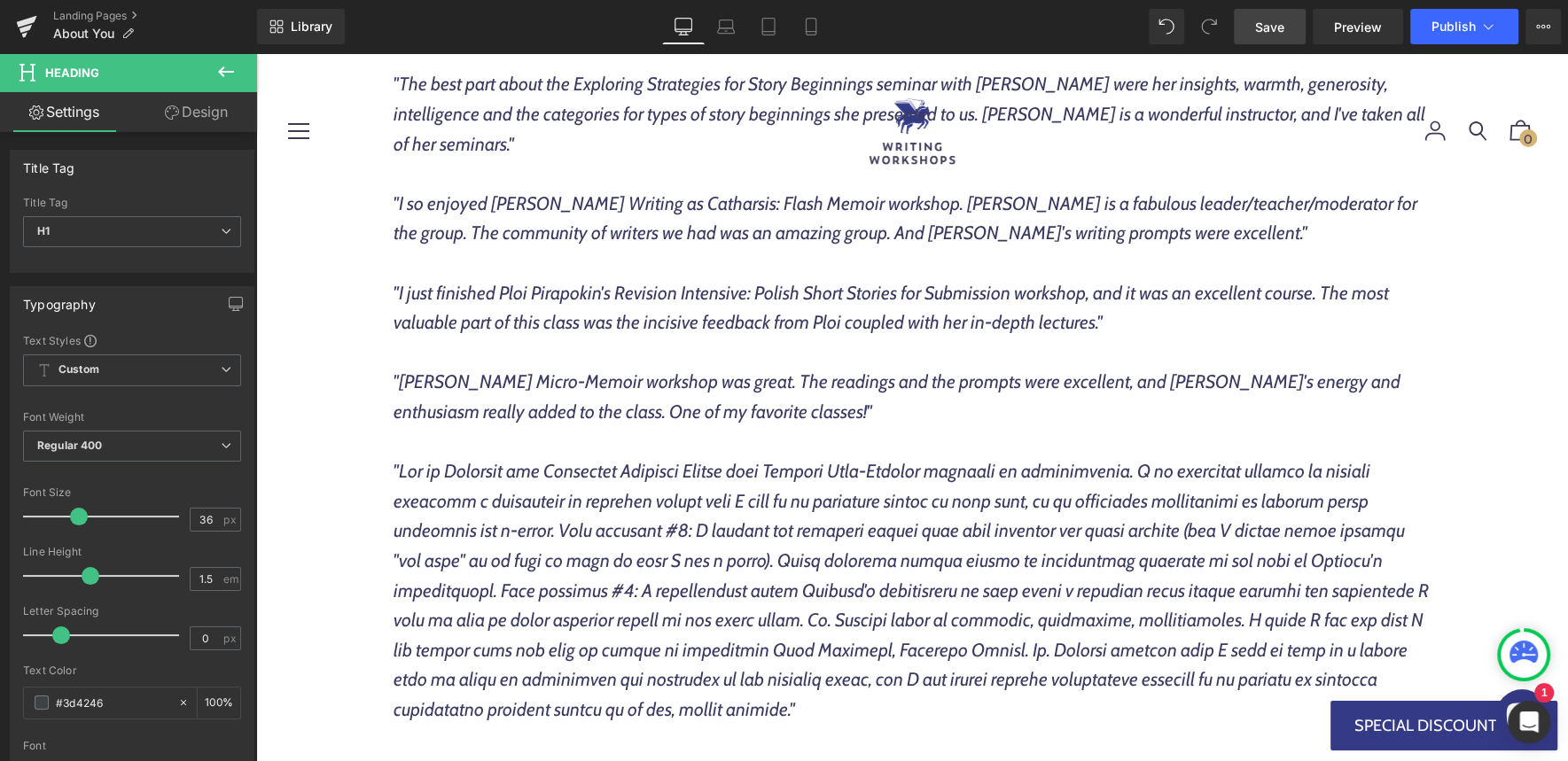
click at [1281, 24] on span "Save" at bounding box center [1269, 27] width 30 height 19
